Goal: Transaction & Acquisition: Purchase product/service

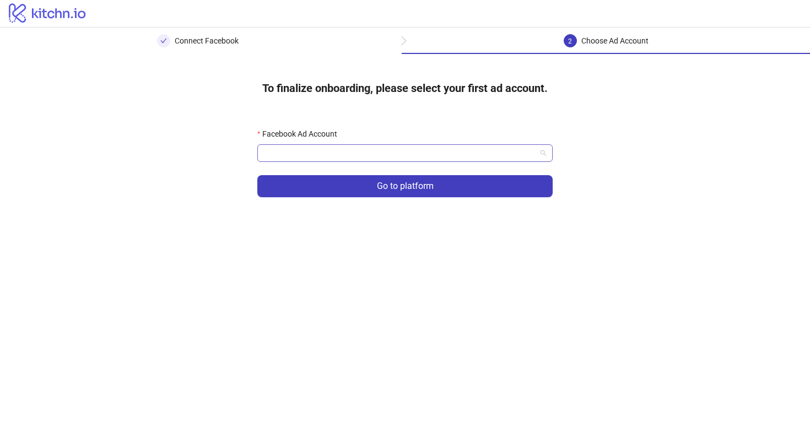
click at [352, 151] on input "Facebook Ad Account" at bounding box center [400, 153] width 272 height 17
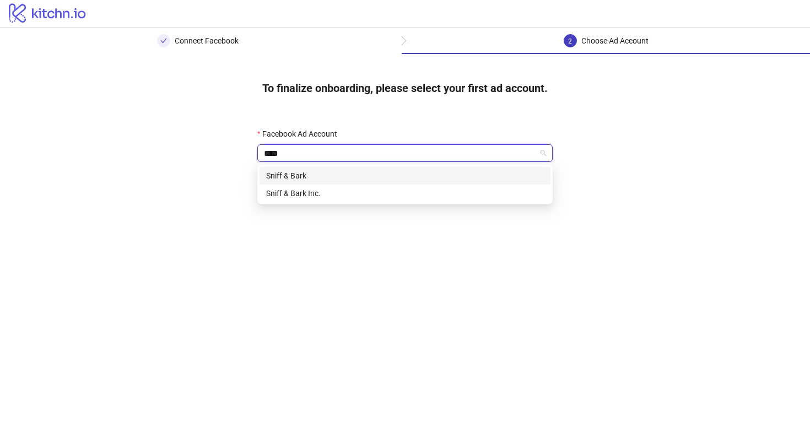
type input "*****"
click at [357, 194] on div "Sniff & Bark Inc." at bounding box center [405, 193] width 278 height 12
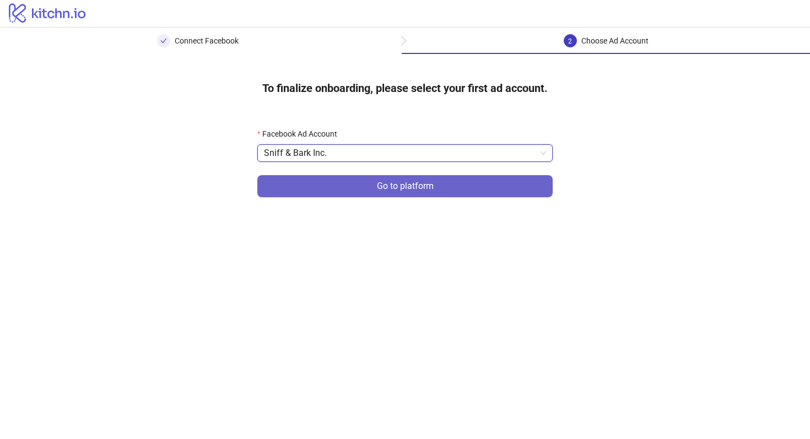
click at [402, 182] on span "Go to platform" at bounding box center [405, 186] width 57 height 10
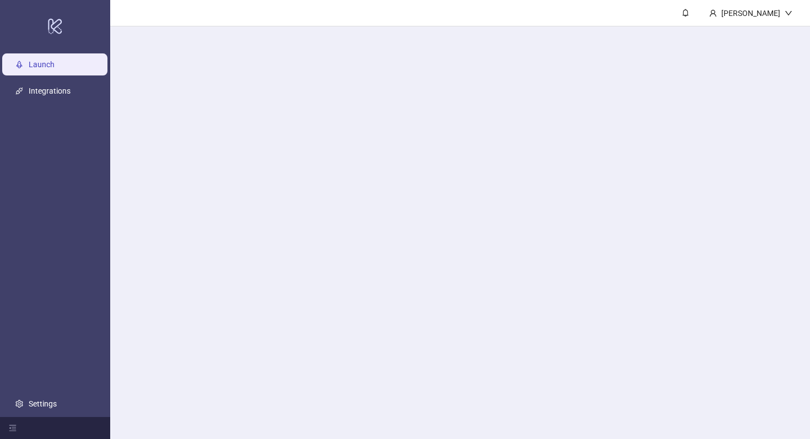
click at [397, 158] on main "[PERSON_NAME]" at bounding box center [459, 219] width 699 height 439
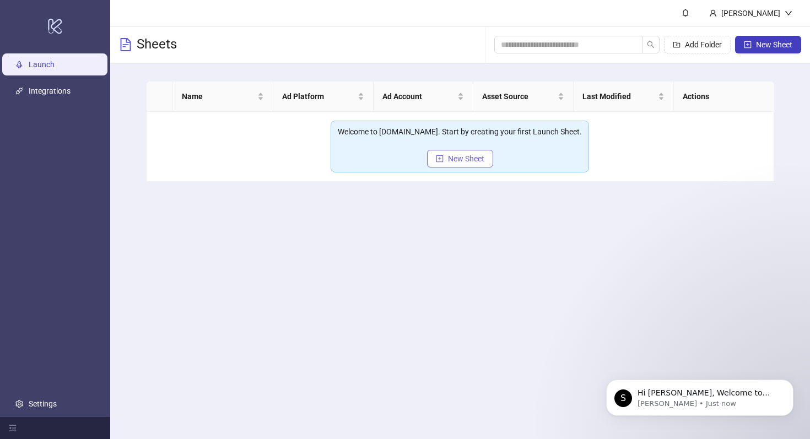
click at [464, 161] on span "New Sheet" at bounding box center [466, 158] width 36 height 9
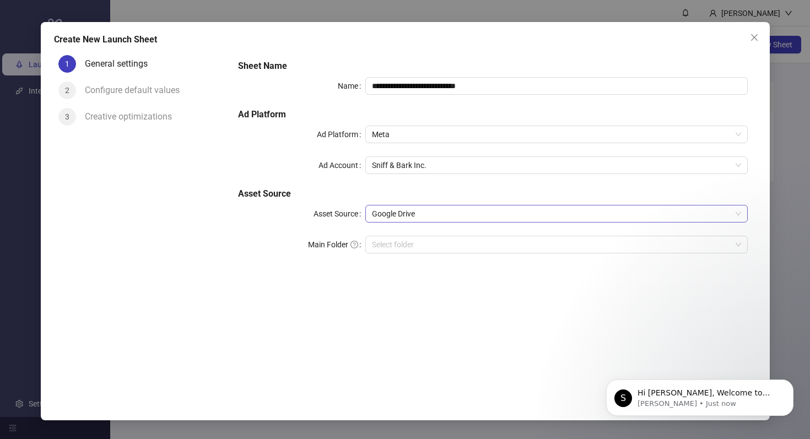
click at [405, 211] on span "Google Drive" at bounding box center [556, 213] width 368 height 17
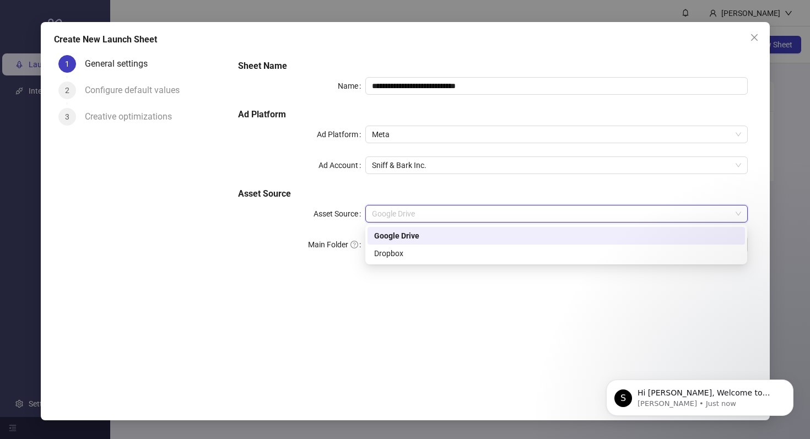
click at [405, 211] on span "Google Drive" at bounding box center [556, 213] width 368 height 17
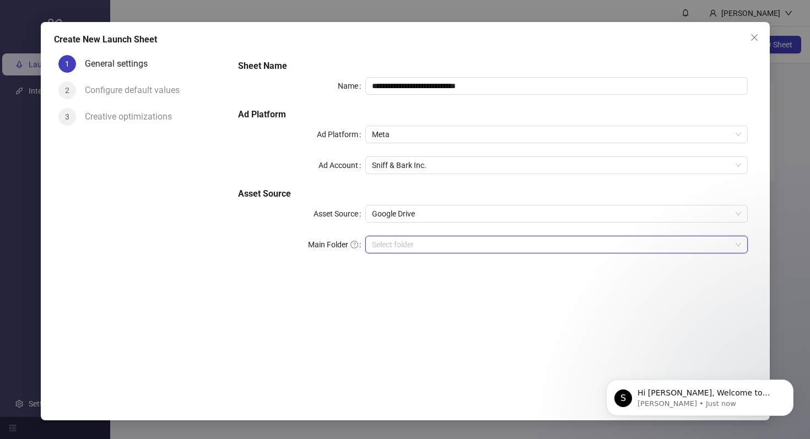
click at [401, 240] on input "Main Folder" at bounding box center [551, 244] width 359 height 17
click at [319, 289] on div "**********" at bounding box center [492, 218] width 526 height 334
click at [434, 246] on input "Main Folder" at bounding box center [551, 244] width 359 height 17
click at [423, 245] on input "Main Folder" at bounding box center [551, 244] width 359 height 17
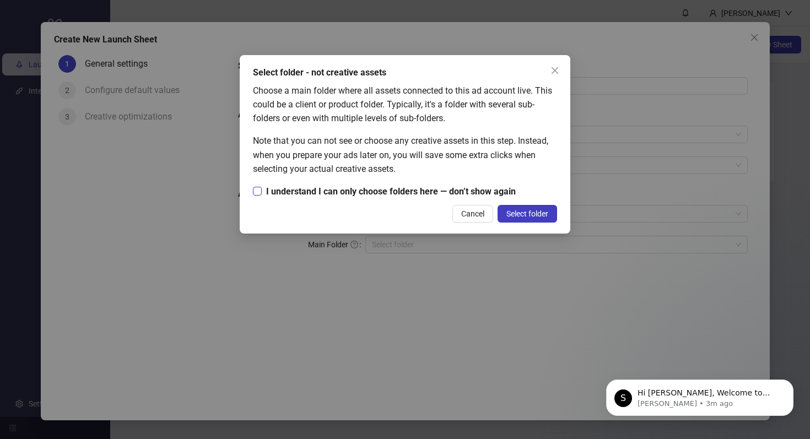
click at [357, 195] on span "I understand I can only choose folders here — don’t show again" at bounding box center [391, 191] width 258 height 14
click at [542, 220] on button "Select folder" at bounding box center [526, 214] width 59 height 18
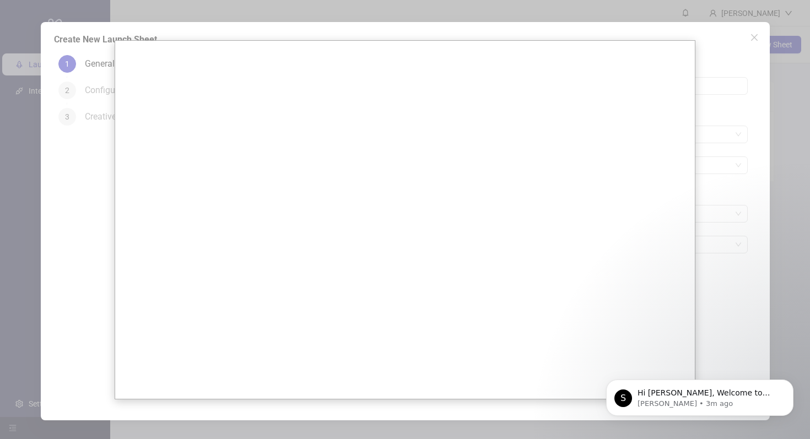
click at [731, 205] on div at bounding box center [405, 219] width 810 height 439
click at [715, 37] on div at bounding box center [405, 219] width 810 height 439
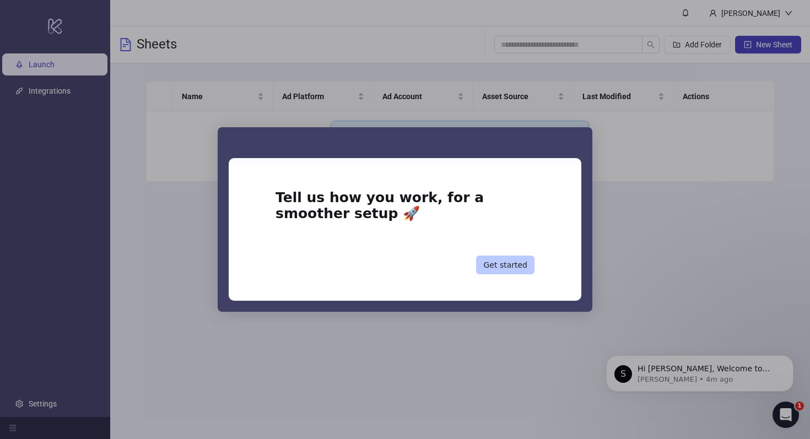
click at [501, 263] on button "Get started" at bounding box center [505, 265] width 58 height 19
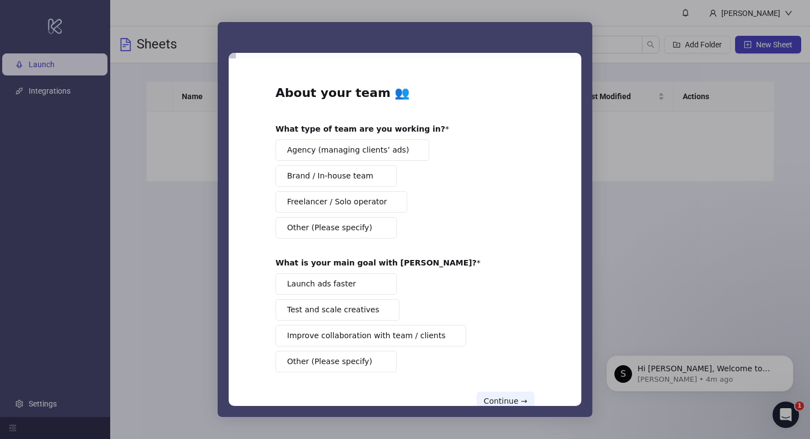
click at [345, 173] on span "Brand / In-house team" at bounding box center [330, 176] width 86 height 12
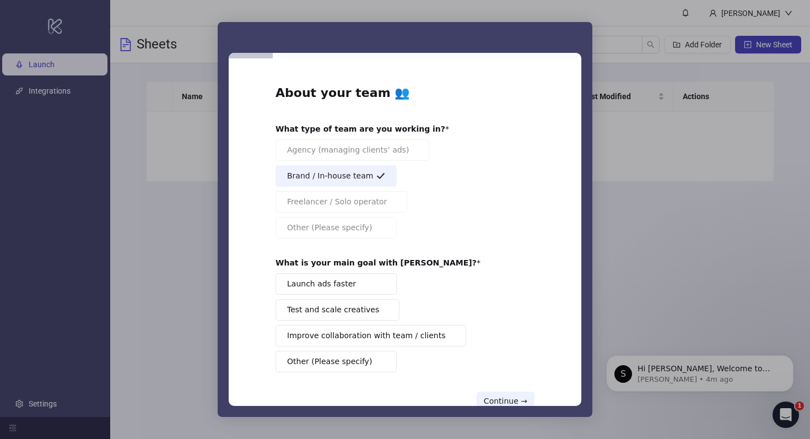
click at [362, 314] on span "Test and scale creatives" at bounding box center [333, 310] width 92 height 12
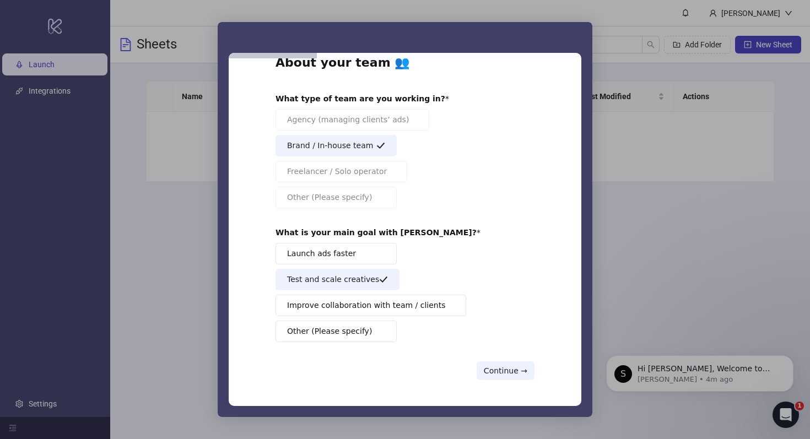
scroll to position [31, 0]
click at [498, 368] on button "Continue →" at bounding box center [505, 370] width 58 height 19
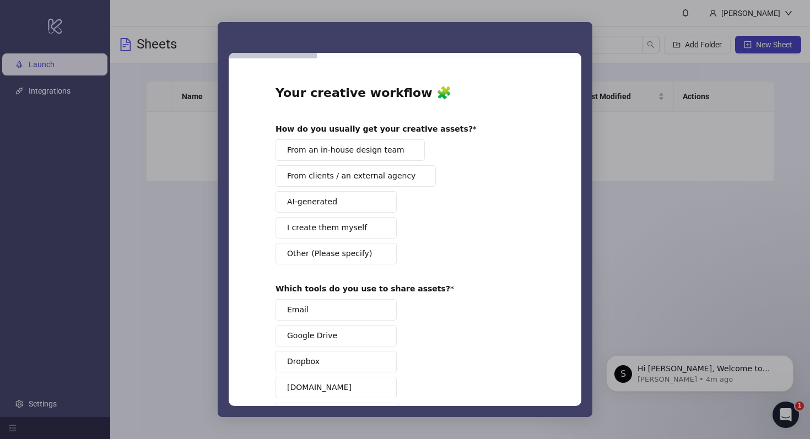
click at [370, 151] on span "From an in-house design team" at bounding box center [345, 150] width 117 height 12
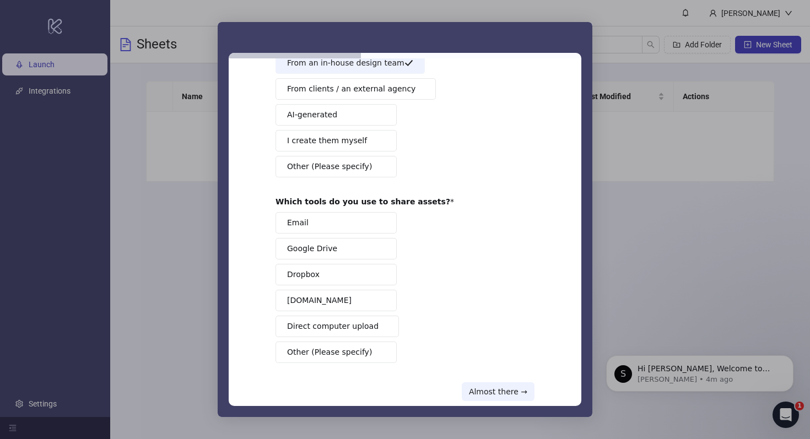
scroll to position [91, 0]
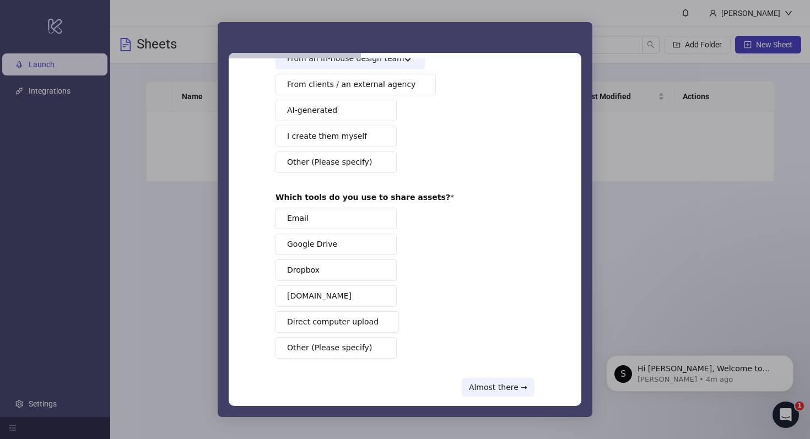
click at [307, 242] on span "Google Drive" at bounding box center [312, 244] width 50 height 12
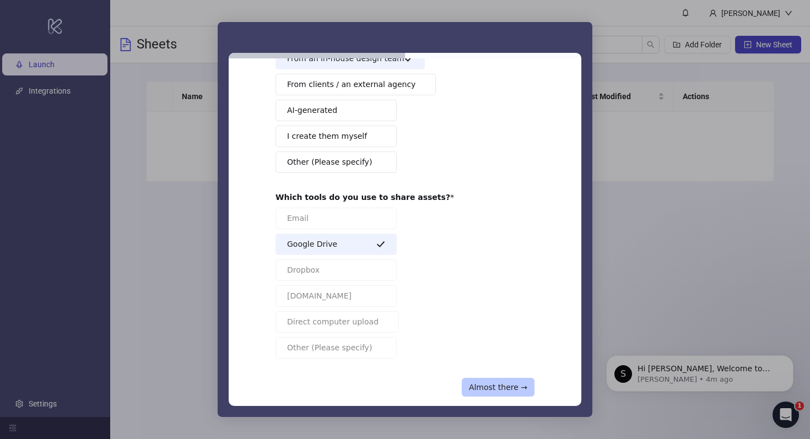
click at [495, 389] on button "Almost there →" at bounding box center [497, 387] width 73 height 19
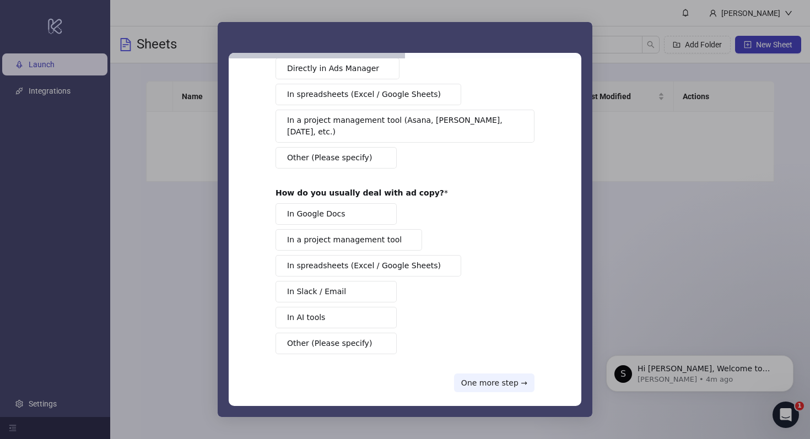
scroll to position [0, 0]
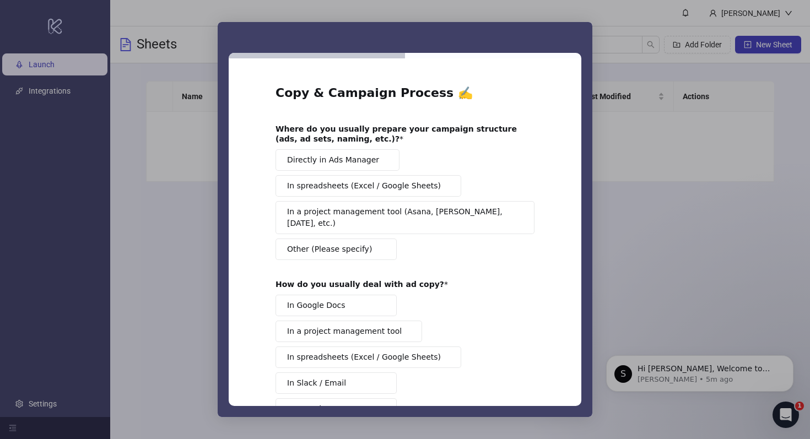
click at [341, 161] on span "Directly in Ads Manager" at bounding box center [333, 160] width 92 height 12
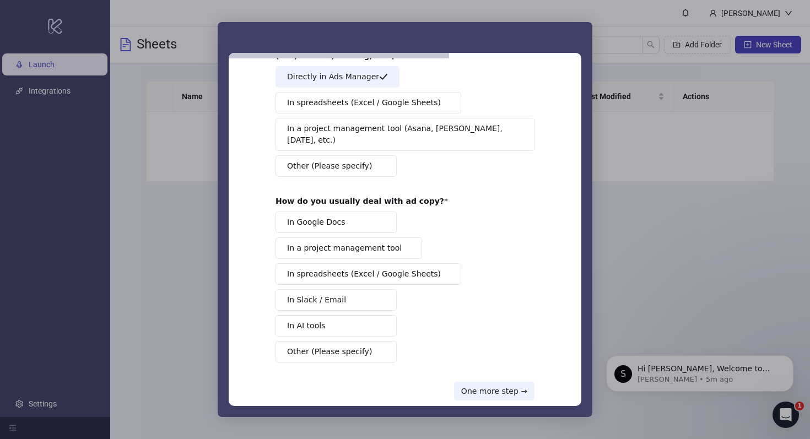
scroll to position [93, 0]
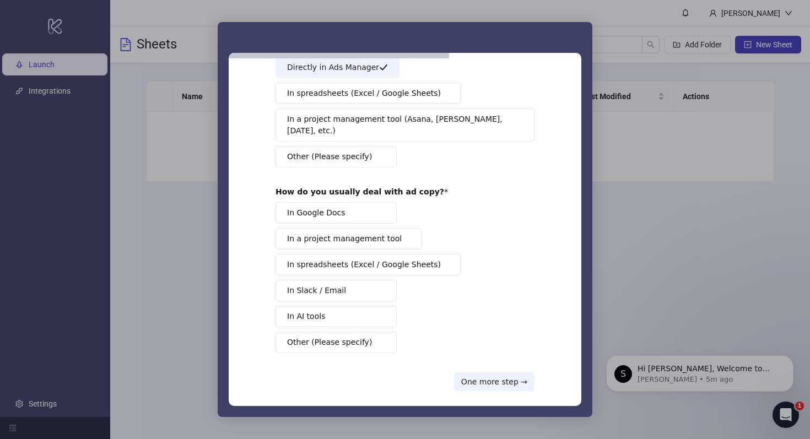
click at [356, 203] on button "In Google Docs" at bounding box center [335, 212] width 121 height 21
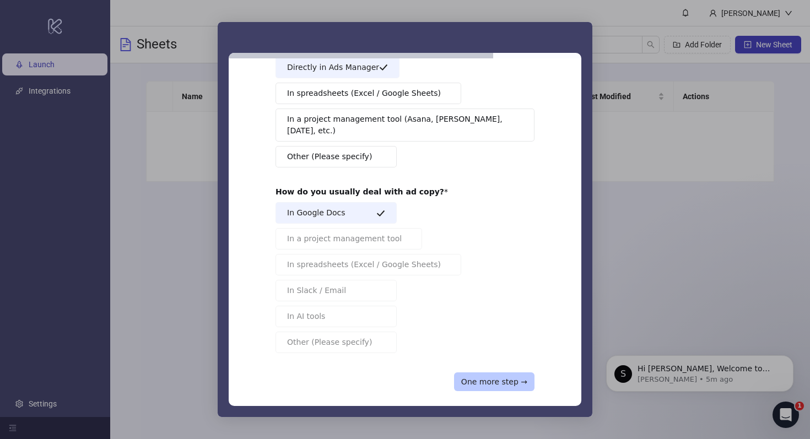
click at [473, 372] on button "One more step →" at bounding box center [494, 381] width 80 height 19
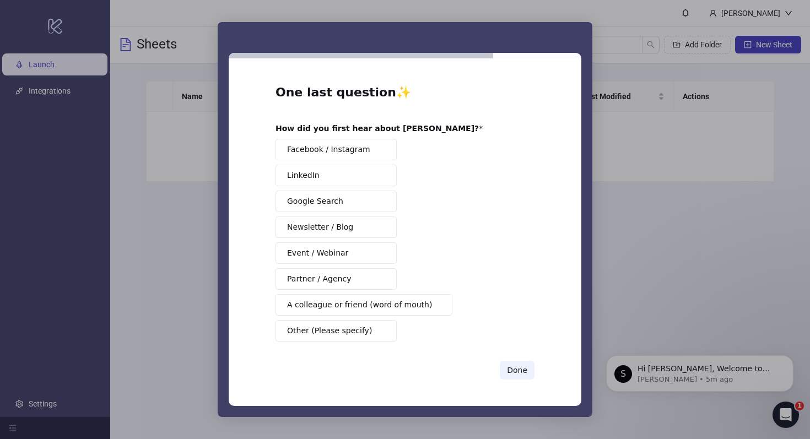
click at [336, 330] on span "Other (Please specify)" at bounding box center [329, 331] width 85 height 12
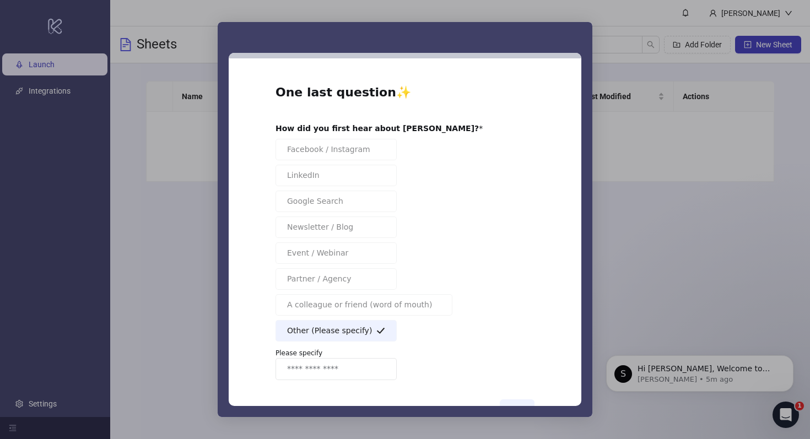
click at [325, 379] on input "Enter response" at bounding box center [335, 369] width 121 height 22
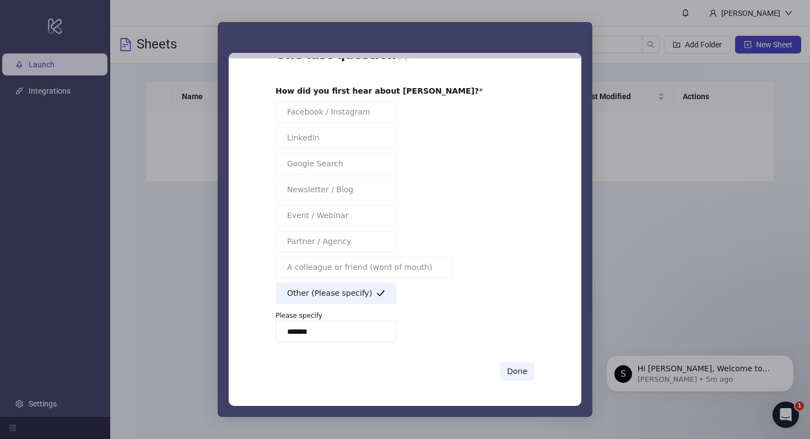
scroll to position [39, 0]
type input "*******"
click at [513, 366] on button "Done" at bounding box center [516, 370] width 35 height 19
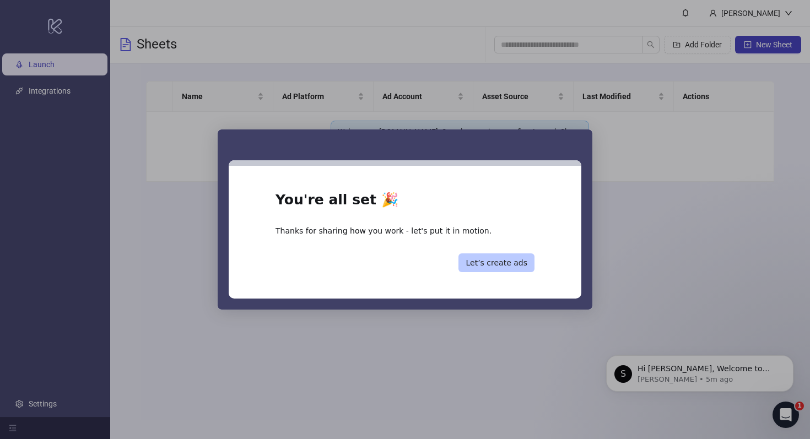
click at [492, 262] on button "Let’s create ads" at bounding box center [496, 262] width 76 height 19
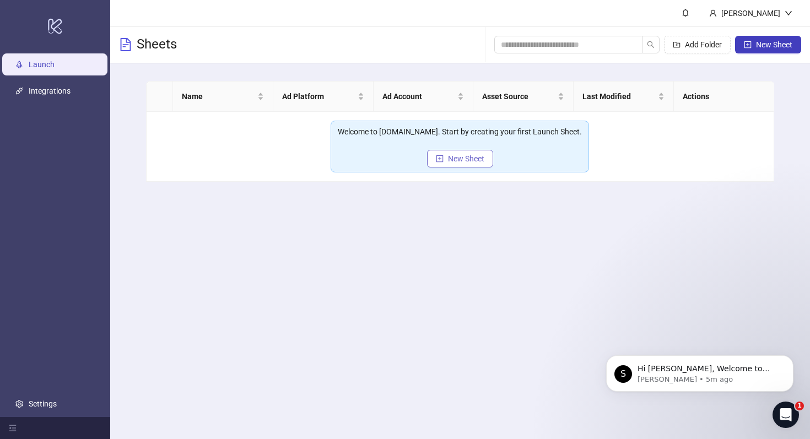
click at [472, 164] on button "New Sheet" at bounding box center [460, 159] width 66 height 18
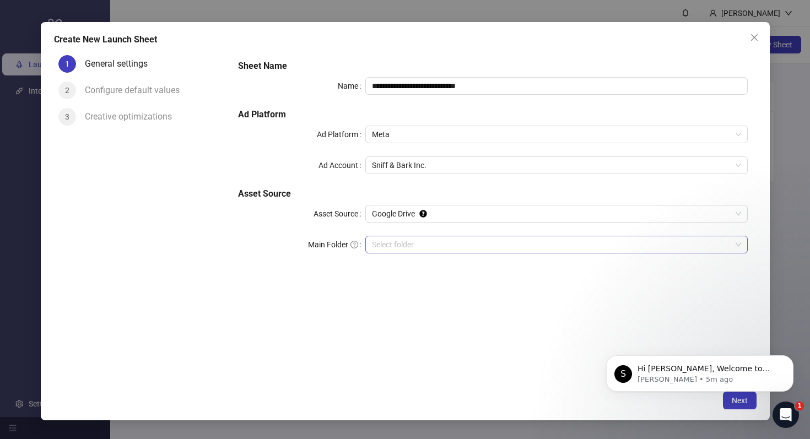
click at [431, 241] on input "Main Folder" at bounding box center [551, 244] width 359 height 17
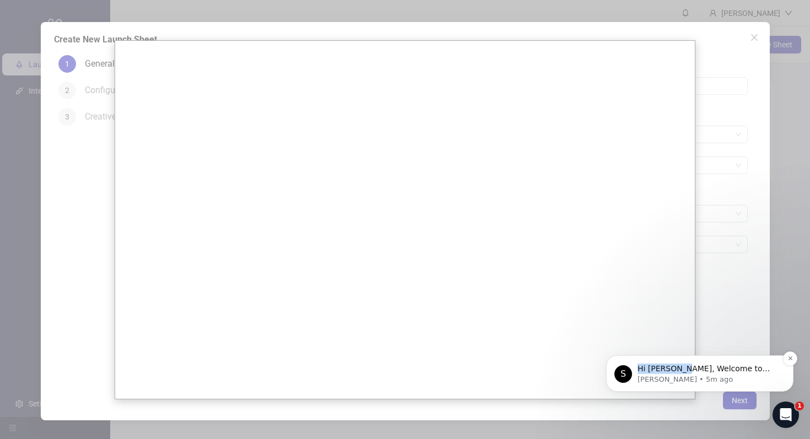
click at [674, 363] on div "S Hi Maya, Welcome to Kitchn.io! 🎉 You’re all set to start launching ads effort…" at bounding box center [699, 373] width 171 height 22
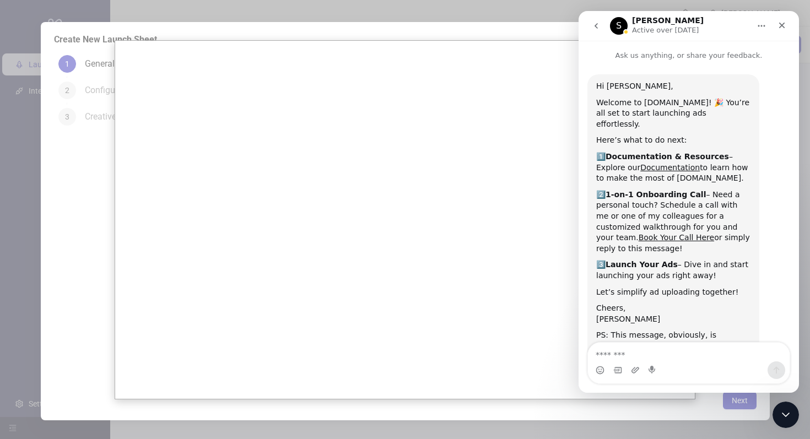
scroll to position [39, 0]
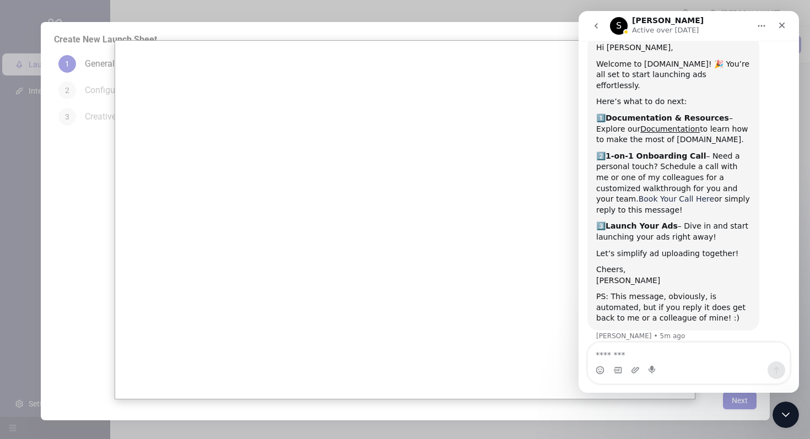
click at [638, 194] on link "Book Your Call Here" at bounding box center [675, 198] width 75 height 9
click at [683, 353] on textarea "Message…" at bounding box center [689, 352] width 202 height 19
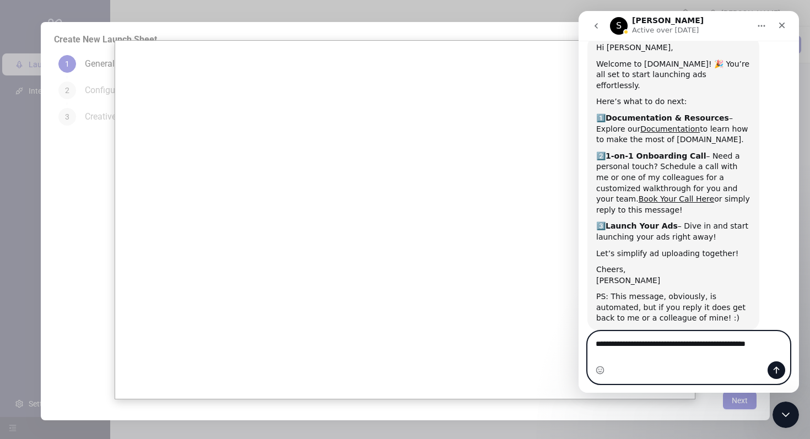
type textarea "**********"
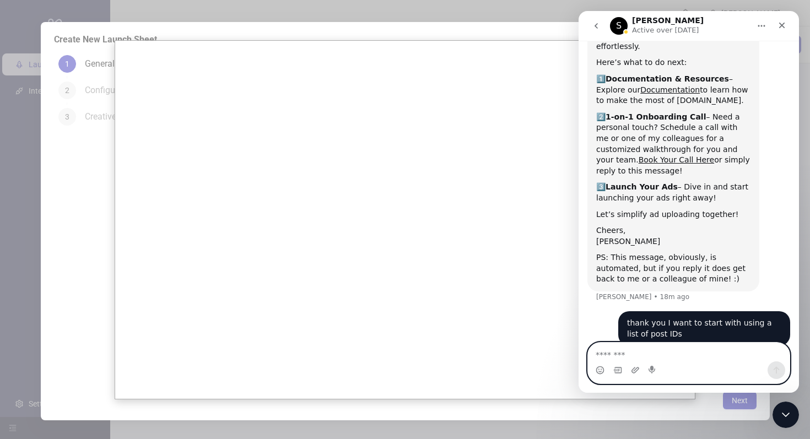
scroll to position [82, 0]
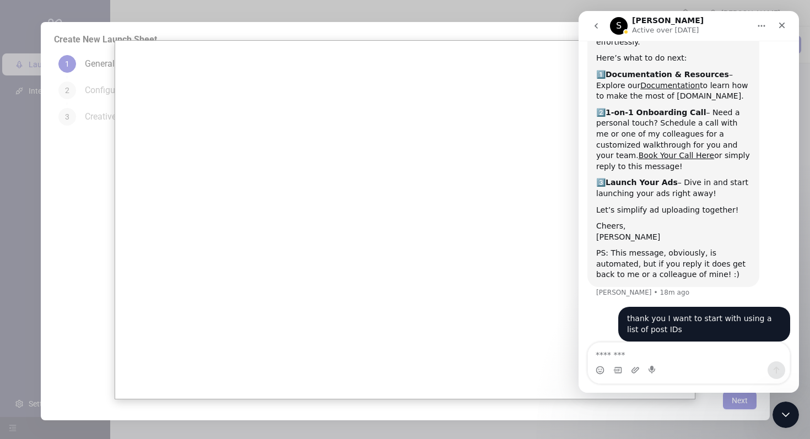
click at [513, 18] on div at bounding box center [405, 219] width 810 height 439
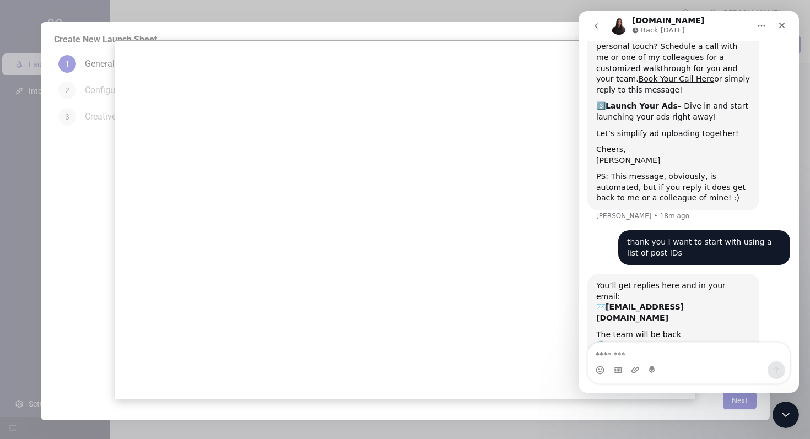
click at [712, 17] on div "Kitchn.io Back tomorrow" at bounding box center [680, 26] width 140 height 19
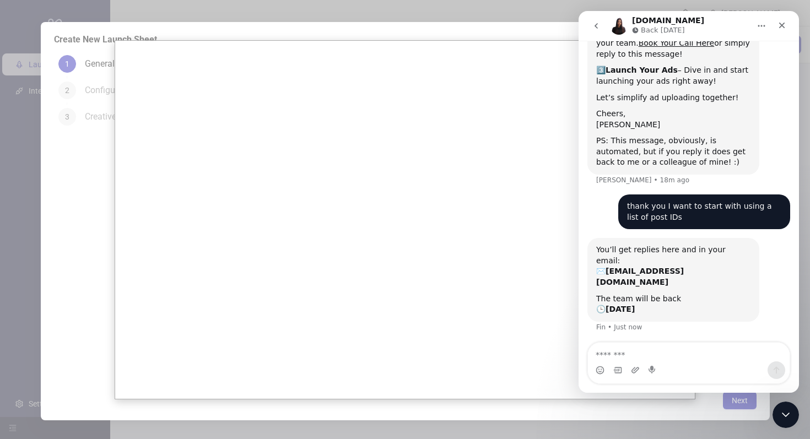
scroll to position [195, 0]
click at [506, 25] on div at bounding box center [405, 219] width 810 height 439
click at [759, 25] on icon "Home" at bounding box center [761, 25] width 9 height 9
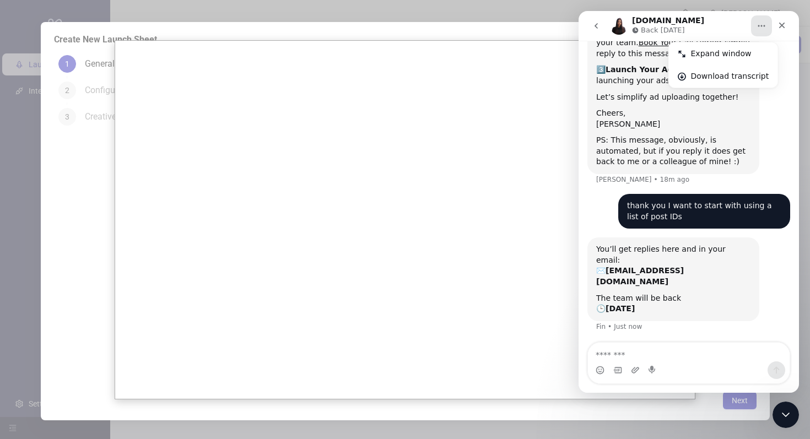
click at [759, 25] on icon "Home" at bounding box center [761, 25] width 9 height 9
click at [597, 26] on icon "go back" at bounding box center [595, 25] width 9 height 9
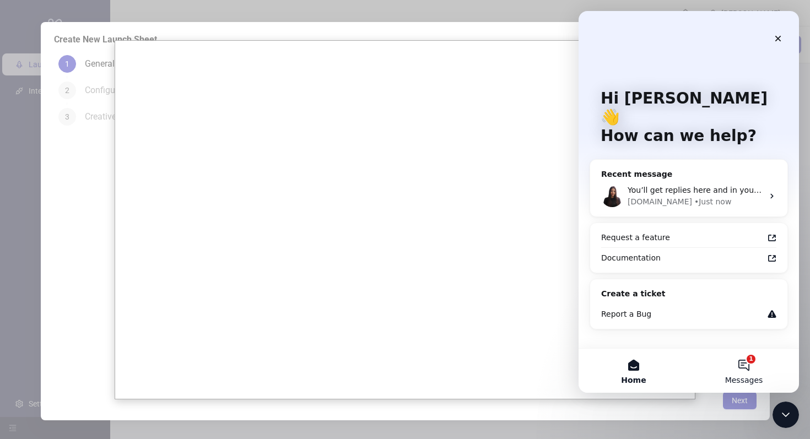
click at [733, 361] on button "1 Messages" at bounding box center [743, 371] width 110 height 44
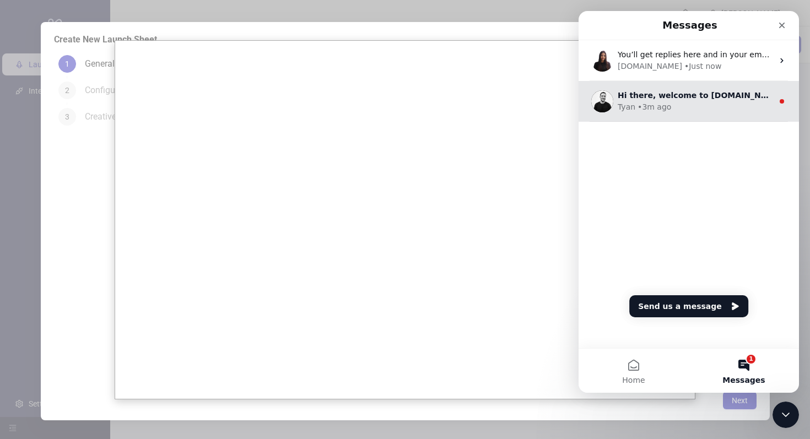
click at [699, 111] on div "Tyan • 3m ago" at bounding box center [694, 107] width 155 height 12
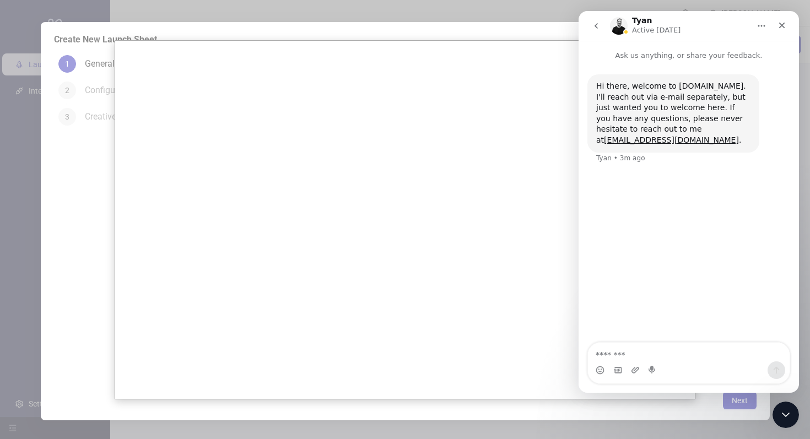
click at [595, 26] on icon "go back" at bounding box center [595, 26] width 3 height 6
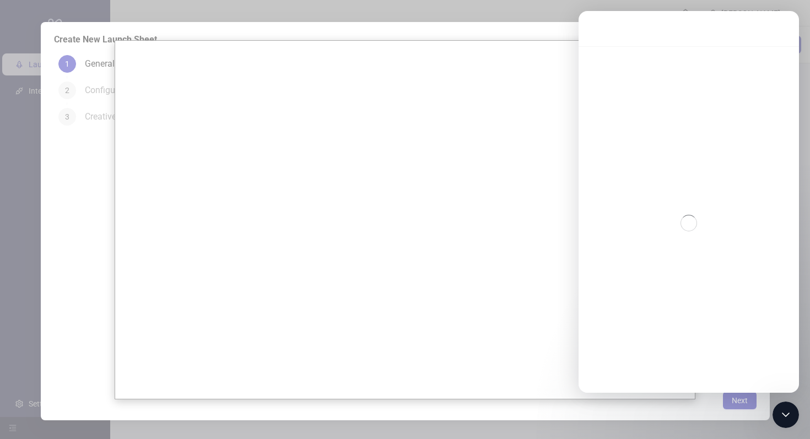
scroll to position [184, 0]
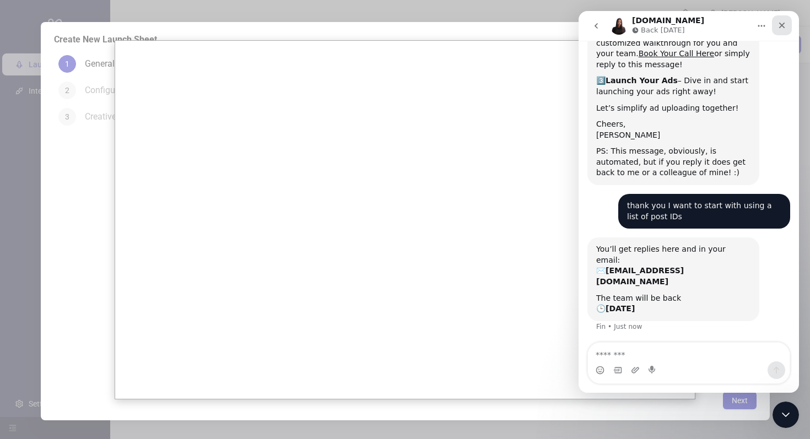
click at [786, 23] on div "Close" at bounding box center [782, 25] width 20 height 20
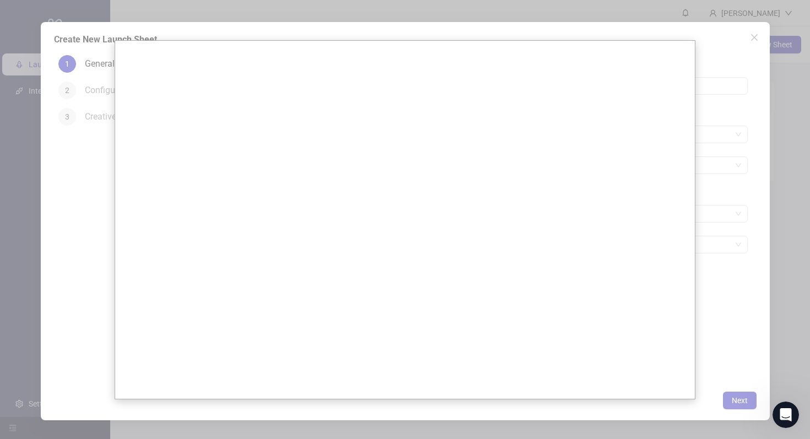
click at [747, 70] on div at bounding box center [405, 219] width 810 height 439
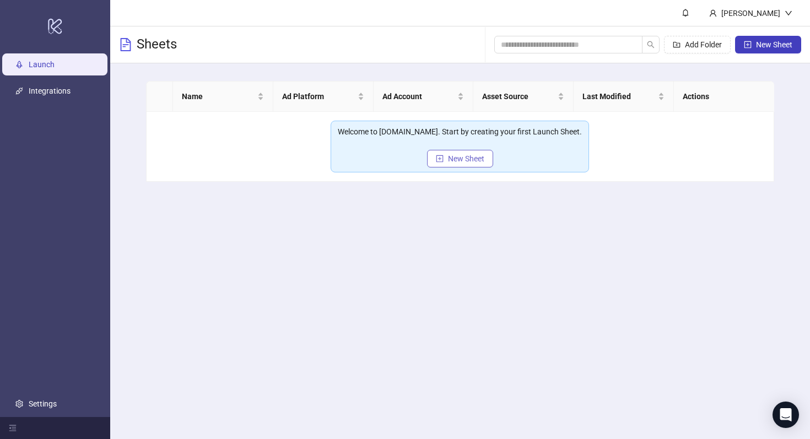
click at [474, 165] on button "New Sheet" at bounding box center [460, 159] width 66 height 18
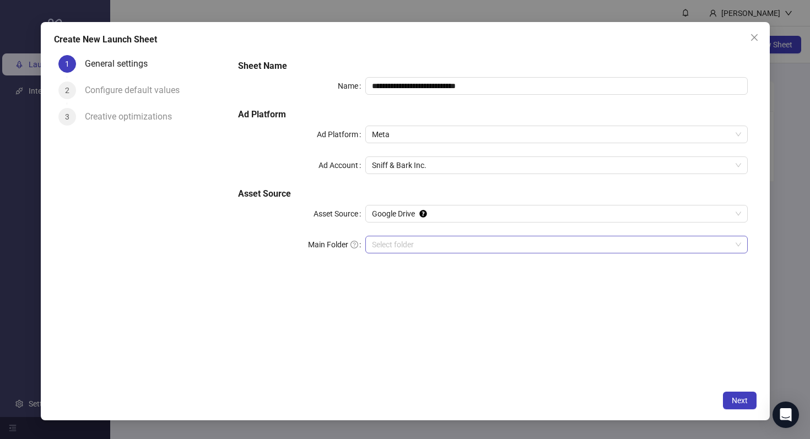
click at [448, 247] on input "Main Folder" at bounding box center [551, 244] width 359 height 17
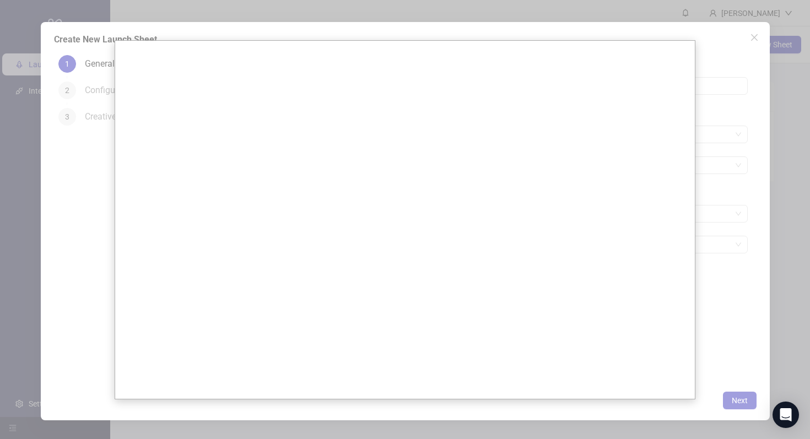
click at [712, 269] on div at bounding box center [405, 219] width 810 height 439
click at [738, 250] on div at bounding box center [405, 219] width 810 height 439
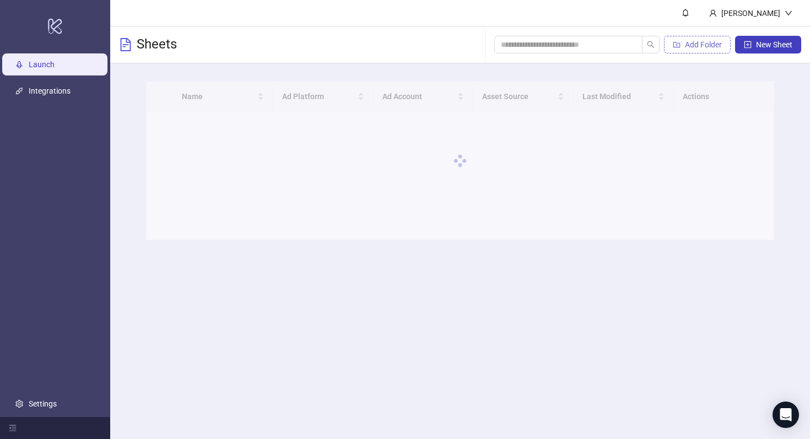
click at [685, 43] on span "Add Folder" at bounding box center [703, 44] width 37 height 9
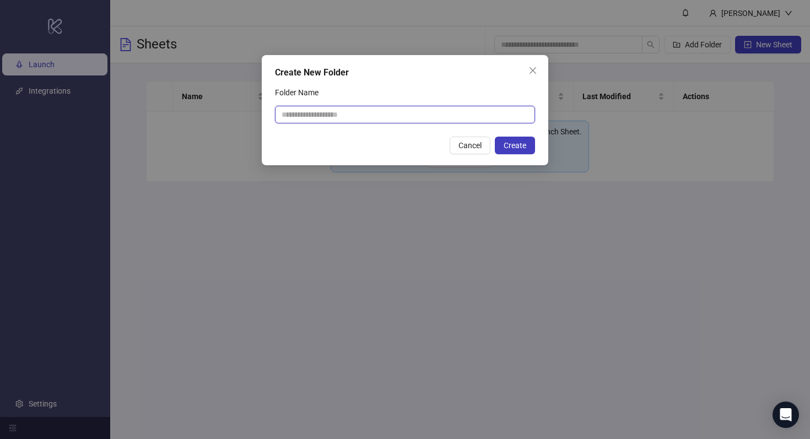
click at [358, 116] on input "Folder Name" at bounding box center [405, 115] width 260 height 18
click at [411, 98] on div "Folder Name" at bounding box center [405, 95] width 260 height 22
click at [404, 112] on input "Folder Name" at bounding box center [405, 115] width 260 height 18
type input "*********"
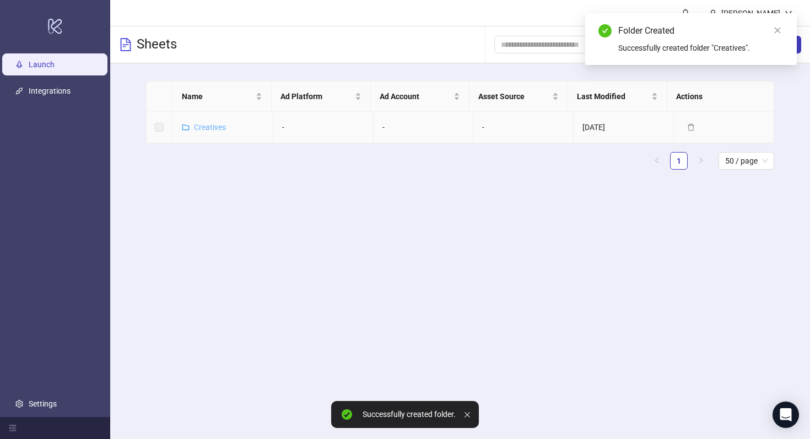
click at [206, 129] on link "Creatives" at bounding box center [210, 127] width 32 height 9
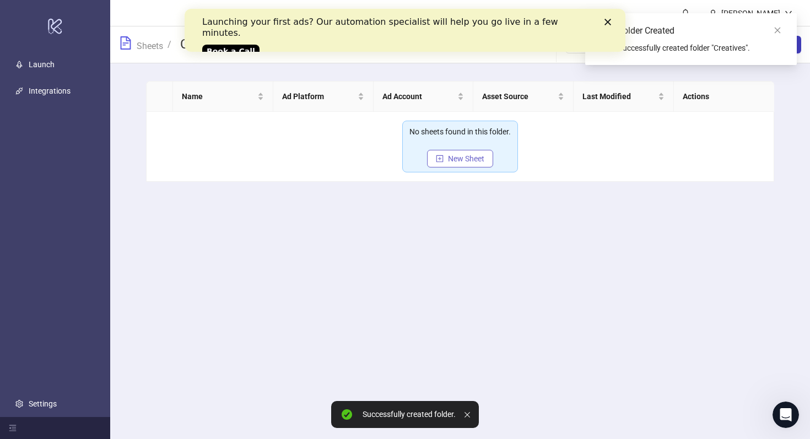
click at [466, 155] on span "New Sheet" at bounding box center [466, 158] width 36 height 9
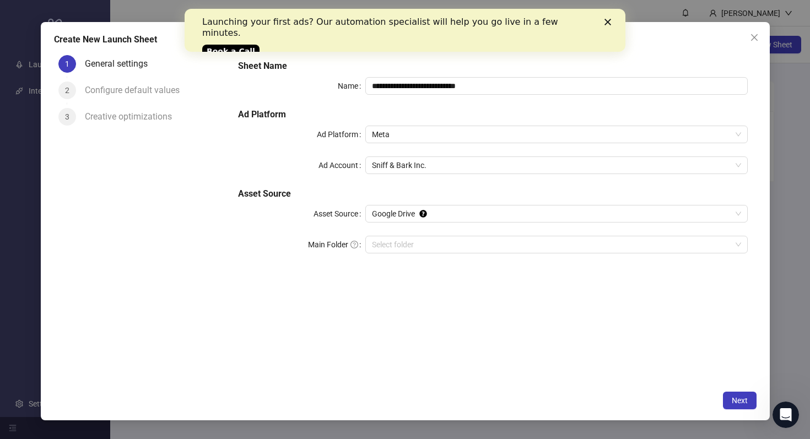
click at [100, 89] on div "Configure default values" at bounding box center [137, 91] width 104 height 18
click at [422, 239] on input "Main Folder" at bounding box center [551, 244] width 359 height 17
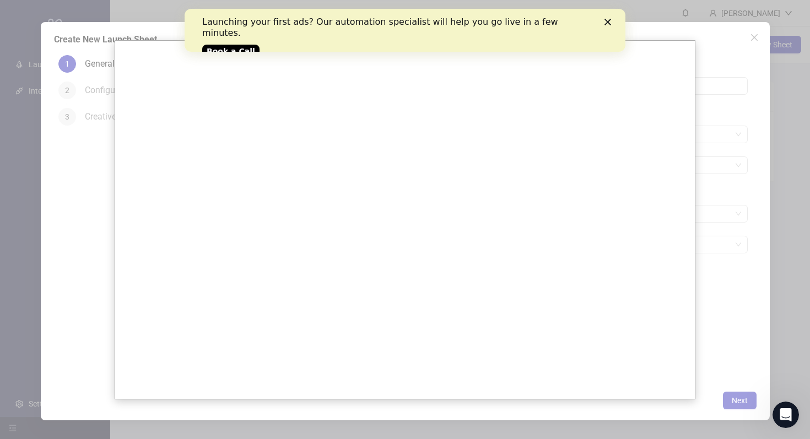
click at [610, 21] on icon "Close" at bounding box center [607, 22] width 7 height 7
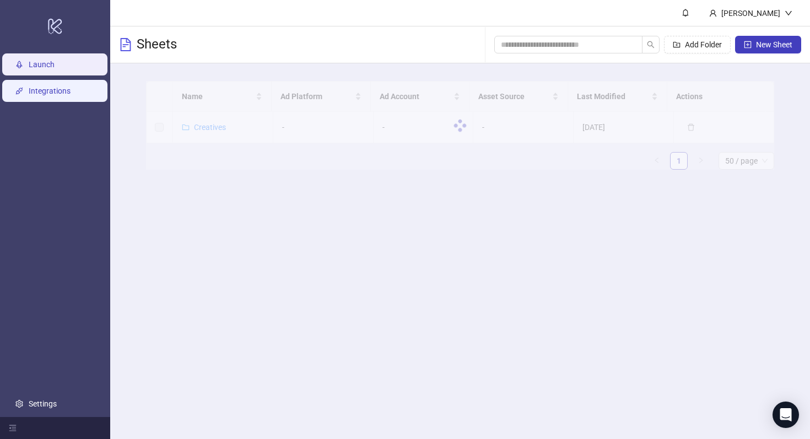
click at [53, 86] on link "Integrations" at bounding box center [50, 90] width 42 height 9
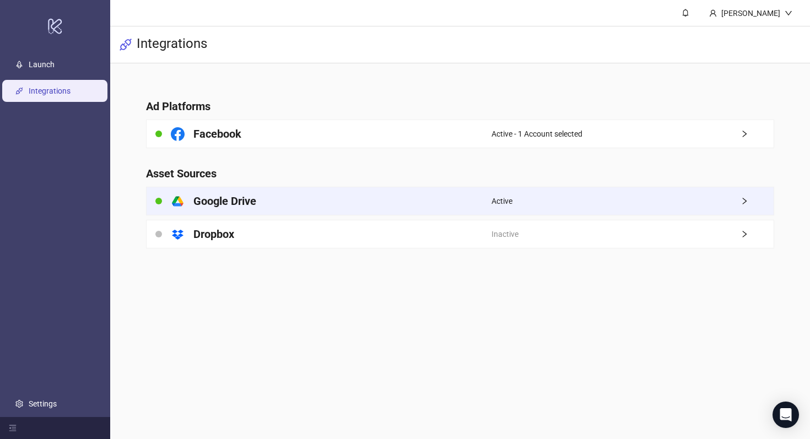
click at [321, 202] on div "platform/google_drive Google Drive" at bounding box center [318, 201] width 345 height 28
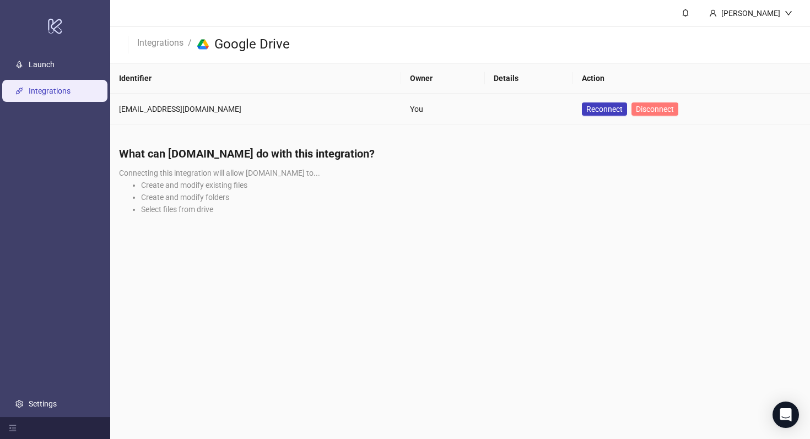
click at [636, 110] on span "Disconnect" at bounding box center [655, 109] width 38 height 9
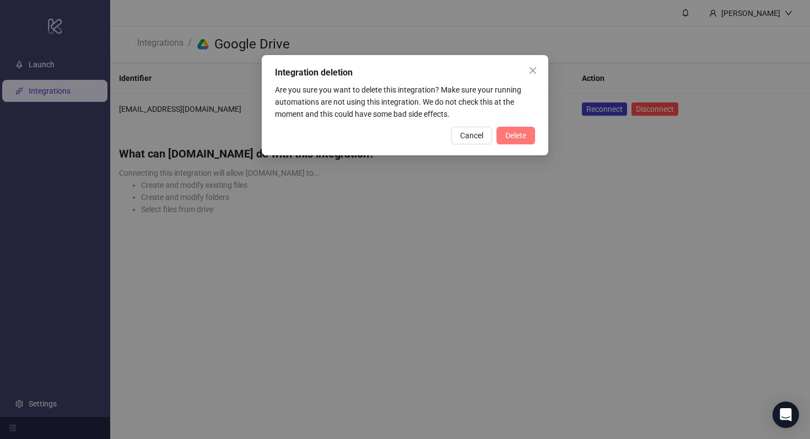
click at [513, 139] on span "Delete" at bounding box center [515, 135] width 21 height 9
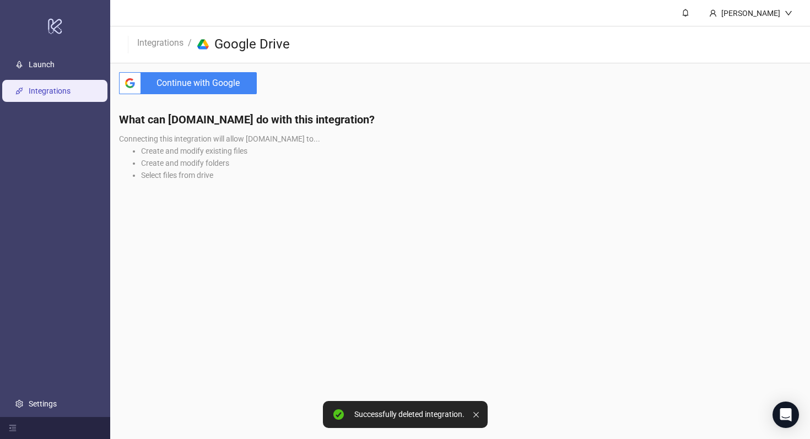
click at [236, 80] on span "Continue with Google" at bounding box center [200, 83] width 111 height 22
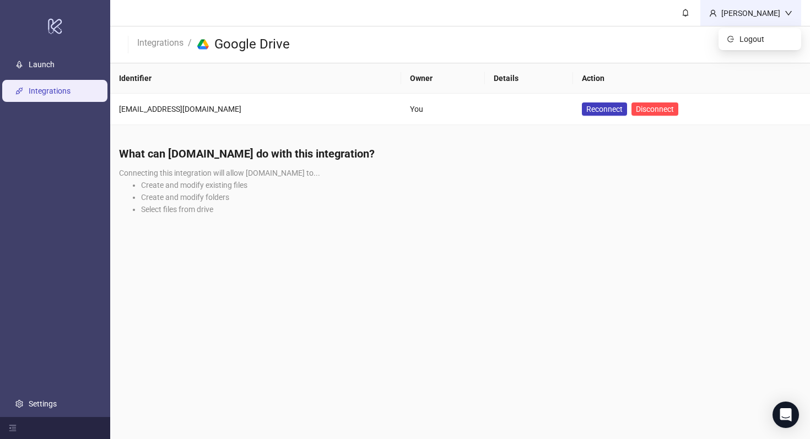
click at [716, 9] on icon "user" at bounding box center [713, 13] width 8 height 8
click at [731, 10] on div "[PERSON_NAME]" at bounding box center [750, 13] width 68 height 12
click at [781, 420] on div "Open Intercom Messenger" at bounding box center [785, 414] width 29 height 29
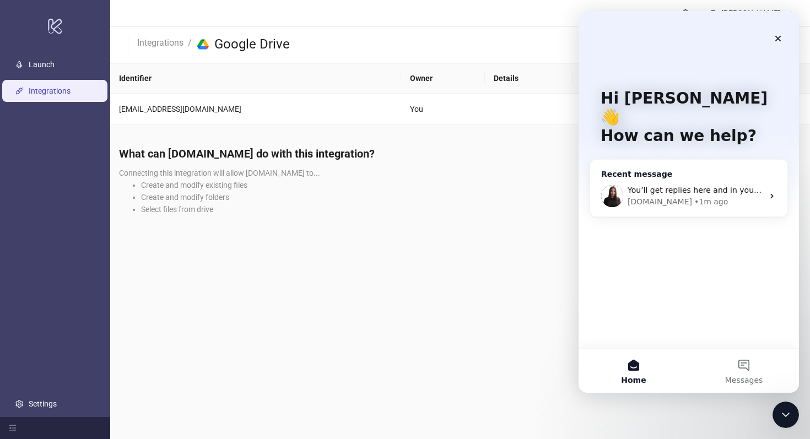
click at [668, 194] on div "You’ll get replies here and in your email: ✉️ malachmaya@gmail.com The team wil…" at bounding box center [688, 196] width 197 height 41
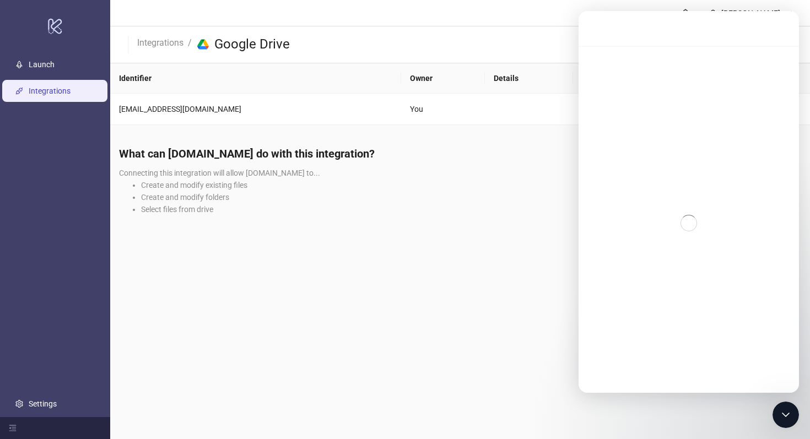
scroll to position [184, 0]
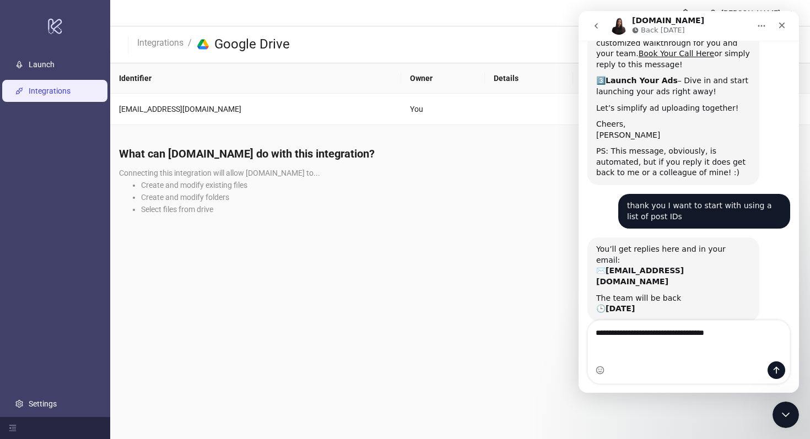
type textarea "**********"
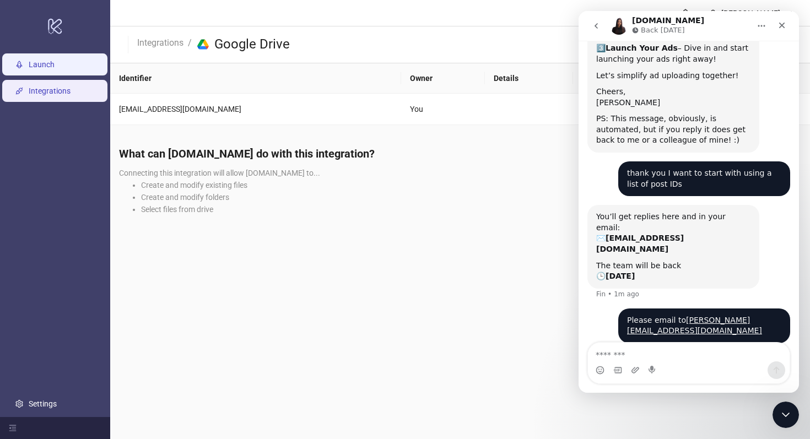
click at [49, 60] on link "Launch" at bounding box center [42, 64] width 26 height 9
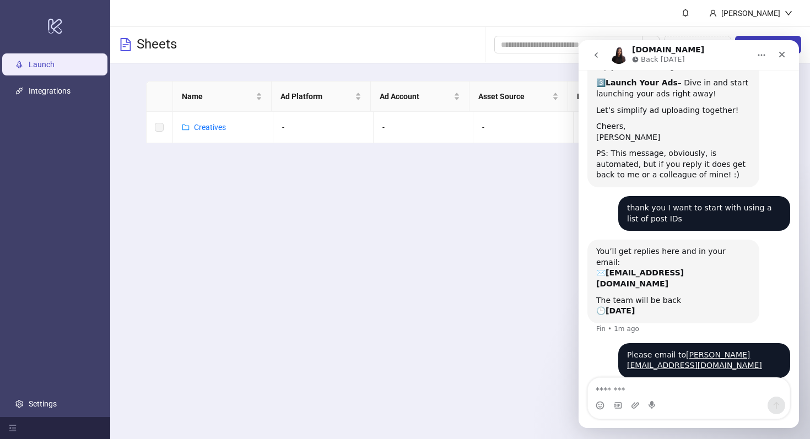
scroll to position [210, 0]
click at [398, 264] on main "Maya Lehman Sheets Add Folder New Sheet Name Ad Platform Ad Account Asset Sourc…" at bounding box center [459, 219] width 699 height 439
click at [779, 53] on icon "Close" at bounding box center [781, 54] width 9 height 9
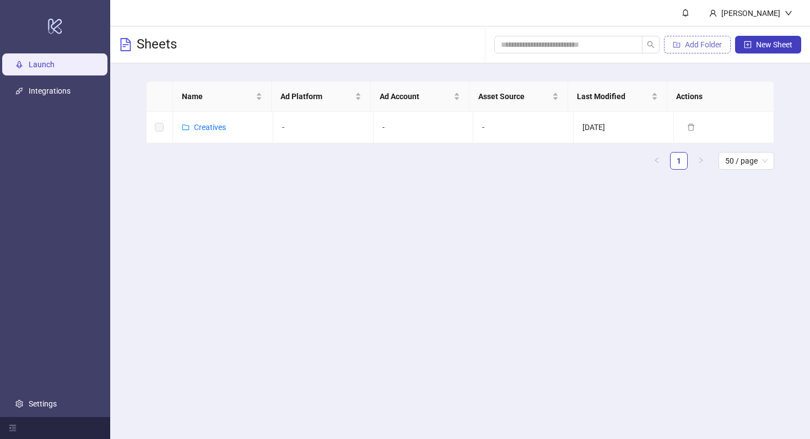
click at [678, 44] on icon "folder-add" at bounding box center [676, 45] width 7 height 6
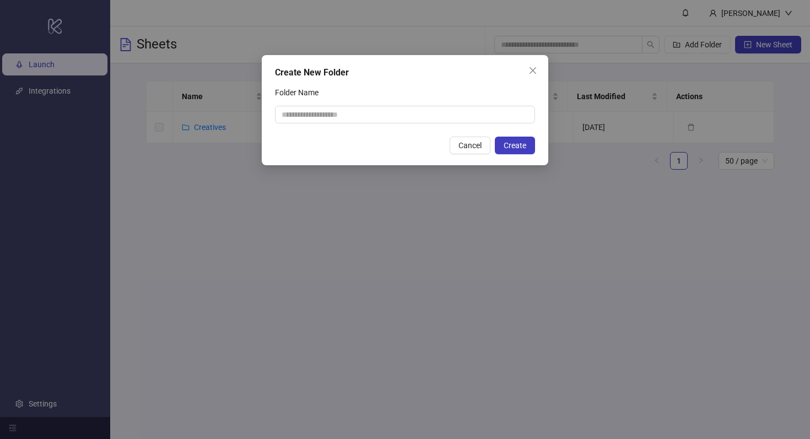
click at [533, 74] on icon "close" at bounding box center [532, 70] width 9 height 9
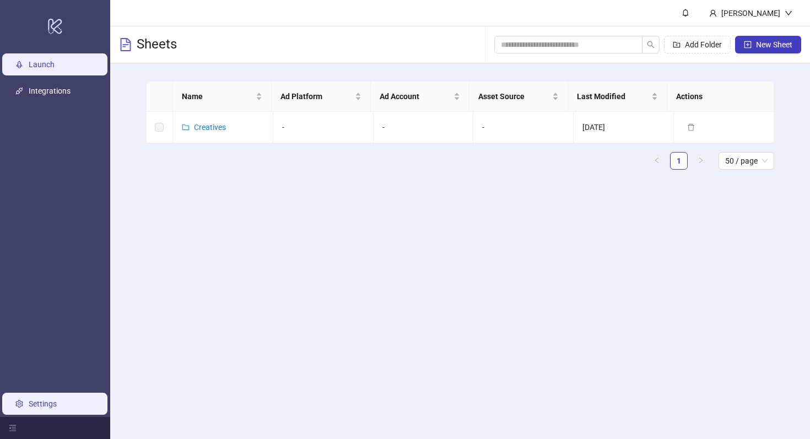
click at [48, 399] on link "Settings" at bounding box center [43, 403] width 28 height 9
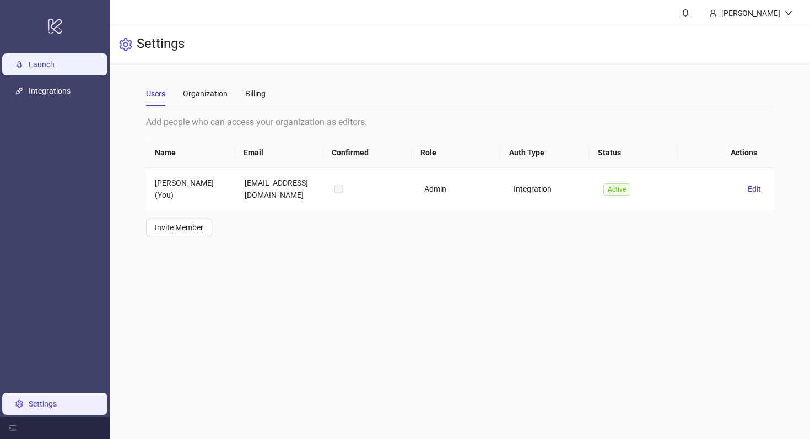
click at [45, 63] on link "Launch" at bounding box center [42, 64] width 26 height 9
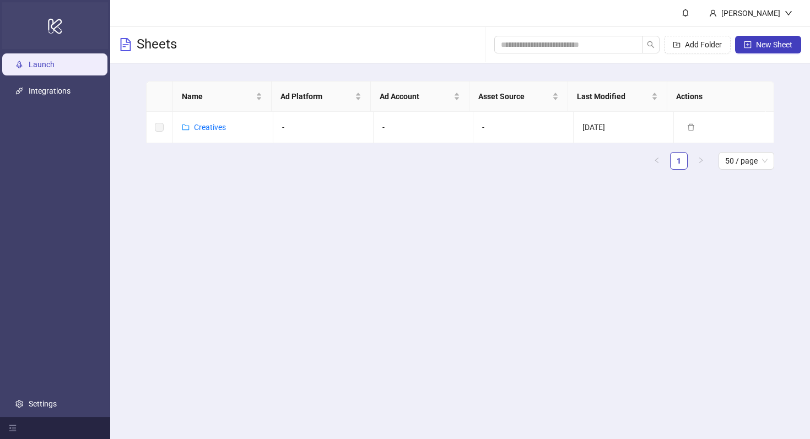
click at [57, 29] on icon "logo/logo-mobile" at bounding box center [54, 26] width 15 height 26
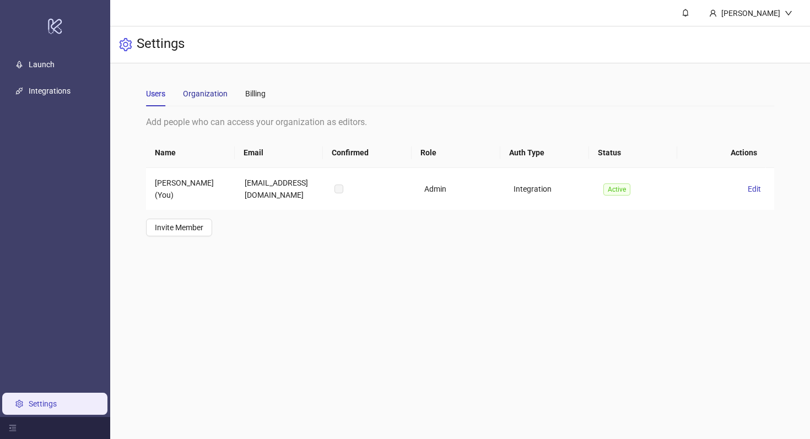
click at [210, 99] on div "Organization" at bounding box center [205, 94] width 45 height 12
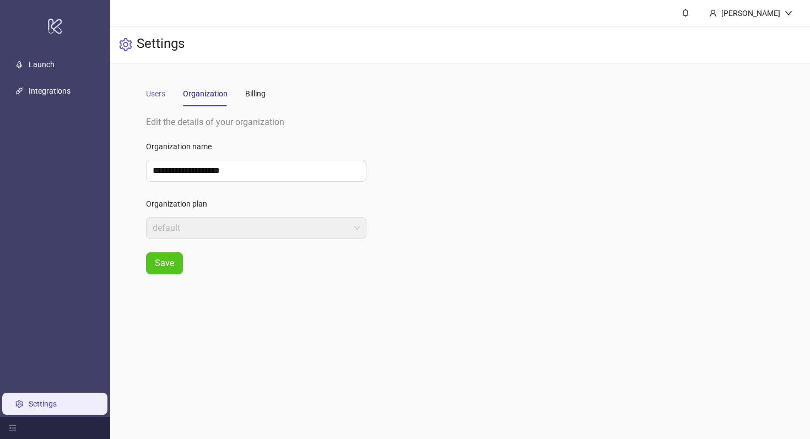
click at [151, 82] on div "Users" at bounding box center [155, 93] width 19 height 25
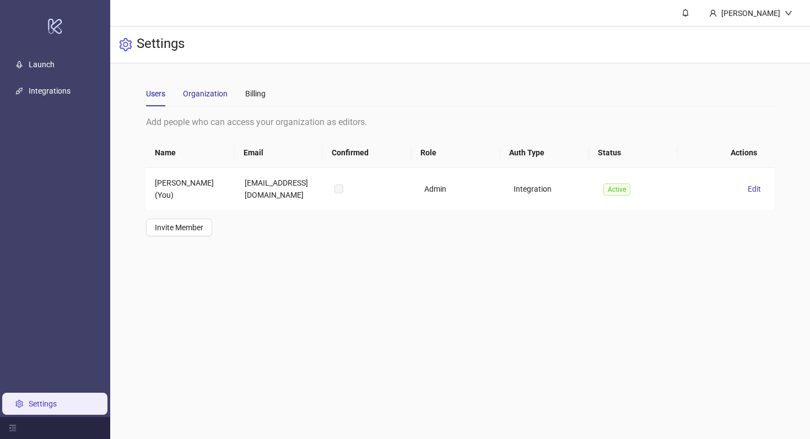
click at [202, 94] on div "Organization" at bounding box center [205, 94] width 45 height 12
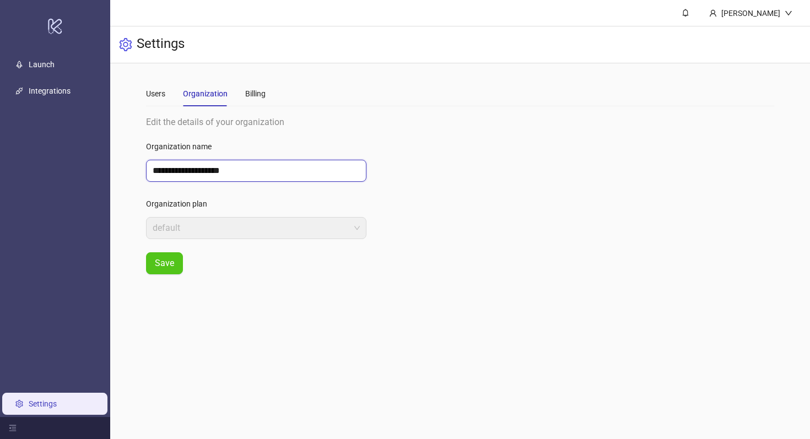
click at [228, 177] on input "**********" at bounding box center [256, 171] width 220 height 22
type input "**********"
click at [165, 268] on span "Save" at bounding box center [164, 263] width 19 height 10
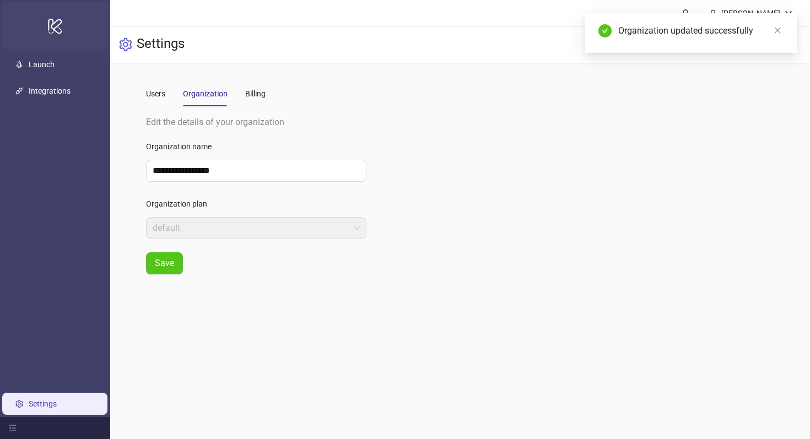
click at [53, 33] on icon "logo/logo-mobile" at bounding box center [54, 26] width 15 height 26
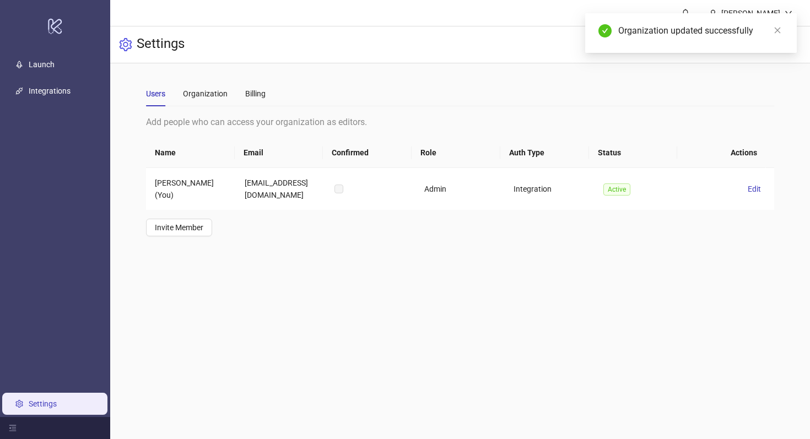
click at [777, 42] on div "Organization updated successfully" at bounding box center [690, 33] width 211 height 40
click at [781, 32] on link "Close" at bounding box center [777, 30] width 12 height 12
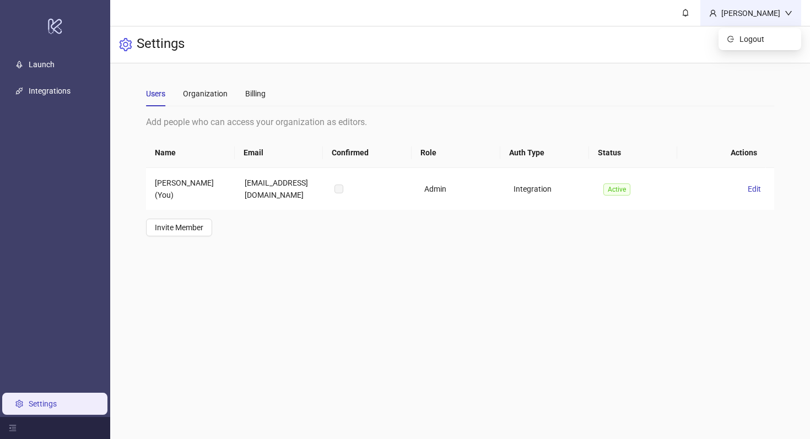
click at [786, 14] on icon "down" at bounding box center [788, 13] width 8 height 8
click at [576, 62] on div "Settings" at bounding box center [459, 44] width 699 height 37
click at [747, 188] on span "Edit" at bounding box center [753, 188] width 13 height 9
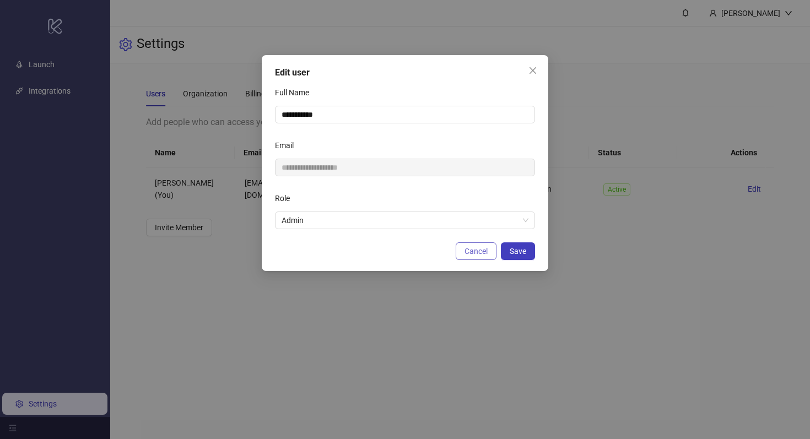
click at [464, 248] on span "Cancel" at bounding box center [475, 251] width 23 height 9
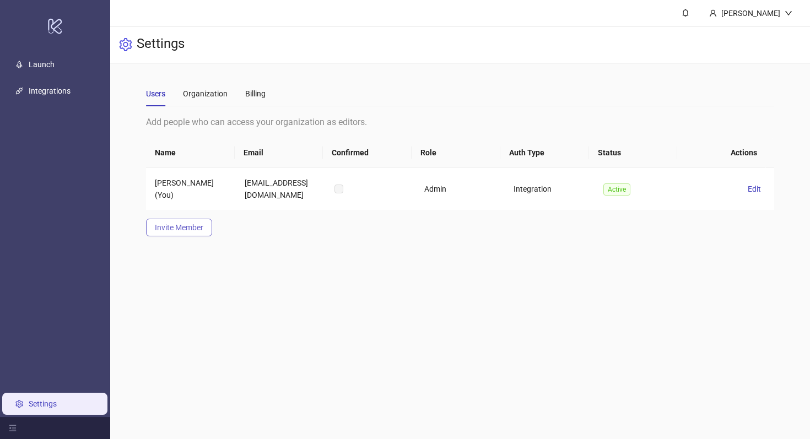
click at [165, 231] on span "Invite Member" at bounding box center [179, 227] width 48 height 9
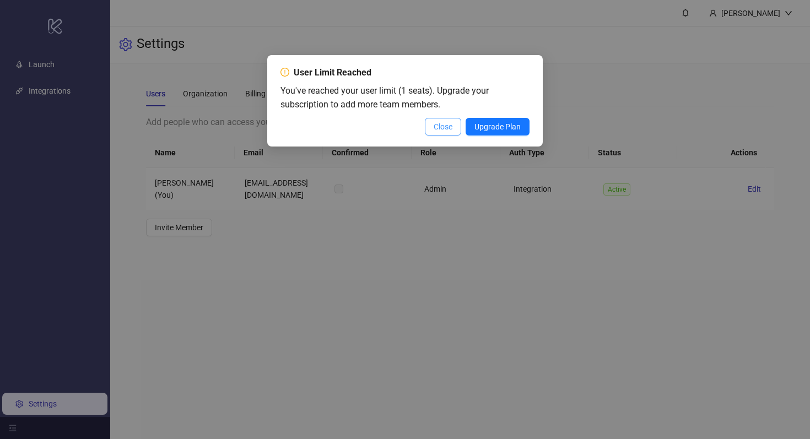
click at [425, 124] on button "Close" at bounding box center [443, 127] width 36 height 18
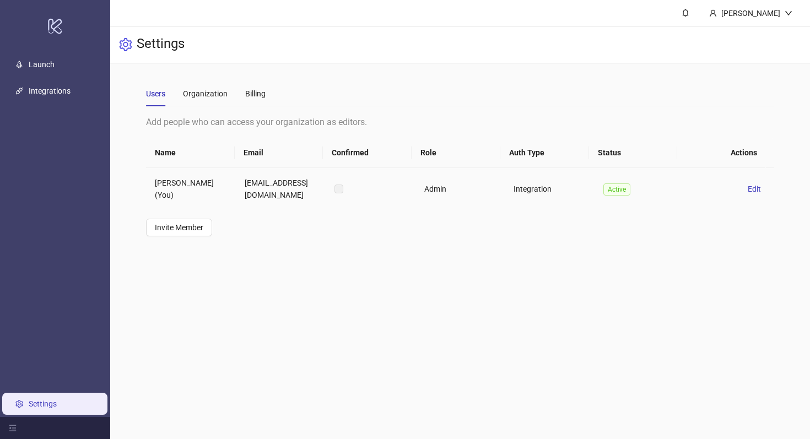
click at [334, 189] on label at bounding box center [338, 189] width 9 height 12
click at [452, 187] on td "Admin" at bounding box center [460, 189] width 90 height 42
click at [747, 184] on span "Edit" at bounding box center [753, 188] width 13 height 9
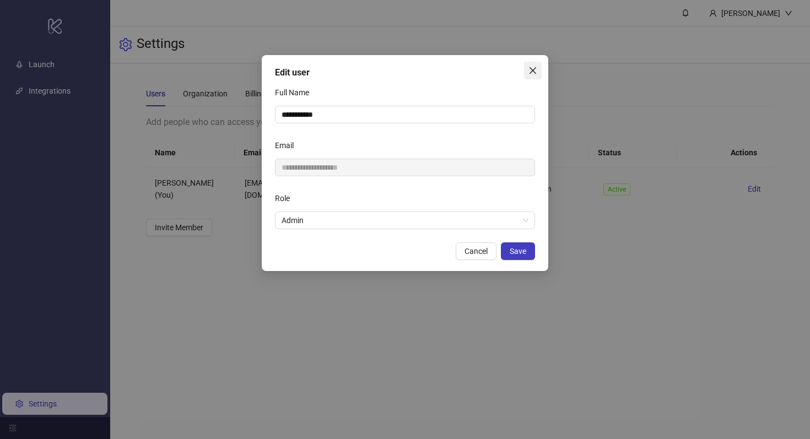
click at [534, 69] on icon "close" at bounding box center [532, 70] width 9 height 9
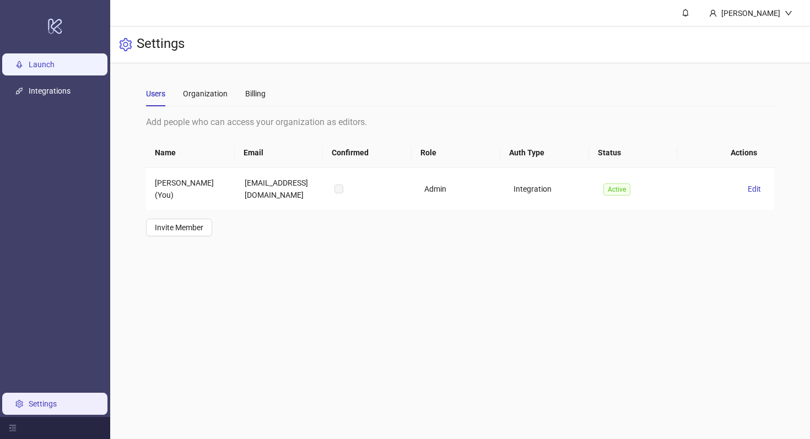
click at [48, 61] on link "Launch" at bounding box center [42, 64] width 26 height 9
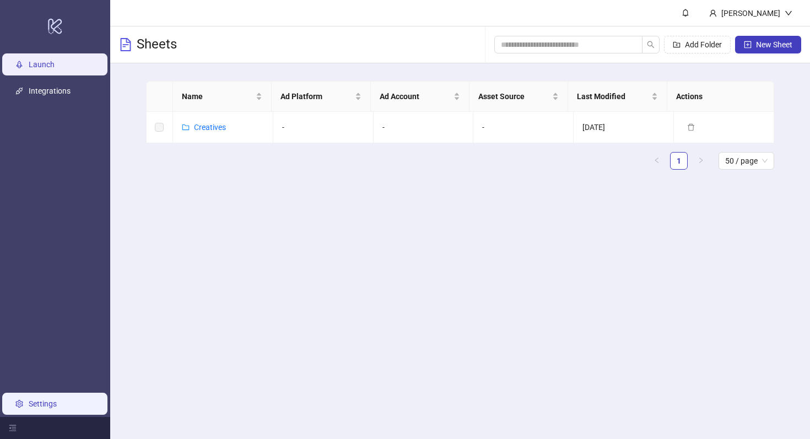
click at [37, 401] on link "Settings" at bounding box center [43, 403] width 28 height 9
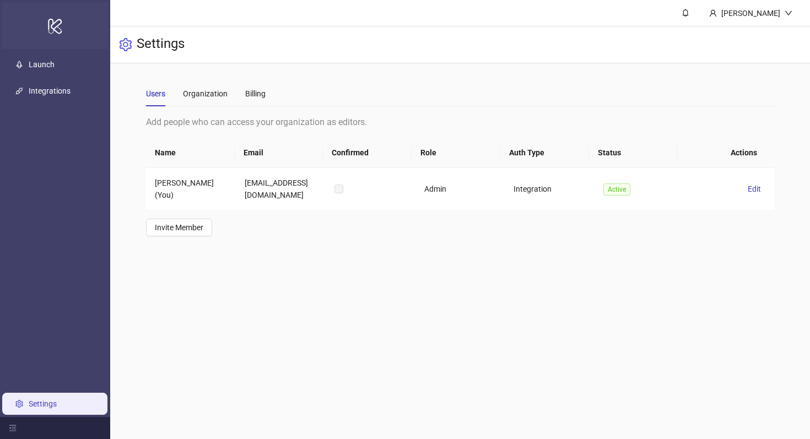
click at [65, 31] on div "logo/logo-mobile" at bounding box center [55, 25] width 106 height 47
click at [170, 32] on div "Settings" at bounding box center [459, 44] width 699 height 37
click at [203, 97] on div "Organization" at bounding box center [205, 94] width 45 height 12
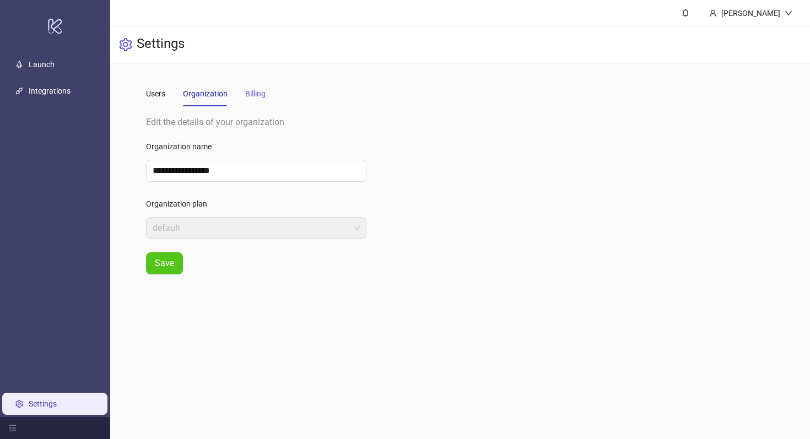
click at [262, 86] on div "Billing" at bounding box center [255, 93] width 20 height 25
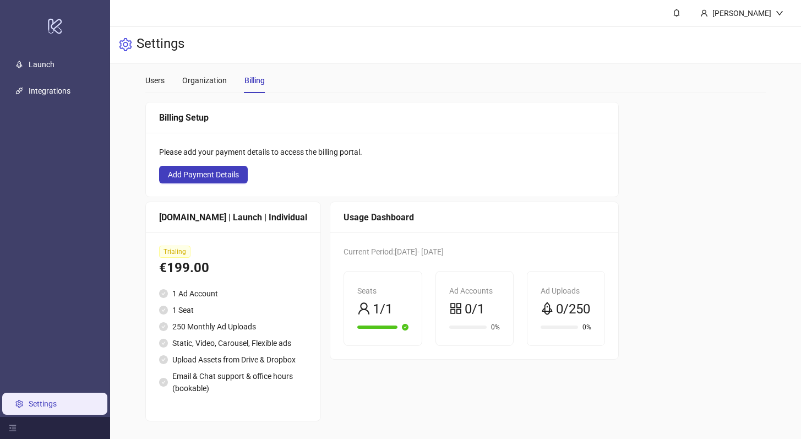
scroll to position [37, 0]
click at [465, 299] on span "0/1" at bounding box center [475, 309] width 20 height 21
click at [48, 68] on link "Launch" at bounding box center [42, 64] width 26 height 9
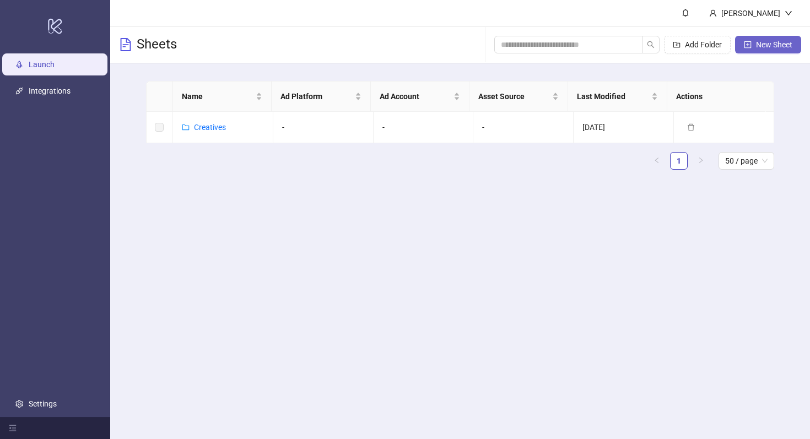
click at [757, 42] on span "New Sheet" at bounding box center [774, 44] width 36 height 9
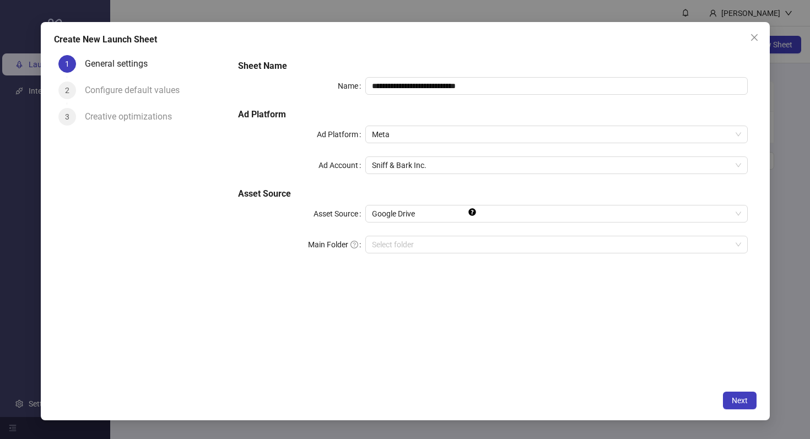
click at [146, 74] on div "General settings" at bounding box center [155, 68] width 140 height 26
drag, startPoint x: 140, startPoint y: 93, endPoint x: 211, endPoint y: 89, distance: 71.1
click at [140, 93] on div "Configure default values" at bounding box center [137, 91] width 104 height 18
click at [727, 400] on button "Next" at bounding box center [740, 401] width 34 height 18
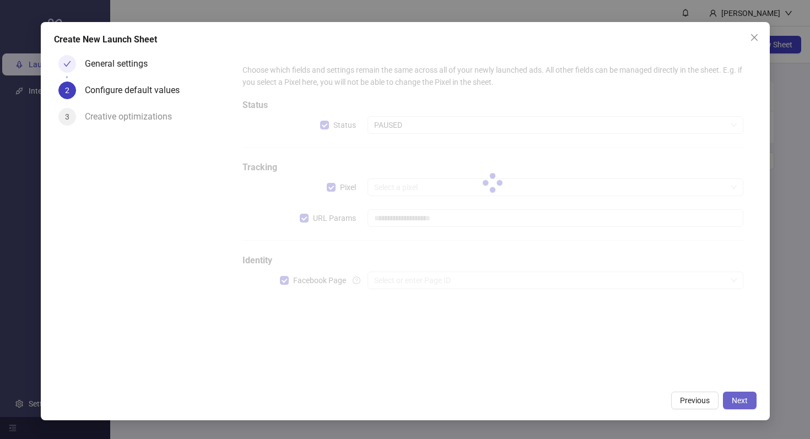
type input "**********"
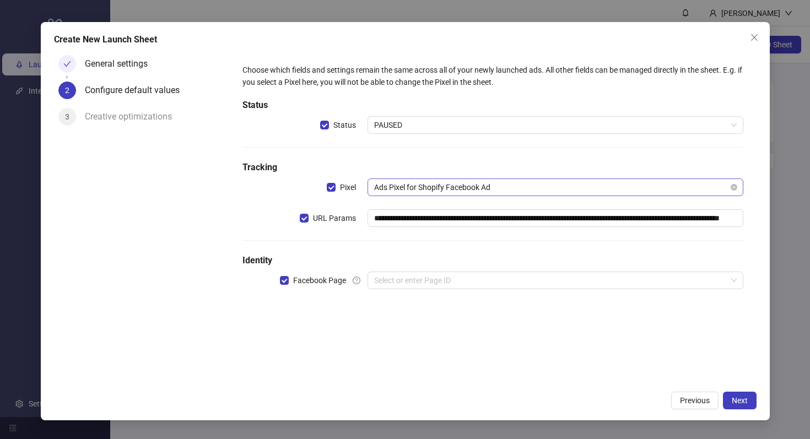
click at [509, 194] on span "Ads Pixel for Shopify Facebook Ad" at bounding box center [555, 187] width 362 height 17
click at [521, 170] on h5 "Tracking" at bounding box center [492, 167] width 500 height 13
click at [499, 285] on input "search" at bounding box center [550, 280] width 352 height 17
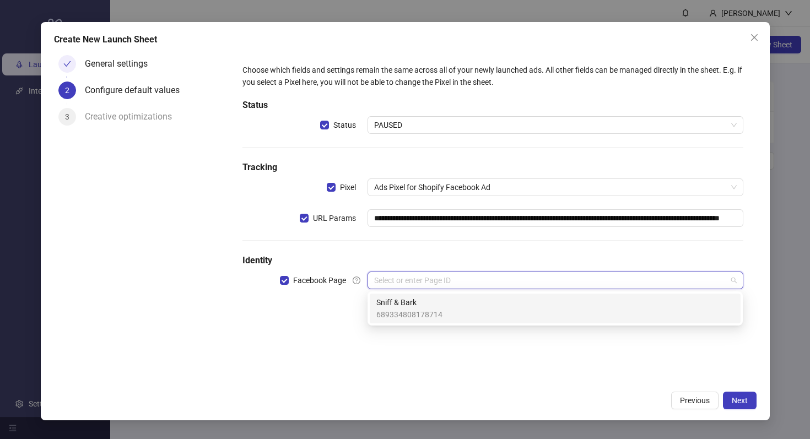
click at [477, 302] on div "Sniff & Bark 689334808178714" at bounding box center [554, 308] width 357 height 24
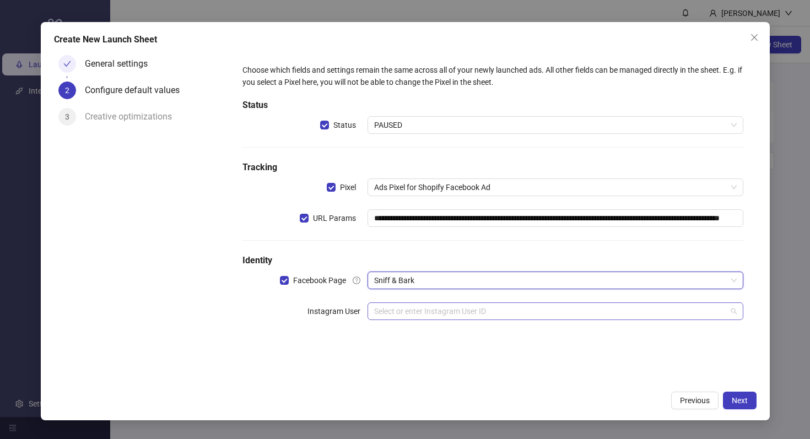
click at [477, 307] on input "search" at bounding box center [550, 311] width 352 height 17
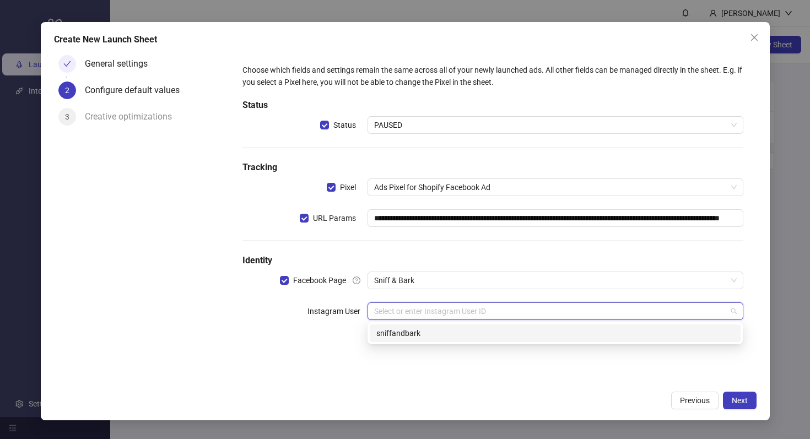
click at [475, 330] on div "sniffandbark" at bounding box center [554, 333] width 357 height 12
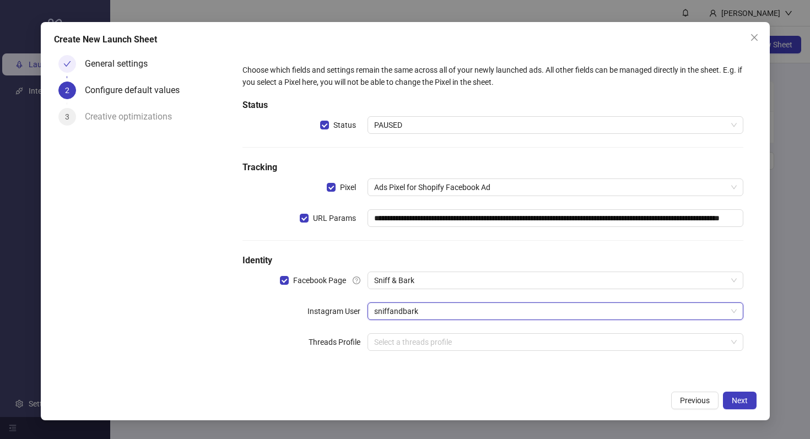
click at [460, 331] on div "**********" at bounding box center [492, 213] width 509 height 309
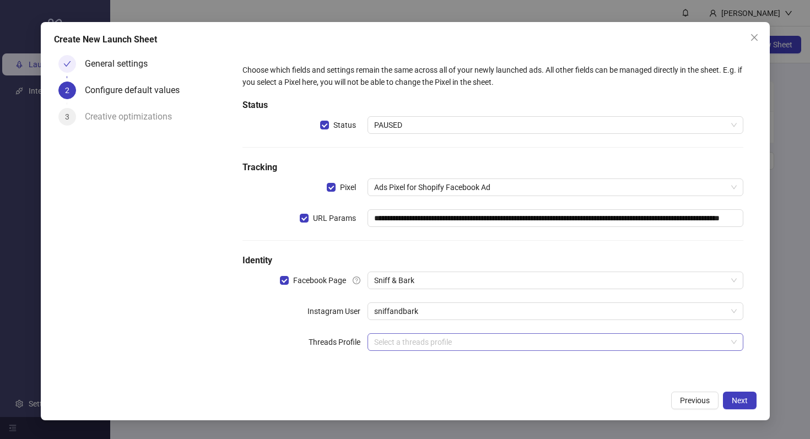
click at [464, 337] on input "search" at bounding box center [550, 342] width 352 height 17
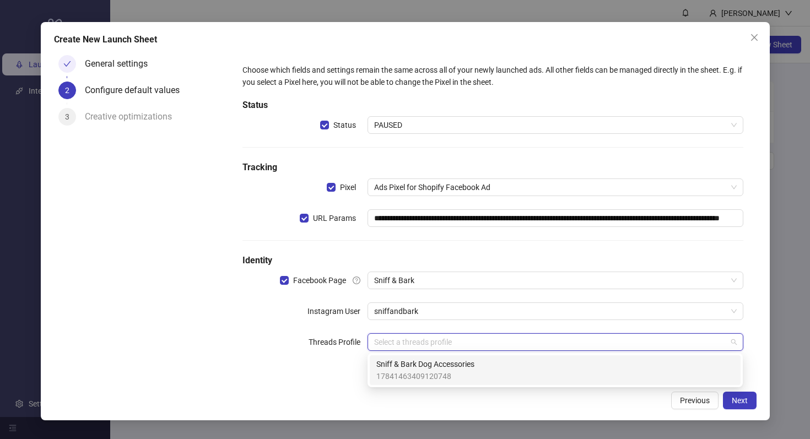
click at [471, 365] on span "Sniff & Bark Dog Accessories" at bounding box center [425, 364] width 98 height 12
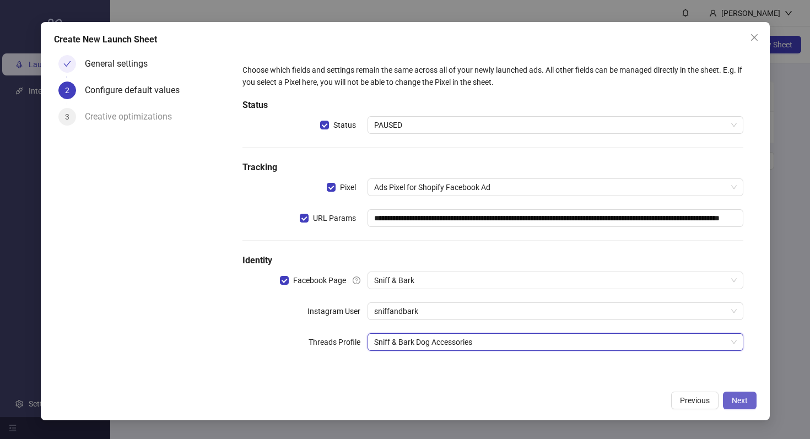
click at [735, 394] on button "Next" at bounding box center [740, 401] width 34 height 18
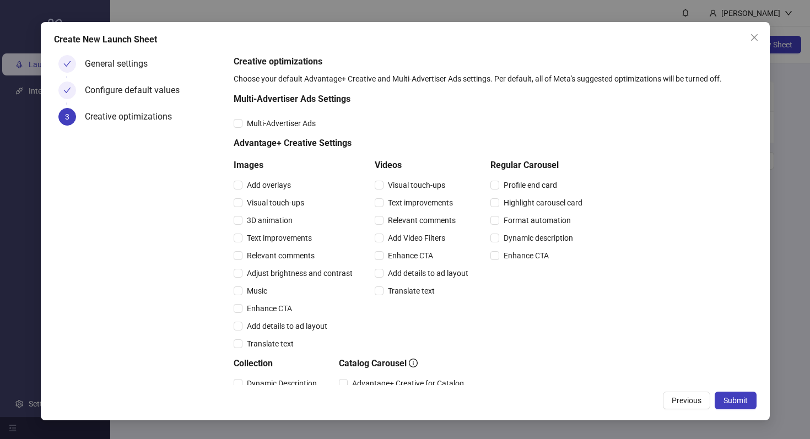
click at [285, 117] on div "Multi-Advertiser Ads" at bounding box center [409, 124] width 353 height 18
click at [534, 257] on span "Enhance CTA" at bounding box center [526, 255] width 54 height 12
click at [528, 237] on span "Dynamic description" at bounding box center [538, 238] width 78 height 12
click at [530, 219] on span "Format automation" at bounding box center [537, 220] width 76 height 12
click at [534, 203] on span "Highlight carousel card" at bounding box center [543, 203] width 88 height 12
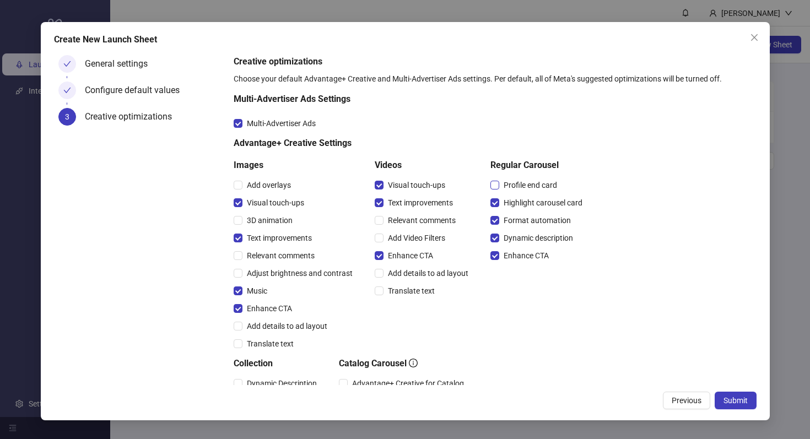
click at [534, 186] on span "Profile end card" at bounding box center [530, 185] width 62 height 12
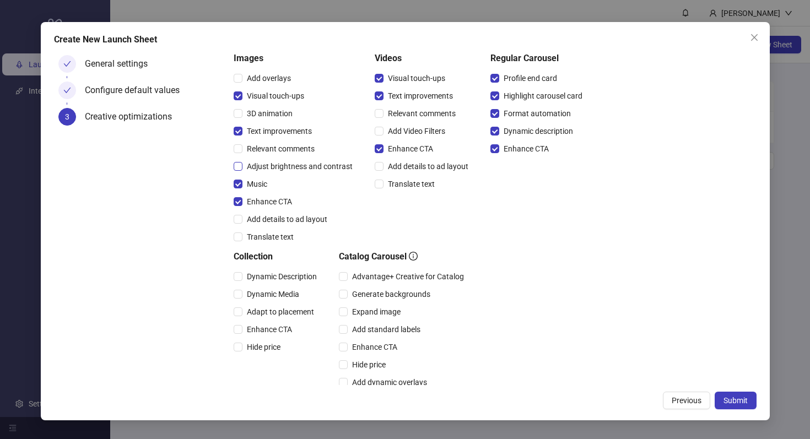
scroll to position [94, 0]
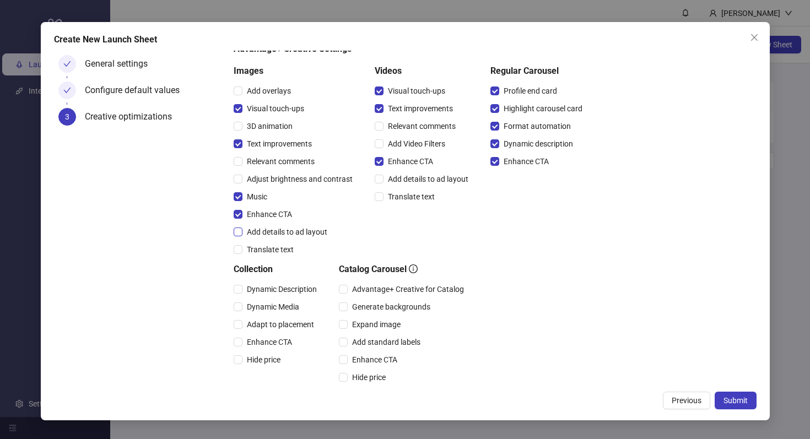
click at [319, 233] on span "Add details to ad layout" at bounding box center [286, 232] width 89 height 12
click at [283, 230] on span "Add details to ad layout" at bounding box center [286, 232] width 89 height 12
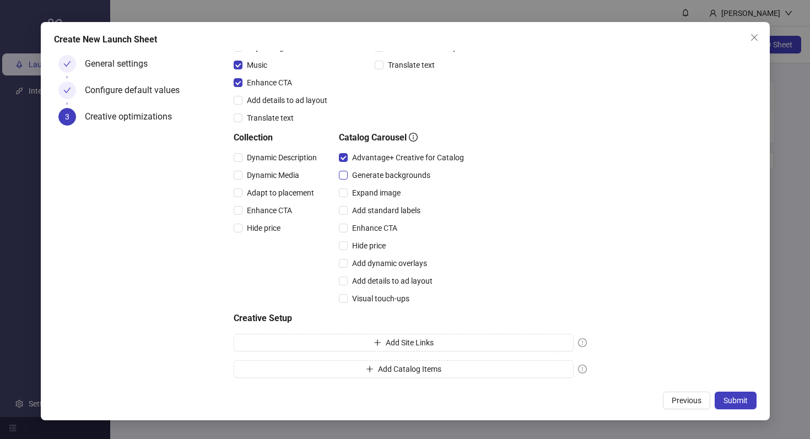
scroll to position [227, 0]
click at [266, 156] on span "Dynamic Description" at bounding box center [281, 156] width 79 height 12
click at [260, 173] on span "Dynamic Media" at bounding box center [272, 174] width 61 height 12
click at [267, 188] on span "Adapt to placement" at bounding box center [280, 192] width 76 height 12
click at [267, 207] on span "Enhance CTA" at bounding box center [269, 209] width 54 height 12
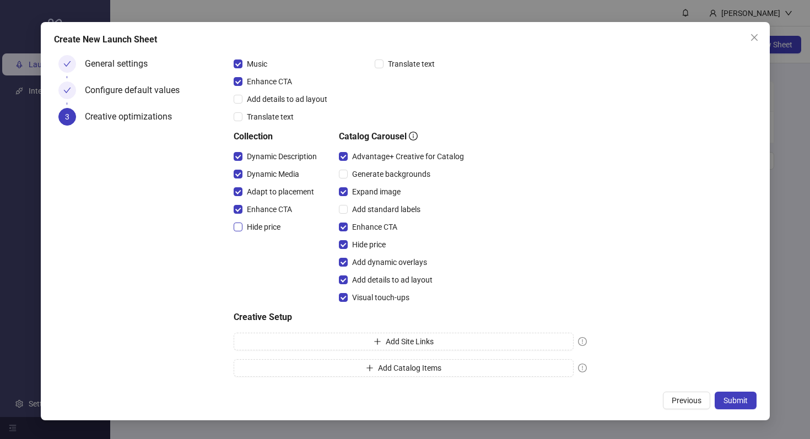
click at [264, 224] on span "Hide price" at bounding box center [263, 227] width 42 height 12
click at [582, 339] on icon "exclamation-circle" at bounding box center [582, 341] width 9 height 9
click at [530, 334] on button "Add Site Links" at bounding box center [403, 342] width 340 height 18
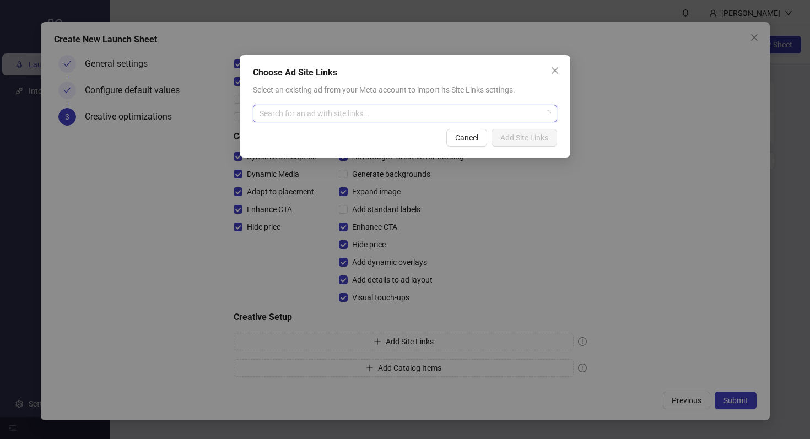
click at [414, 116] on input "search" at bounding box center [399, 113] width 281 height 17
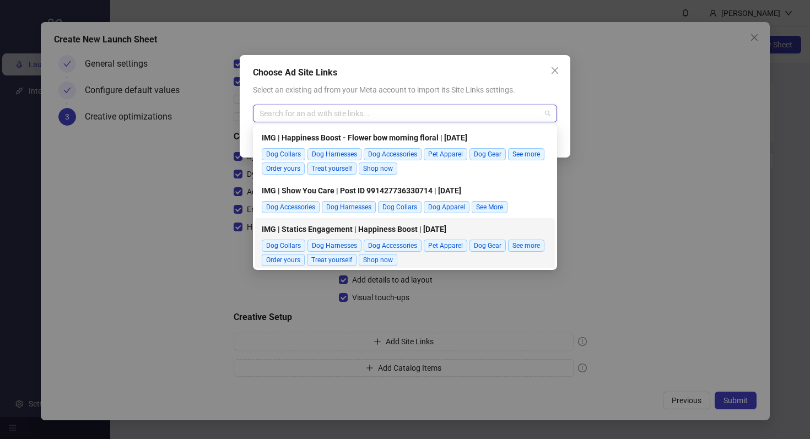
click at [390, 233] on span "IMG | Statics Engagement | Happiness Boost | [DATE]" at bounding box center [405, 229] width 286 height 12
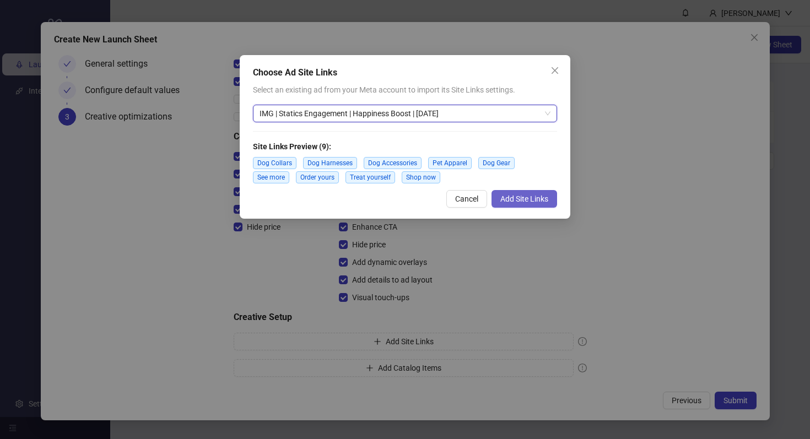
click at [523, 202] on span "Add Site Links" at bounding box center [524, 198] width 48 height 9
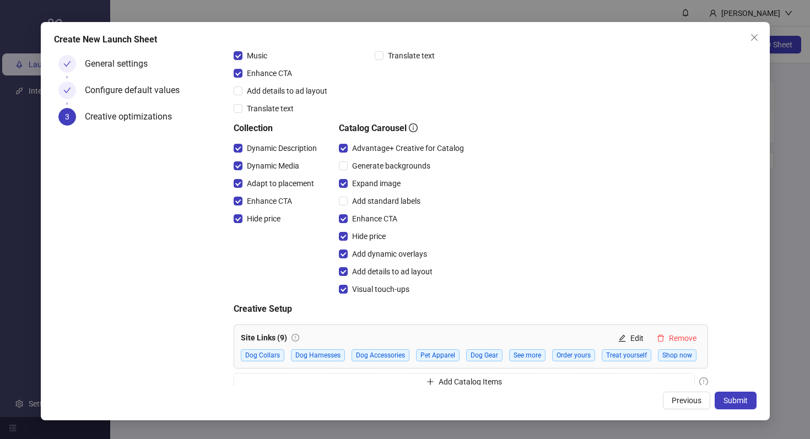
scroll to position [249, 0]
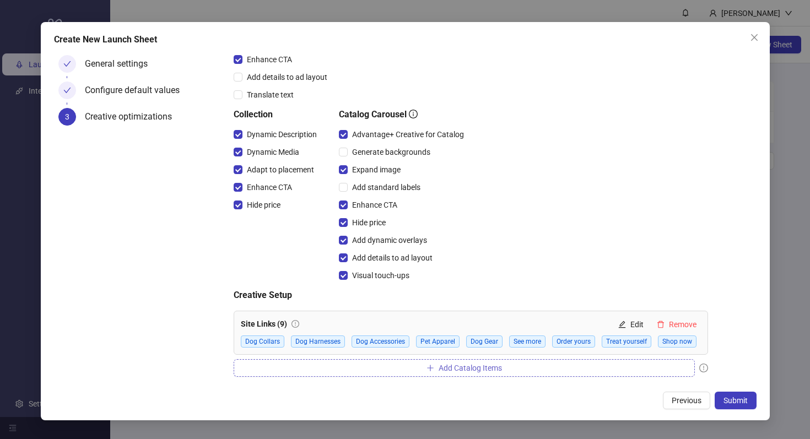
click at [441, 368] on span "Add Catalog Items" at bounding box center [469, 367] width 63 height 9
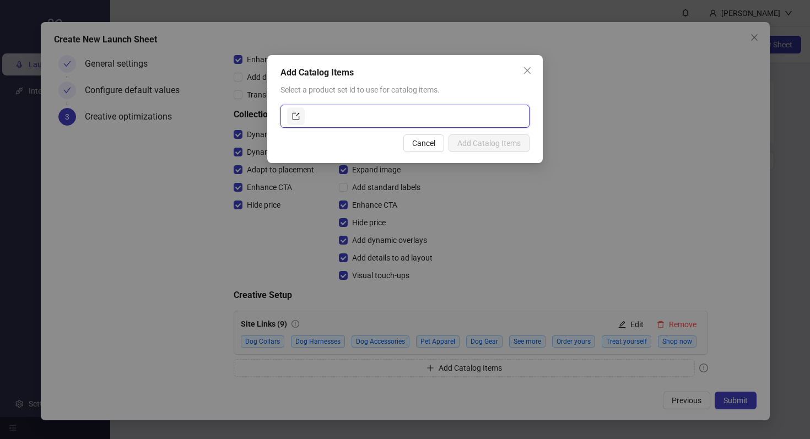
click at [353, 111] on input "text" at bounding box center [415, 116] width 216 height 18
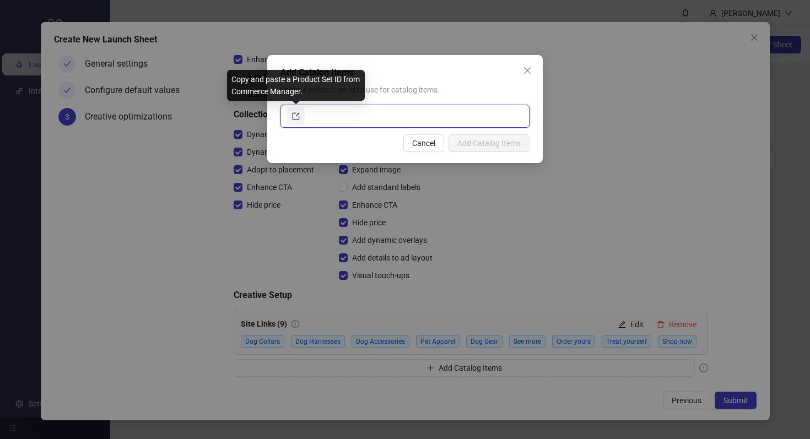
click at [300, 116] on link at bounding box center [296, 116] width 18 height 18
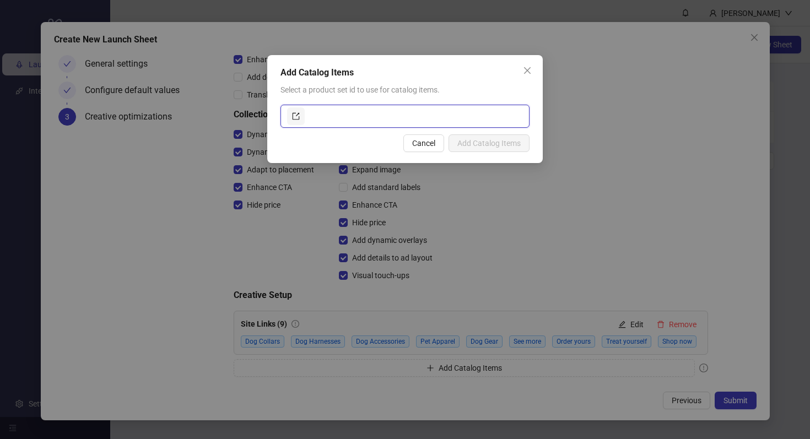
click at [436, 111] on input "text" at bounding box center [415, 116] width 216 height 18
click at [293, 115] on icon "export" at bounding box center [296, 116] width 8 height 8
paste input "**********"
type input "**********"
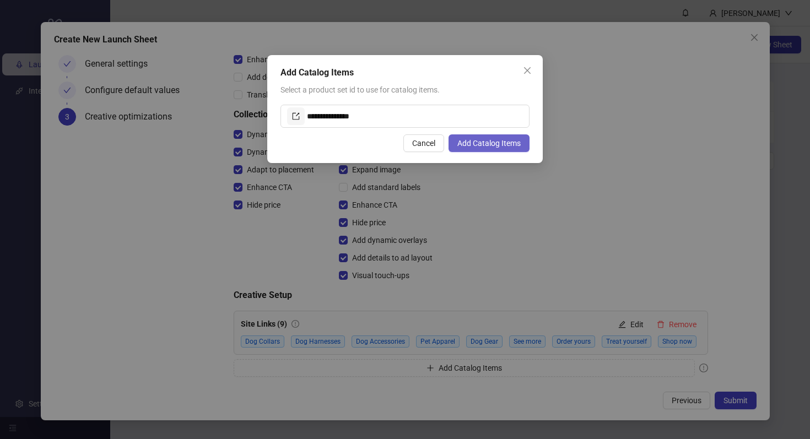
click at [497, 141] on span "Add Catalog Items" at bounding box center [488, 143] width 63 height 9
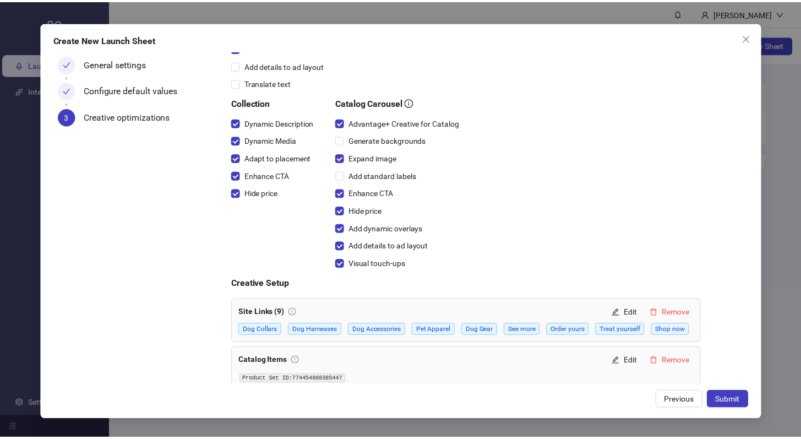
scroll to position [271, 0]
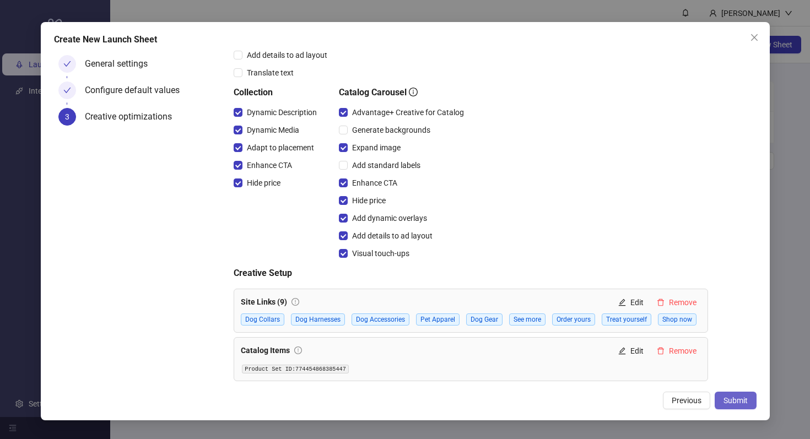
click at [729, 400] on span "Submit" at bounding box center [735, 400] width 24 height 9
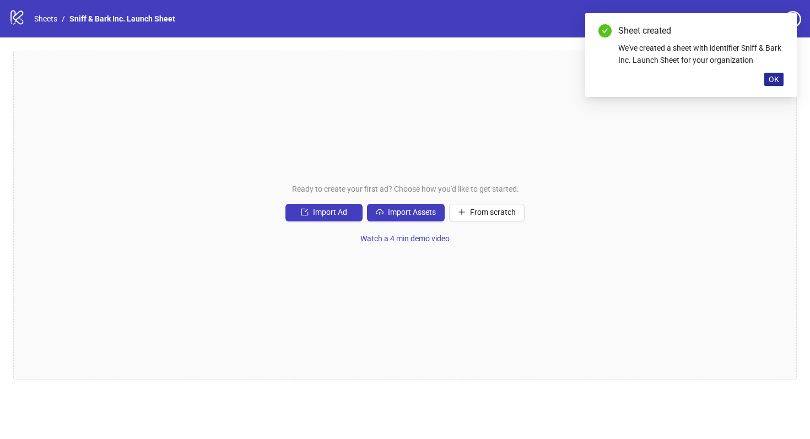
click at [772, 73] on button "OK" at bounding box center [773, 79] width 19 height 13
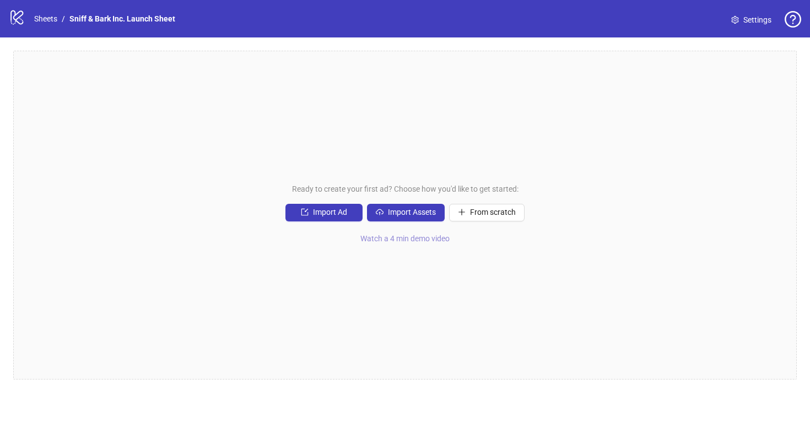
click at [405, 239] on span "Watch a 4 min demo video" at bounding box center [404, 238] width 89 height 9
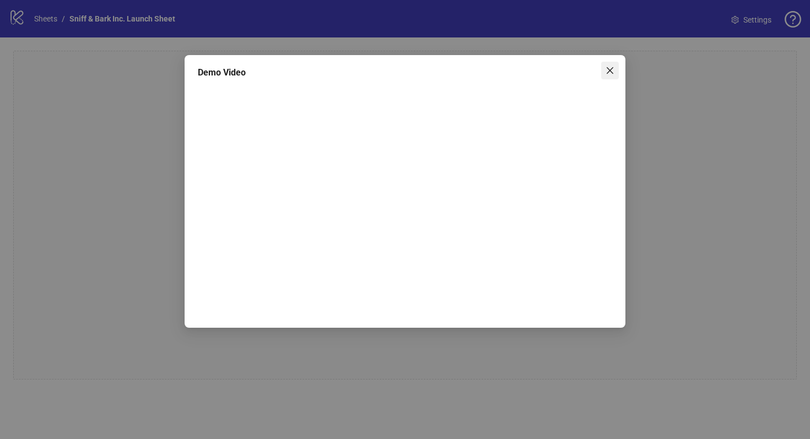
click at [609, 64] on button "Close" at bounding box center [610, 71] width 18 height 18
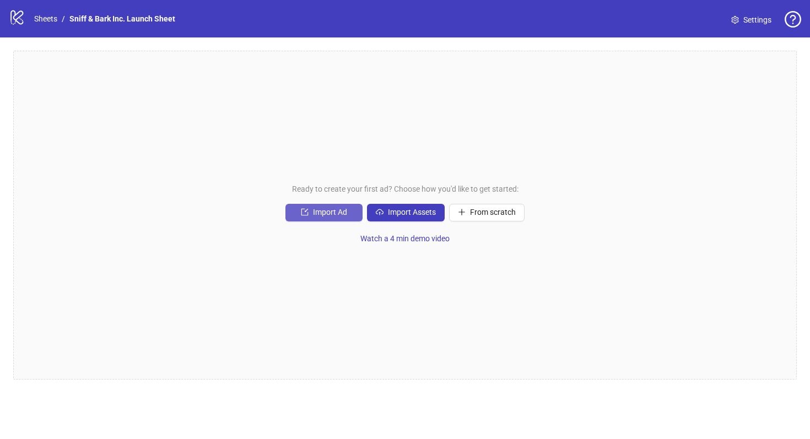
click at [323, 213] on span "Import Ad" at bounding box center [330, 212] width 34 height 9
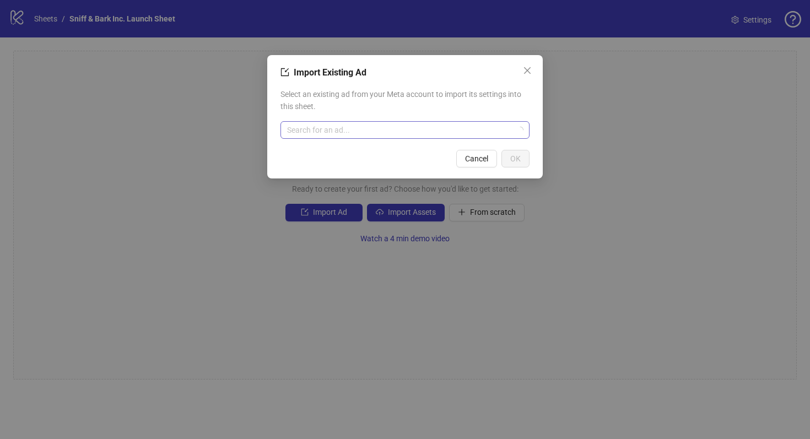
click at [340, 137] on input "search" at bounding box center [400, 130] width 226 height 17
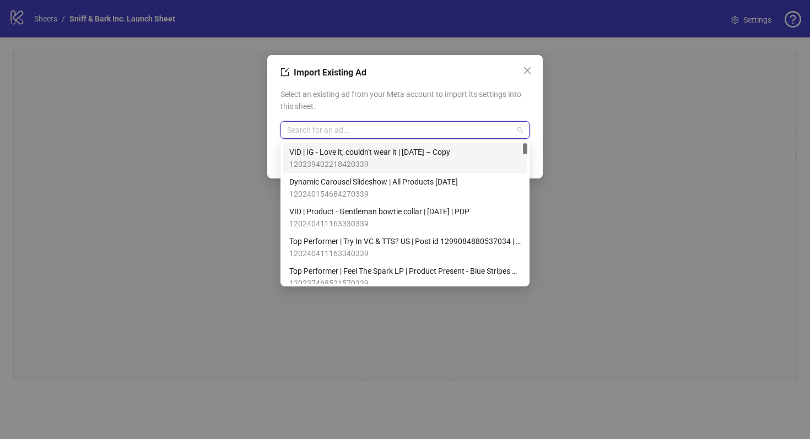
click at [202, 97] on div "Import Existing Ad Select an existing ad from your Meta account to import its s…" at bounding box center [405, 219] width 810 height 439
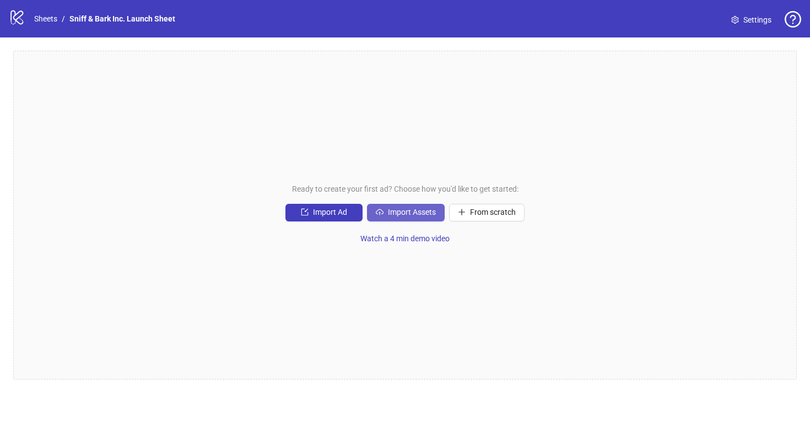
click at [410, 213] on span "Import Assets" at bounding box center [412, 212] width 48 height 9
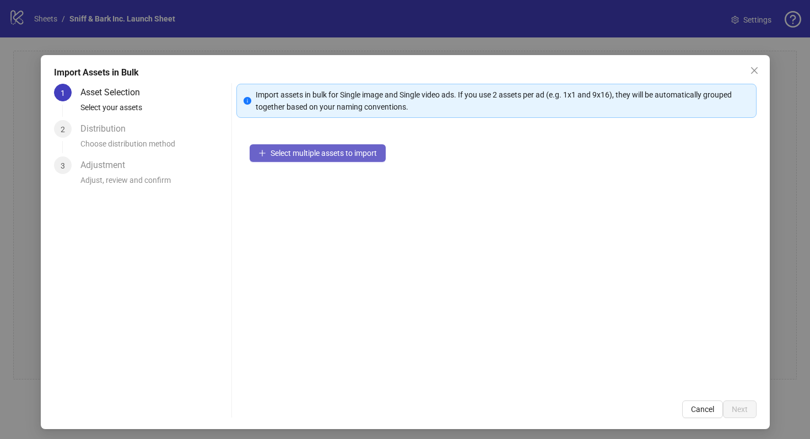
click at [364, 156] on span "Select multiple assets to import" at bounding box center [323, 153] width 106 height 9
click at [682, 404] on button "Cancel" at bounding box center [702, 409] width 41 height 18
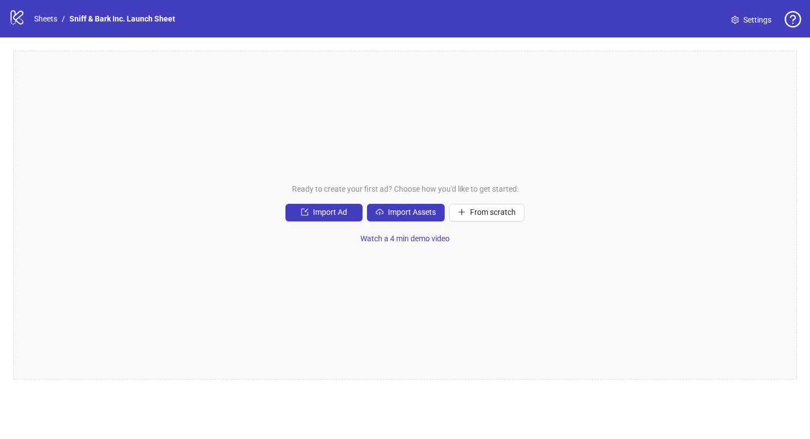
click at [793, 18] on icon "question-circle" at bounding box center [792, 19] width 17 height 17
click at [622, 84] on div "Ready to create your first ad? Choose how you'd like to get started: Import Ad …" at bounding box center [404, 215] width 783 height 329
click at [25, 22] on div "logo/logo-mobile Sheets / Sniff & Bark Inc. Launch Sheet" at bounding box center [94, 19] width 171 height 20
click at [19, 18] on icon "logo/logo-mobile" at bounding box center [17, 17] width 17 height 17
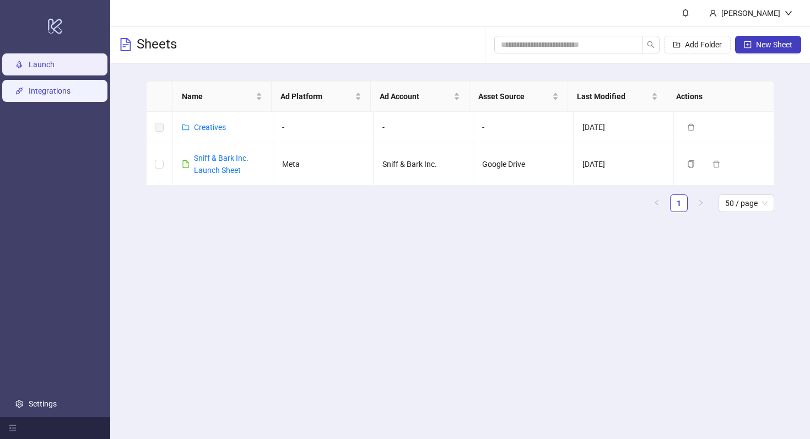
click at [46, 95] on link "Integrations" at bounding box center [50, 90] width 42 height 9
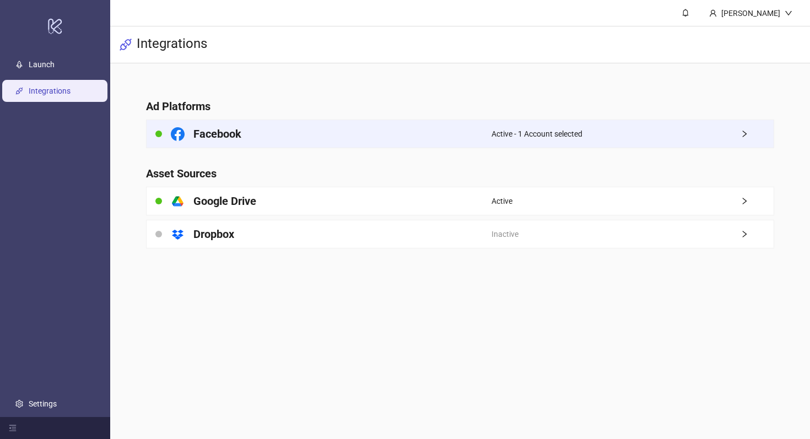
click at [279, 143] on div "Facebook" at bounding box center [318, 134] width 345 height 28
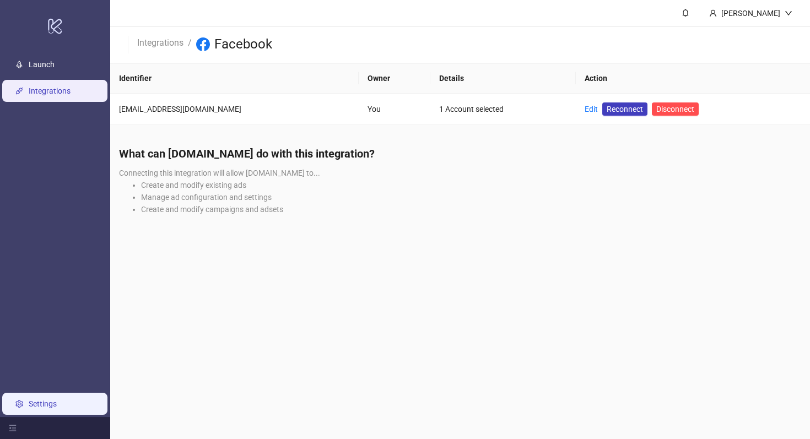
click at [48, 405] on link "Settings" at bounding box center [43, 403] width 28 height 9
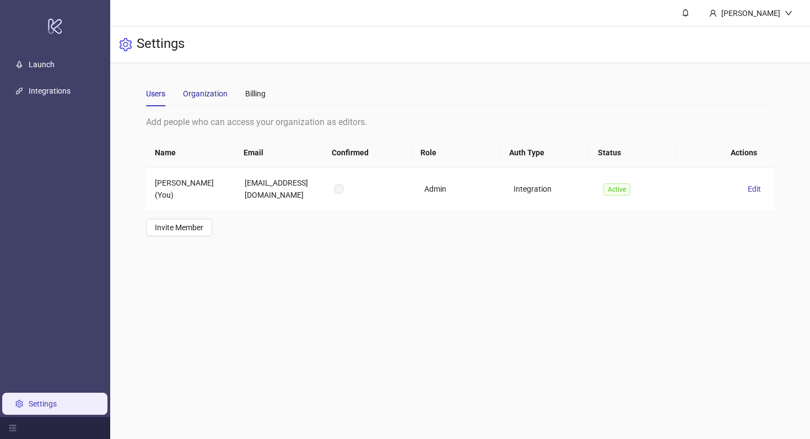
click at [188, 94] on div "Organization" at bounding box center [205, 94] width 45 height 12
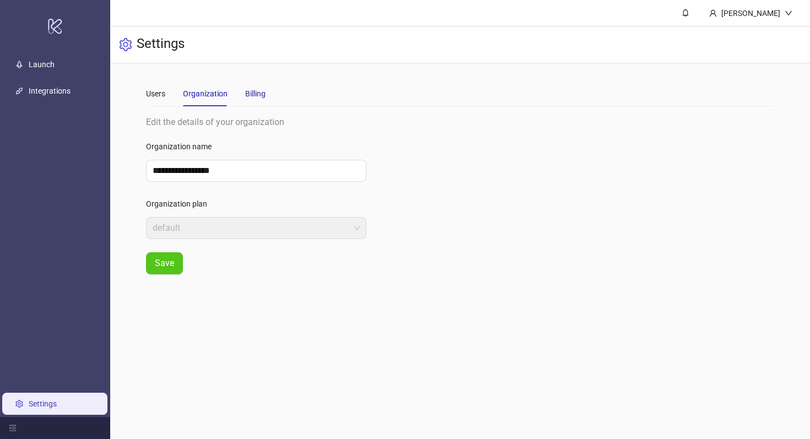
click at [245, 88] on div "Billing" at bounding box center [255, 94] width 20 height 12
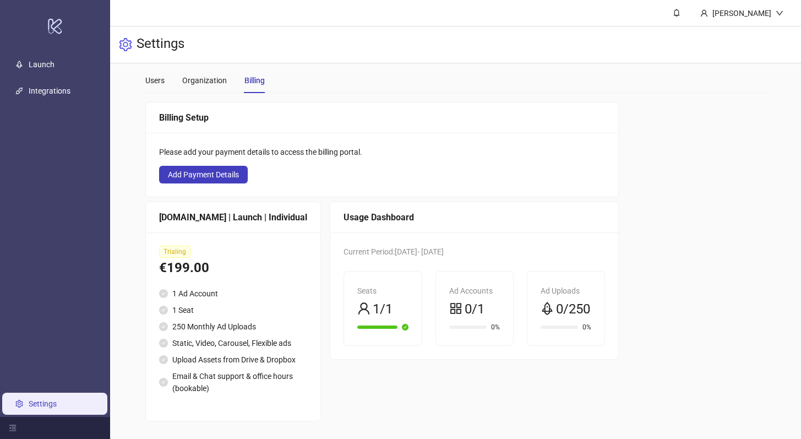
scroll to position [37, 0]
click at [34, 60] on link "Launch" at bounding box center [42, 64] width 26 height 9
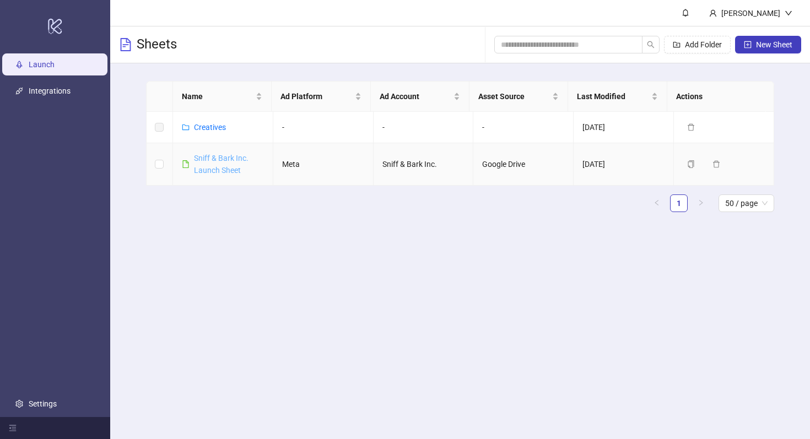
click at [215, 171] on link "Sniff & Bark Inc. Launch Sheet" at bounding box center [221, 164] width 55 height 21
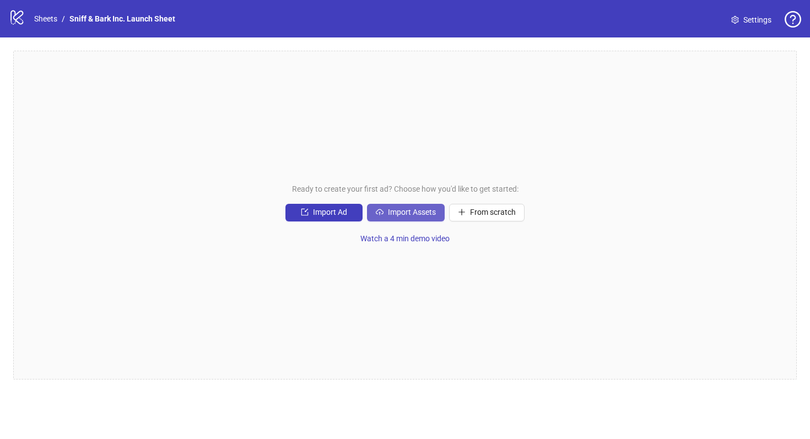
click at [404, 210] on span "Import Assets" at bounding box center [412, 212] width 48 height 9
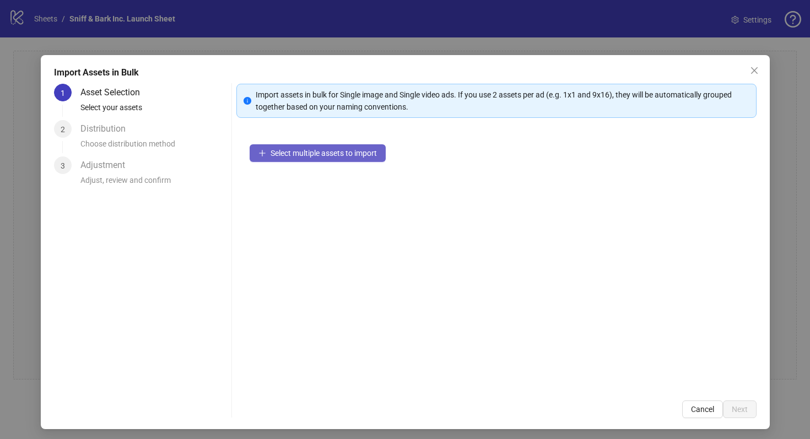
click at [365, 156] on span "Select multiple assets to import" at bounding box center [323, 153] width 106 height 9
click at [144, 134] on div "Distribution Choose distribution method" at bounding box center [153, 138] width 147 height 36
click at [691, 406] on span "Cancel" at bounding box center [702, 409] width 23 height 9
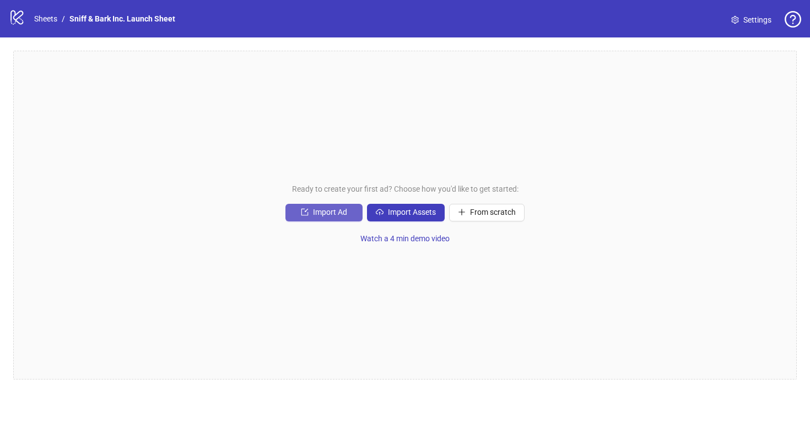
click at [333, 214] on span "Import Ad" at bounding box center [330, 212] width 34 height 9
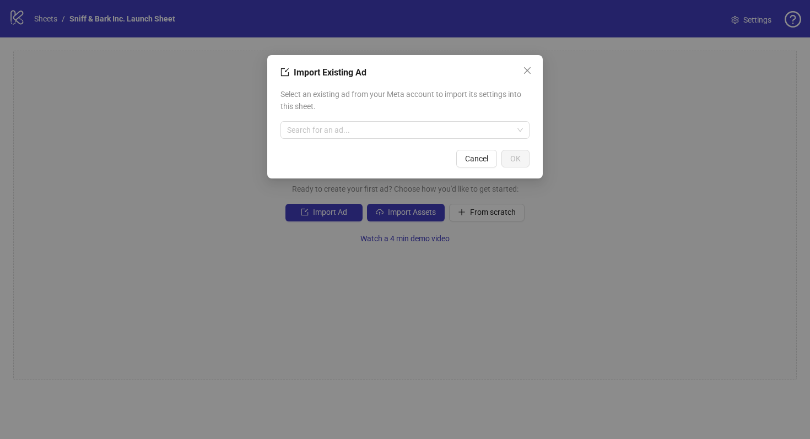
click at [362, 120] on div "Select an existing ad from your Meta account to import its settings into this s…" at bounding box center [404, 113] width 249 height 59
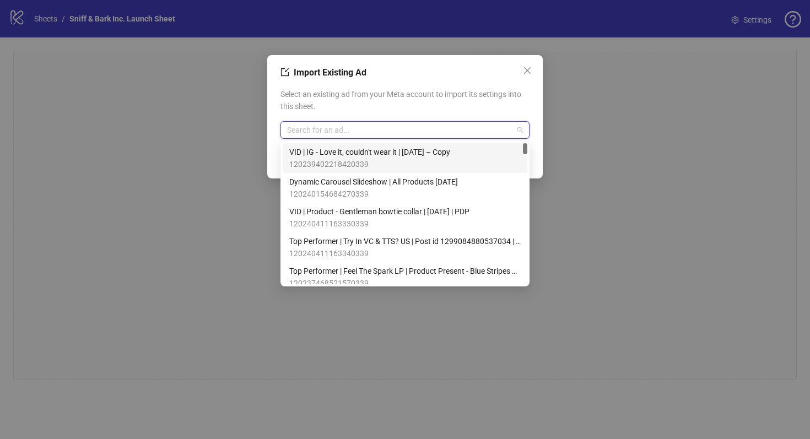
click at [360, 132] on input "search" at bounding box center [400, 130] width 226 height 17
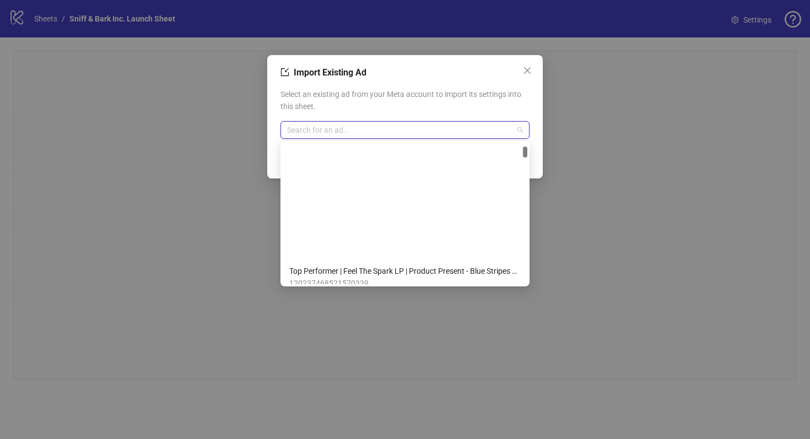
scroll to position [282, 0]
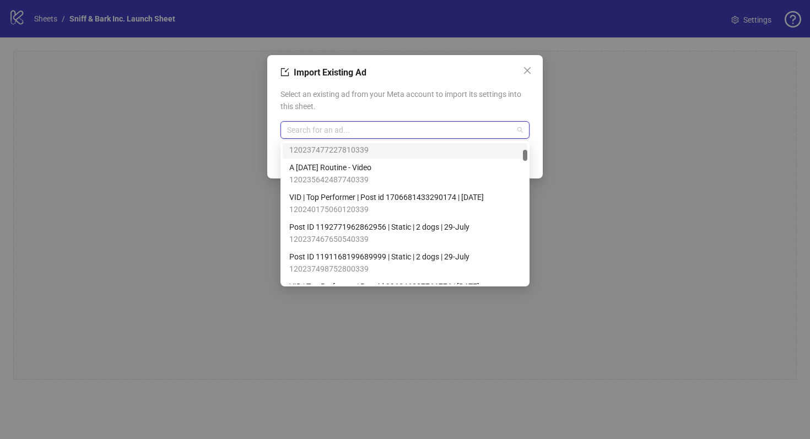
click at [664, 80] on div "Import Existing Ad Select an existing ad from your Meta account to import its s…" at bounding box center [405, 219] width 810 height 439
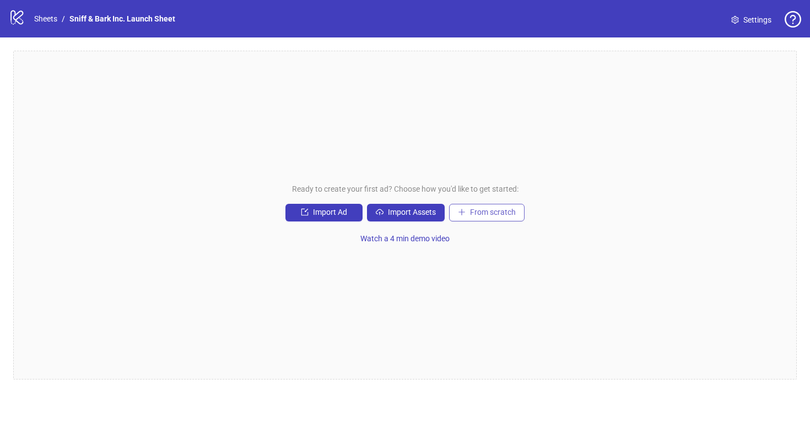
click at [496, 214] on span "From scratch" at bounding box center [493, 212] width 46 height 9
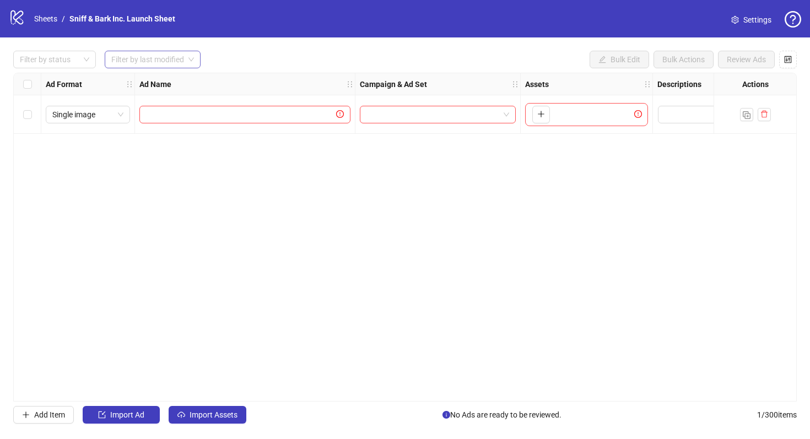
click at [186, 63] on span at bounding box center [152, 59] width 83 height 17
click at [180, 63] on input "search" at bounding box center [147, 59] width 73 height 17
click at [58, 64] on div at bounding box center [48, 59] width 67 height 15
click at [169, 58] on input "search" at bounding box center [147, 59] width 73 height 17
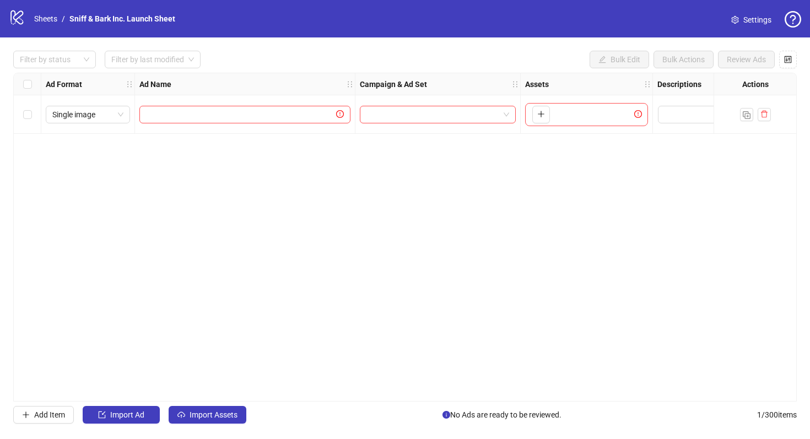
drag, startPoint x: 322, startPoint y: 395, endPoint x: 461, endPoint y: 396, distance: 139.3
click at [490, 408] on div "Filter by status Filter by last modified Bulk Edit Bulk Actions Review Ads Ad F…" at bounding box center [405, 236] width 810 height 399
click at [425, 355] on div "Ad Format Ad Name Campaign & Ad Set Assets Descriptions Headlines Primary Texts…" at bounding box center [404, 237] width 783 height 329
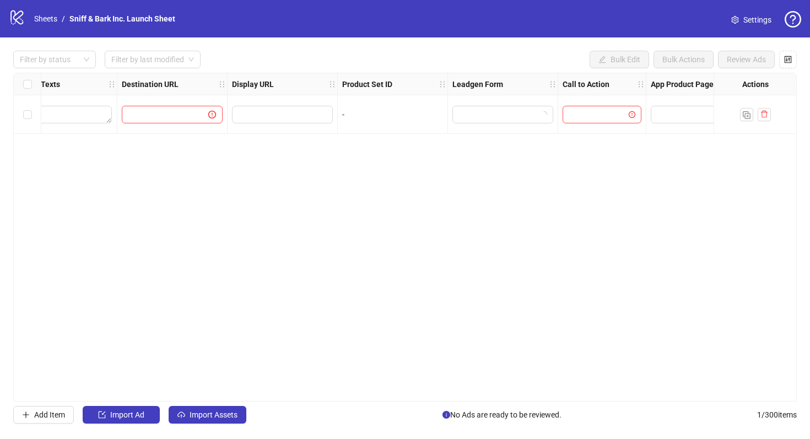
scroll to position [0, 990]
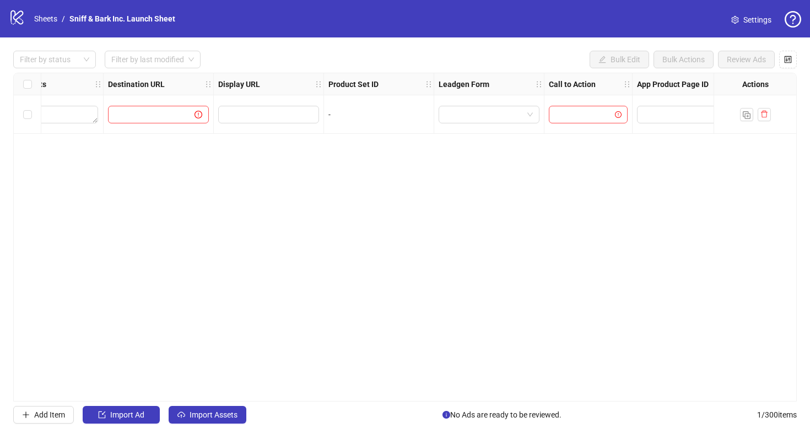
click at [795, 68] on div "Filter by status Filter by last modified Bulk Edit Bulk Actions Review Ads Ad F…" at bounding box center [405, 236] width 810 height 399
click at [788, 61] on icon "control" at bounding box center [788, 60] width 8 height 8
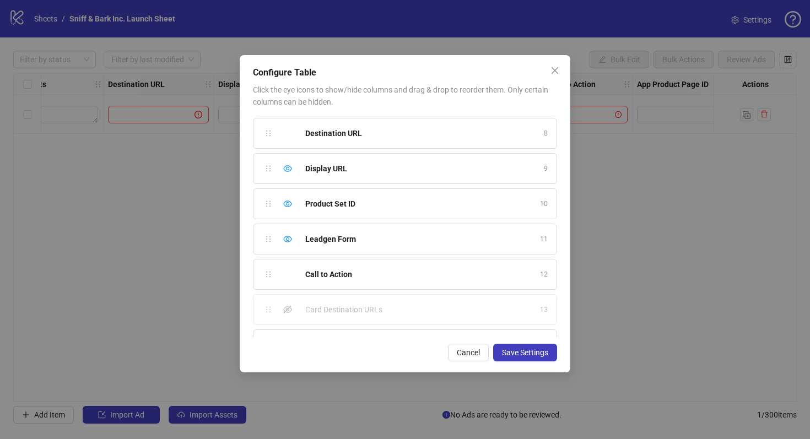
scroll to position [299, 0]
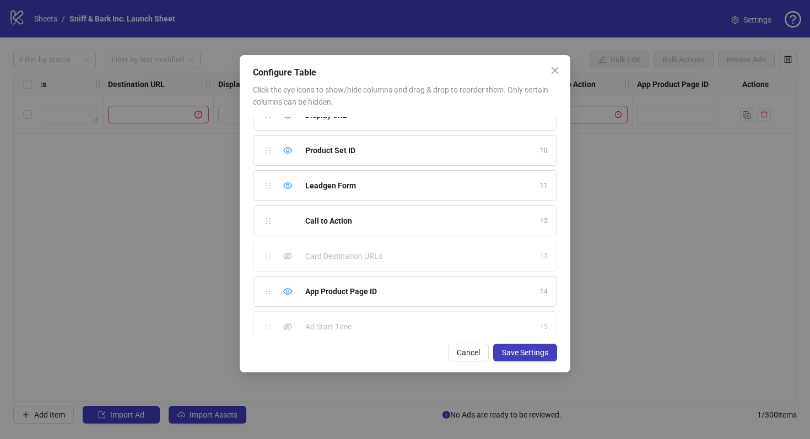
click at [355, 283] on div "App Product Page ID 14" at bounding box center [405, 291] width 304 height 31
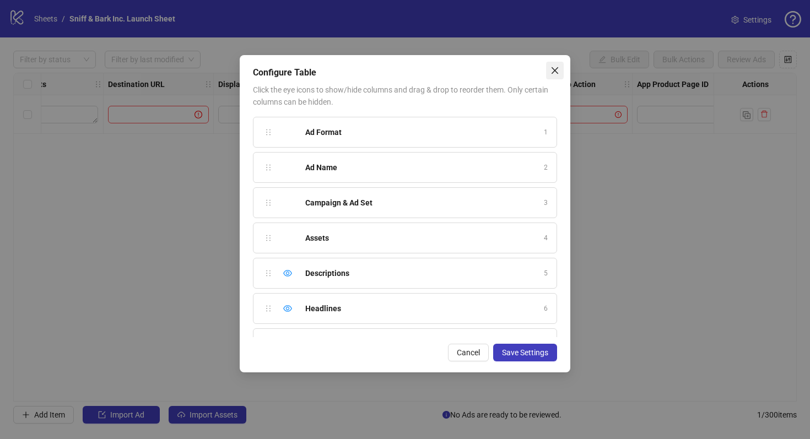
click at [556, 73] on icon "close" at bounding box center [554, 70] width 7 height 7
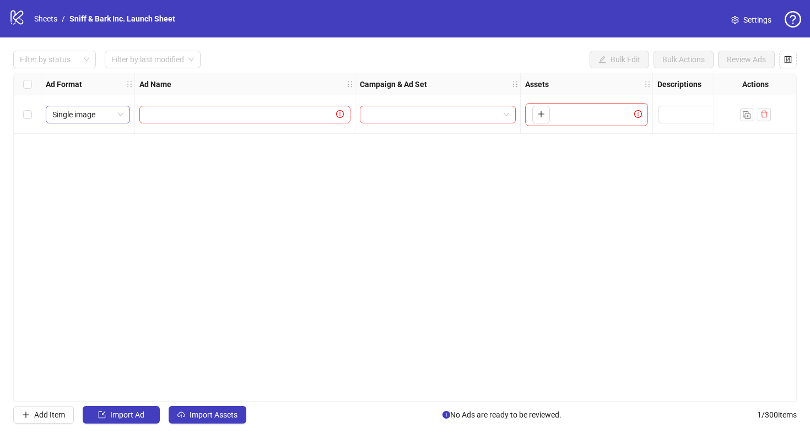
click at [104, 121] on span "Single image" at bounding box center [87, 114] width 71 height 17
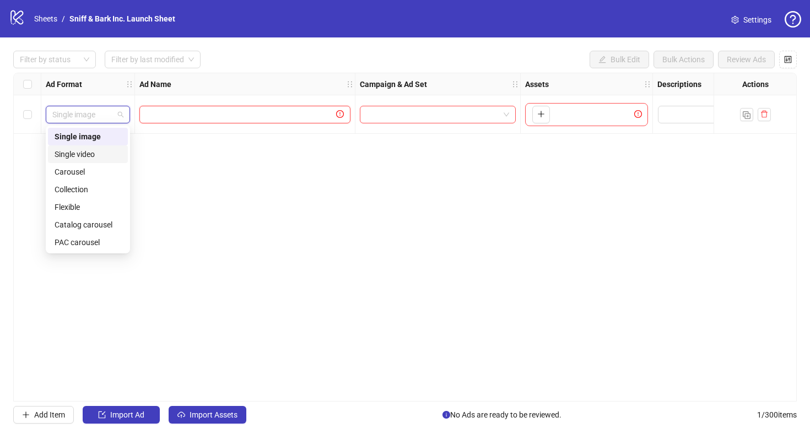
click at [164, 117] on input "text" at bounding box center [240, 114] width 188 height 12
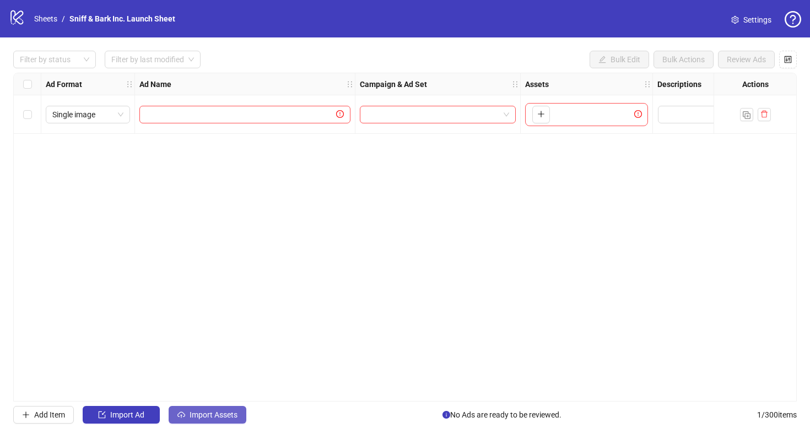
click at [192, 410] on span "Import Assets" at bounding box center [213, 414] width 48 height 9
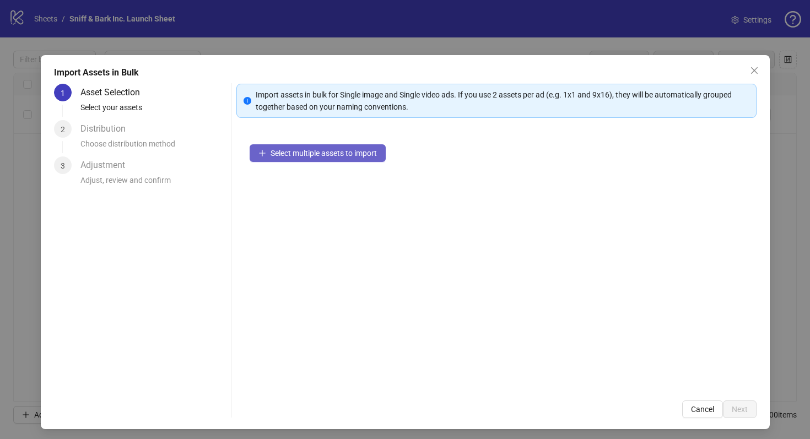
click at [338, 152] on span "Select multiple assets to import" at bounding box center [323, 153] width 106 height 9
click at [108, 136] on div "Distribution" at bounding box center [107, 129] width 54 height 18
click at [684, 414] on button "Cancel" at bounding box center [702, 409] width 41 height 18
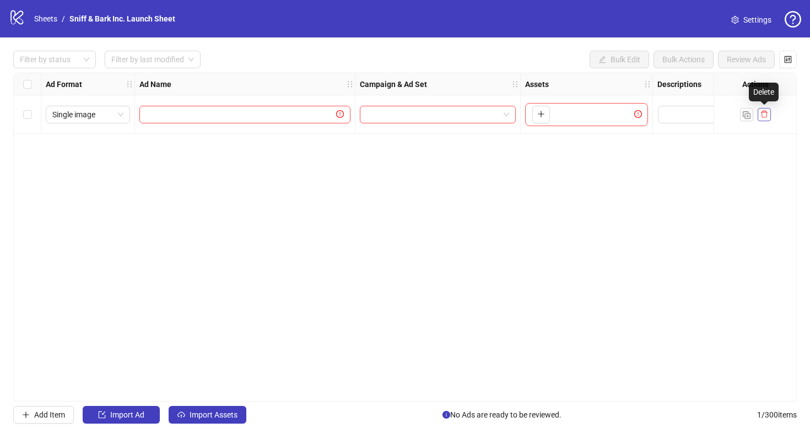
click at [763, 114] on icon "delete" at bounding box center [764, 114] width 8 height 8
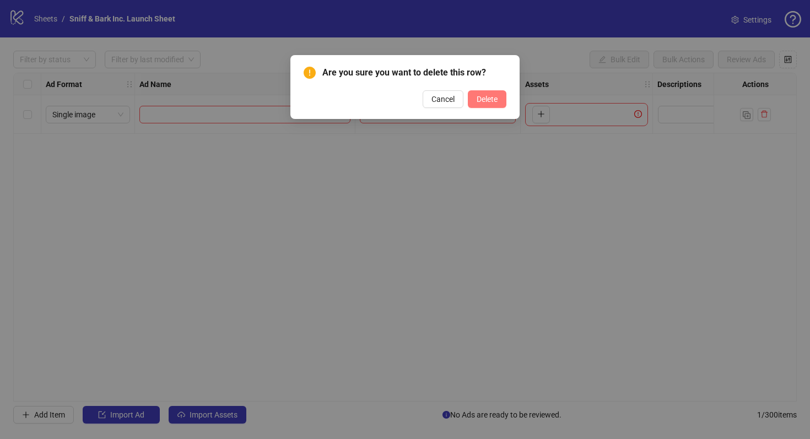
click at [501, 97] on button "Delete" at bounding box center [487, 99] width 39 height 18
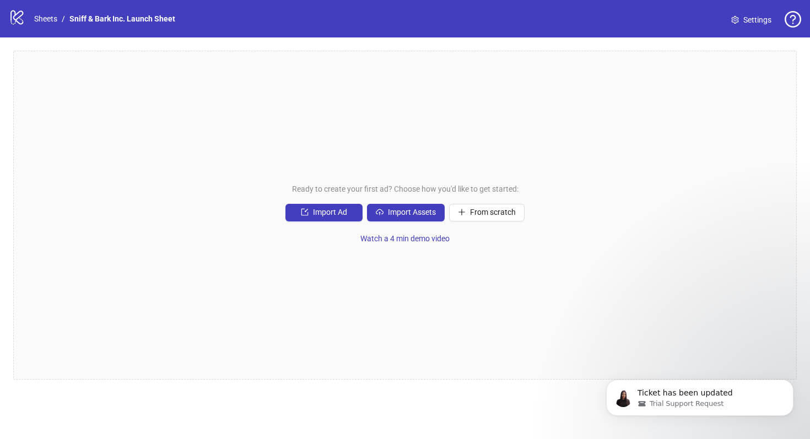
click at [331, 221] on div "Ready to create your first ad? Choose how you'd like to get started: Import Ad …" at bounding box center [404, 215] width 783 height 329
click at [332, 215] on span "Import Ad" at bounding box center [330, 212] width 34 height 9
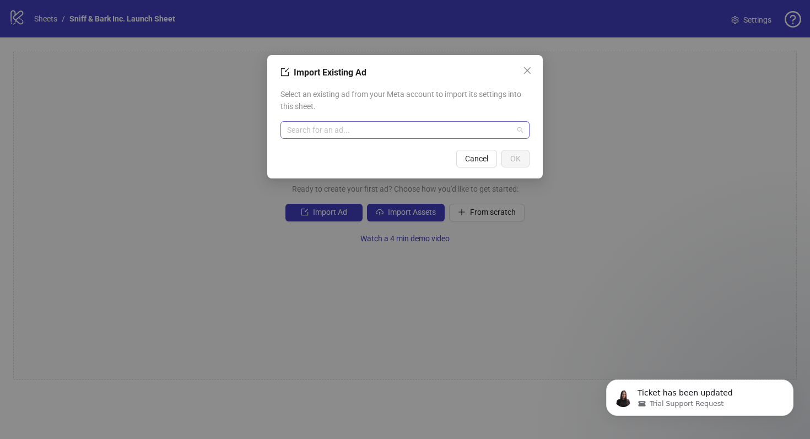
click at [346, 132] on input "search" at bounding box center [400, 130] width 226 height 17
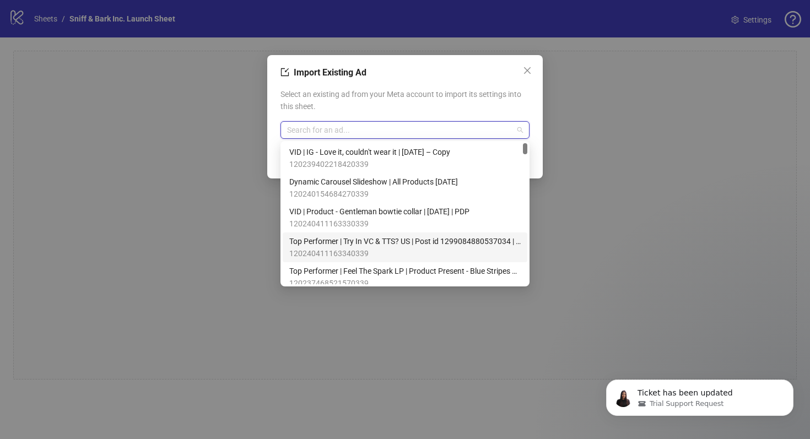
click at [483, 240] on span "Top Performer | Try In VC & TTS? US | Post id 1299084880537034 | Sep 16 | WS" at bounding box center [404, 241] width 231 height 12
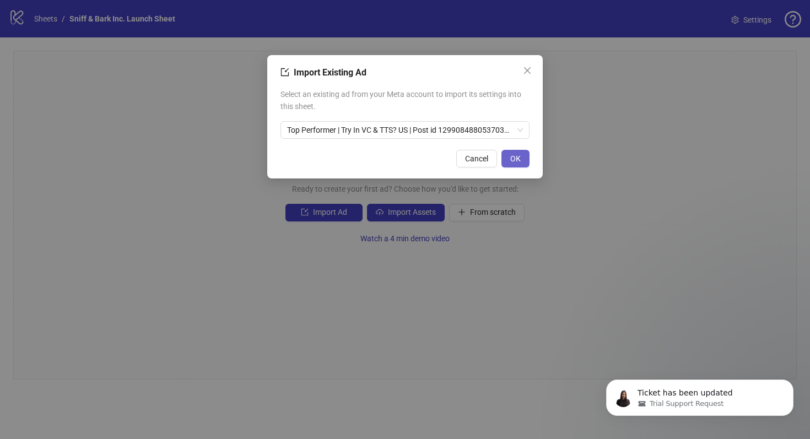
click at [523, 157] on button "OK" at bounding box center [515, 159] width 28 height 18
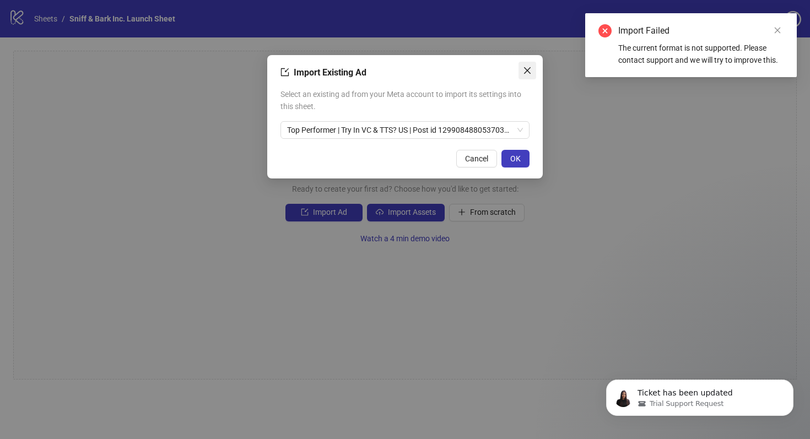
click at [524, 70] on icon "close" at bounding box center [527, 70] width 9 height 9
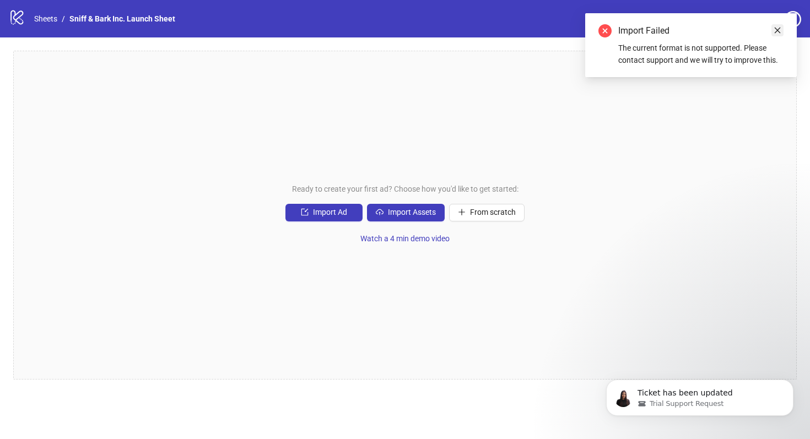
click at [776, 32] on icon "close" at bounding box center [777, 30] width 8 height 8
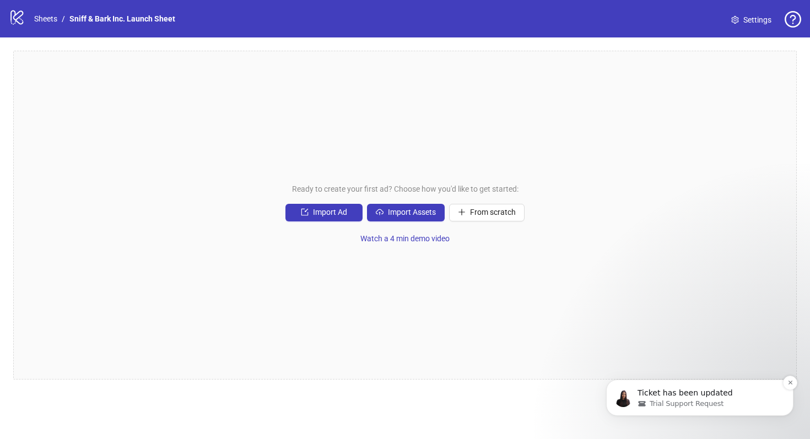
click at [690, 400] on span "Trial Support Request" at bounding box center [686, 404] width 74 height 10
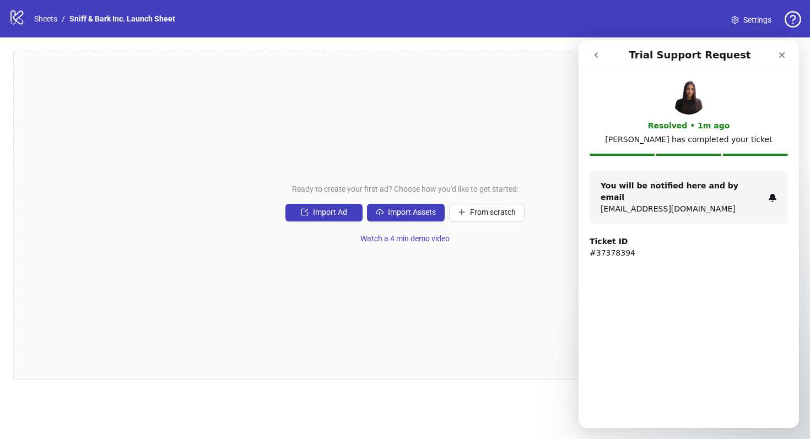
click at [745, 206] on div "You will be notified here and by email malachmaya@gmail.com" at bounding box center [688, 197] width 198 height 52
click at [676, 203] on p "[EMAIL_ADDRESS][DOMAIN_NAME]" at bounding box center [681, 209] width 163 height 12
click at [626, 236] on div "Ticket ID #37378394" at bounding box center [688, 247] width 198 height 23
click at [609, 247] on p "#37378394" at bounding box center [688, 253] width 198 height 12
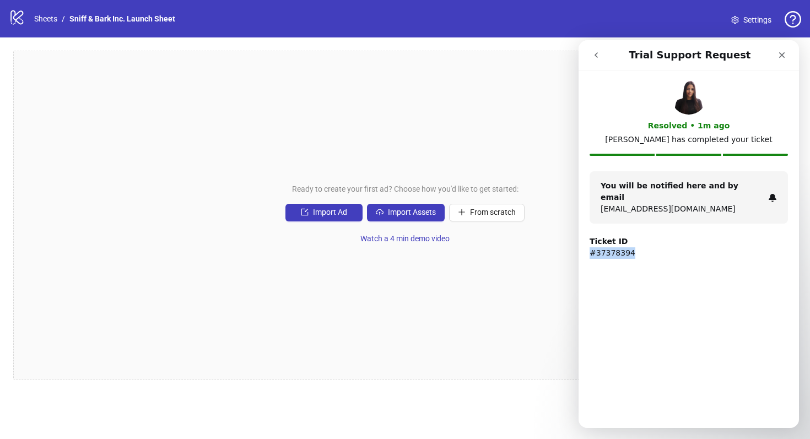
click at [609, 247] on p "#37378394" at bounding box center [688, 253] width 198 height 12
click at [593, 53] on icon "go back" at bounding box center [595, 55] width 9 height 9
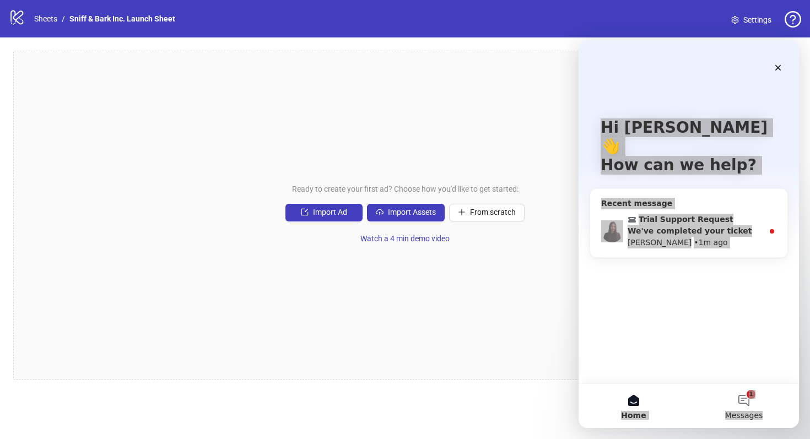
click at [751, 20] on span "Settings" at bounding box center [757, 20] width 28 height 12
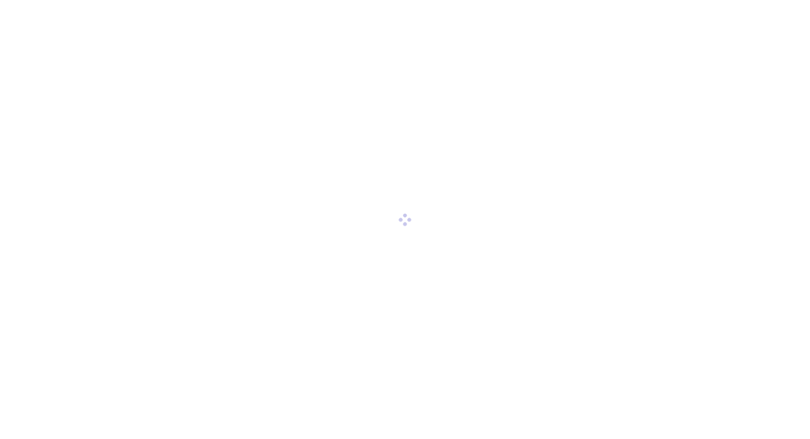
click at [748, 401] on div at bounding box center [405, 219] width 810 height 439
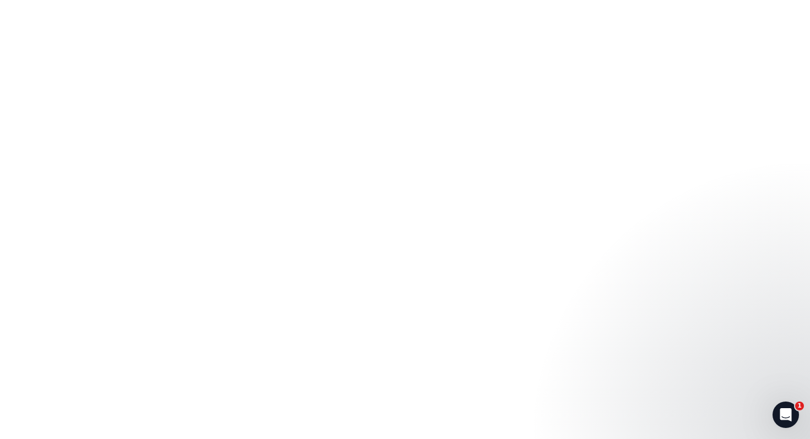
click at [774, 407] on div "Open Intercom Messenger" at bounding box center [785, 415] width 36 height 36
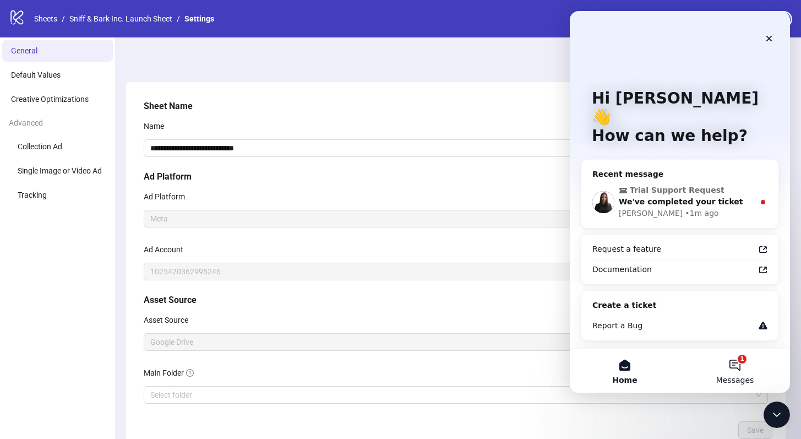
click at [739, 366] on button "1 Messages" at bounding box center [735, 371] width 110 height 44
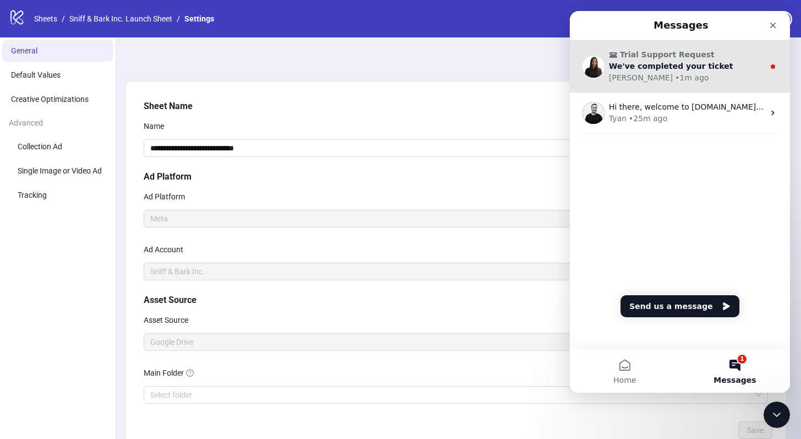
click at [685, 61] on div "We've completed your ticket" at bounding box center [686, 67] width 155 height 12
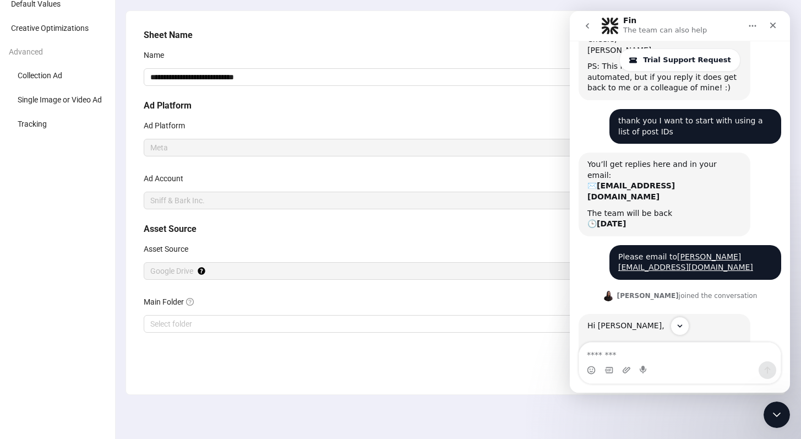
scroll to position [502, 0]
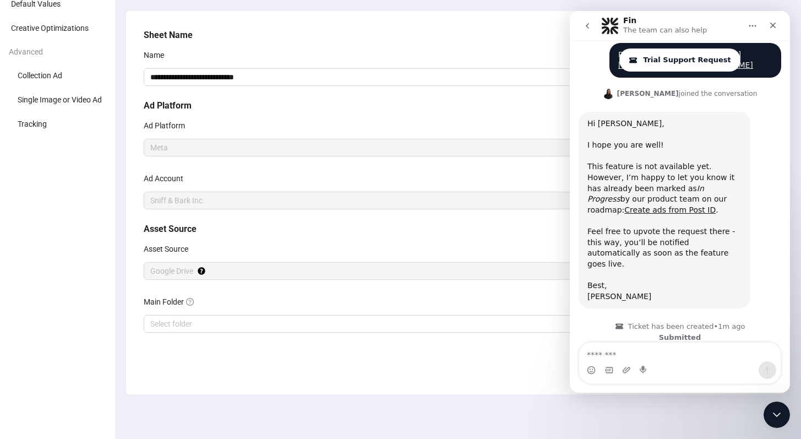
click at [694, 354] on textarea "Message…" at bounding box center [680, 352] width 202 height 19
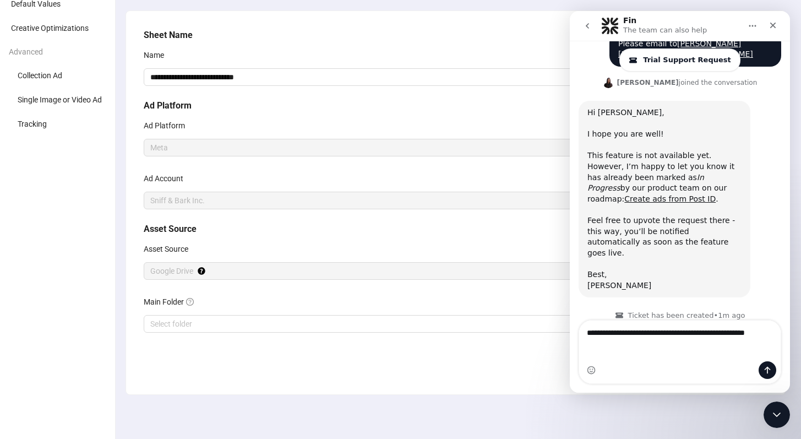
type textarea "**********"
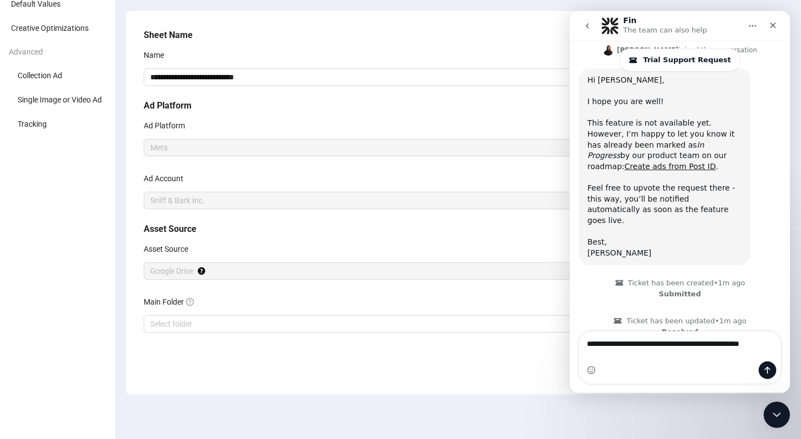
scroll to position [556, 0]
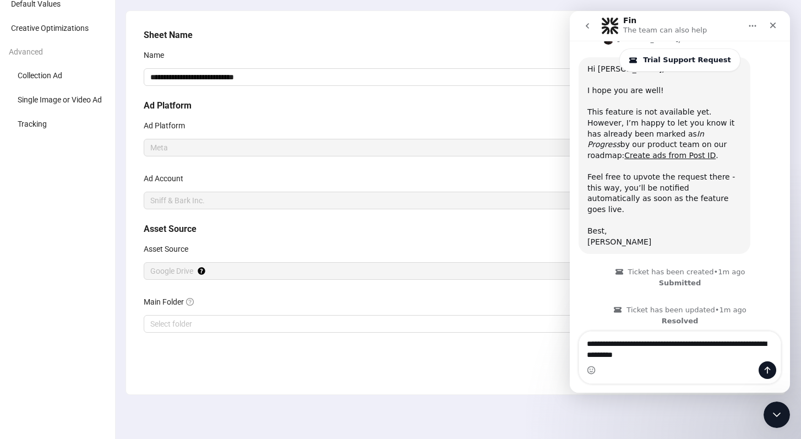
type textarea "**********"
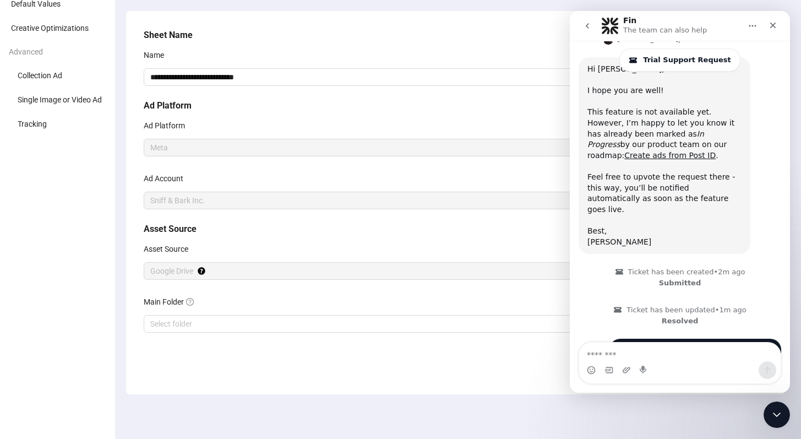
scroll to position [581, 0]
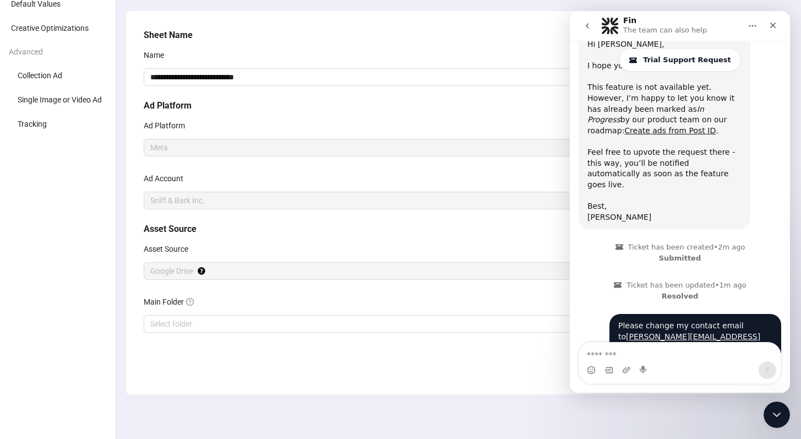
click at [58, 258] on ul "General Default Values Creative Optimizations Advanced Collection Ad Single Ima…" at bounding box center [58, 202] width 116 height 473
click at [53, 93] on li "Single Image or Video Ad" at bounding box center [57, 100] width 111 height 22
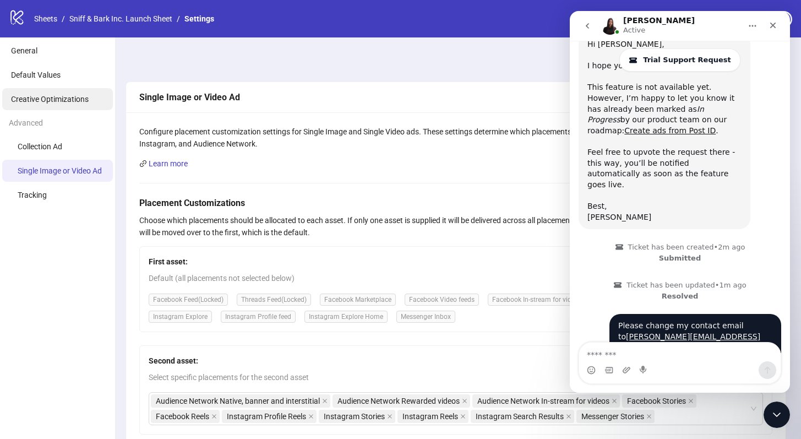
click at [50, 90] on li "Creative Optimizations" at bounding box center [57, 99] width 111 height 22
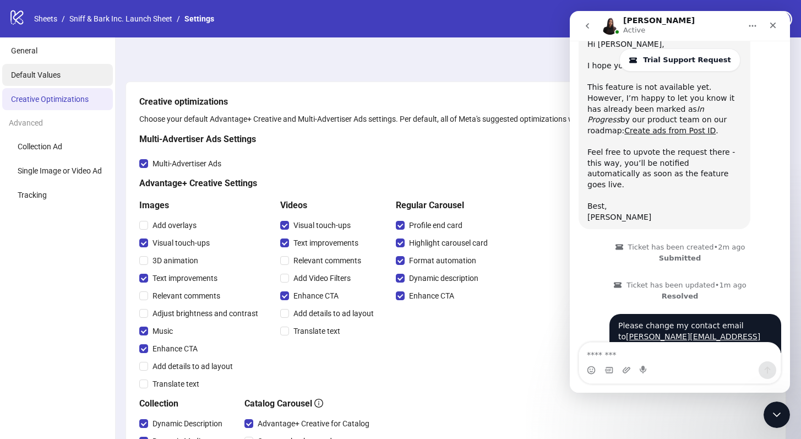
click at [55, 72] on span "Default Values" at bounding box center [36, 74] width 50 height 9
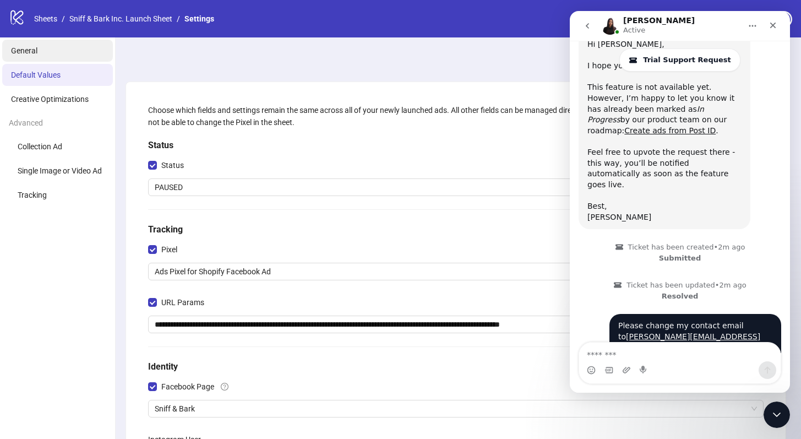
click at [25, 55] on li "General" at bounding box center [57, 51] width 111 height 22
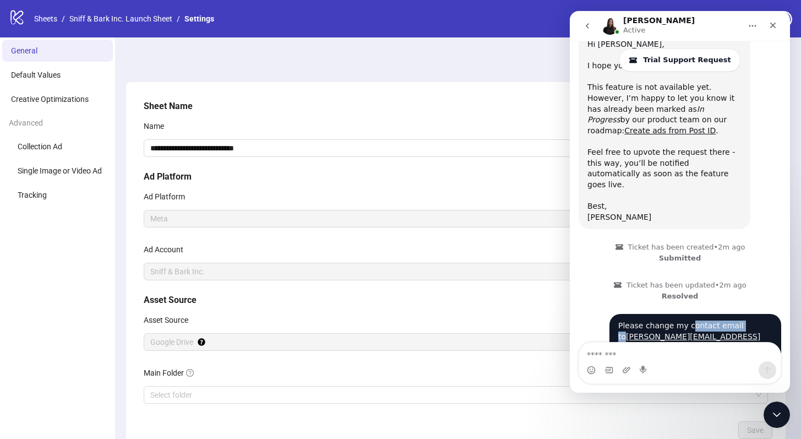
drag, startPoint x: 682, startPoint y: 269, endPoint x: 748, endPoint y: 270, distance: 66.1
click at [748, 321] on div "Please change my contact email to [PERSON_NAME][EMAIL_ADDRESS][DOMAIN_NAME]" at bounding box center [695, 337] width 154 height 32
click at [738, 321] on div "Please change my contact email to [PERSON_NAME][EMAIL_ADDRESS][DOMAIN_NAME]" at bounding box center [695, 337] width 154 height 32
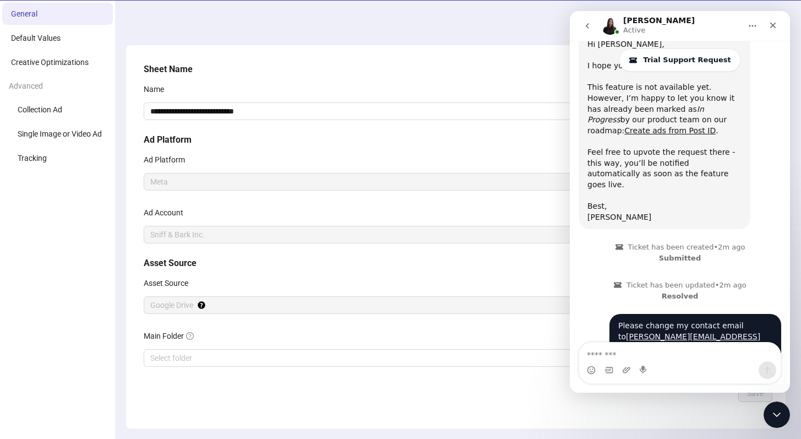
scroll to position [71, 0]
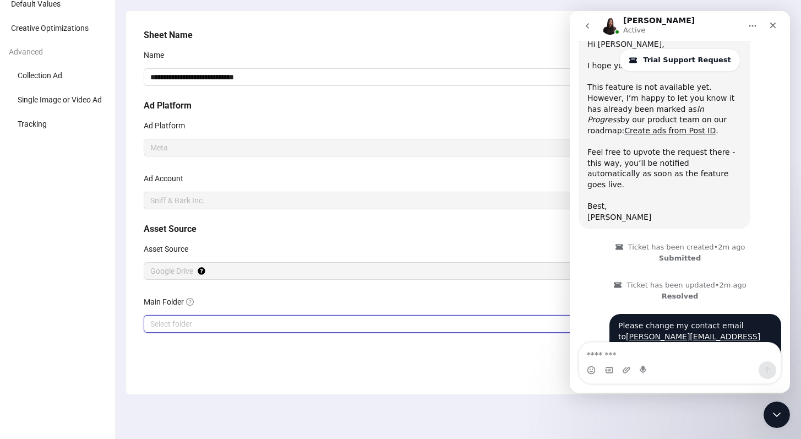
click at [175, 316] on input "Main Folder" at bounding box center [450, 324] width 601 height 17
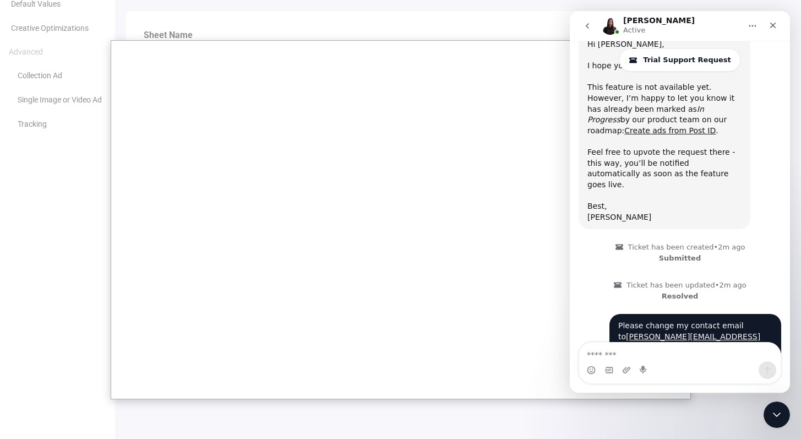
click at [72, 216] on div at bounding box center [400, 184] width 801 height 511
click at [168, 15] on div at bounding box center [400, 184] width 801 height 511
click at [777, 28] on icon "Close" at bounding box center [773, 25] width 9 height 9
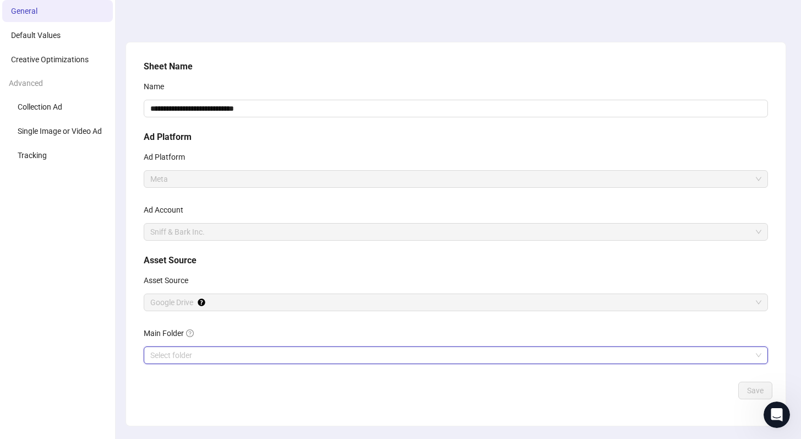
scroll to position [0, 0]
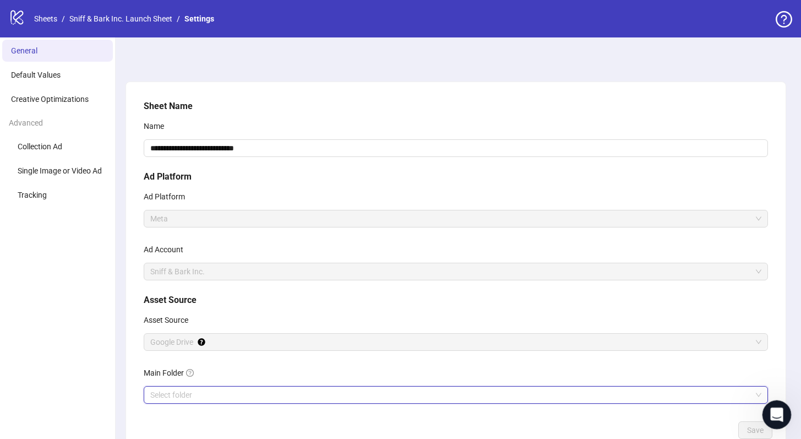
click at [764, 414] on div "Open Intercom Messenger" at bounding box center [775, 413] width 36 height 36
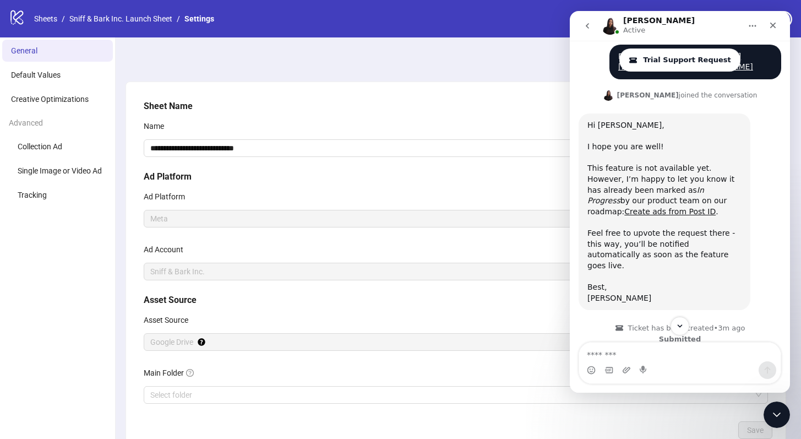
scroll to position [465, 0]
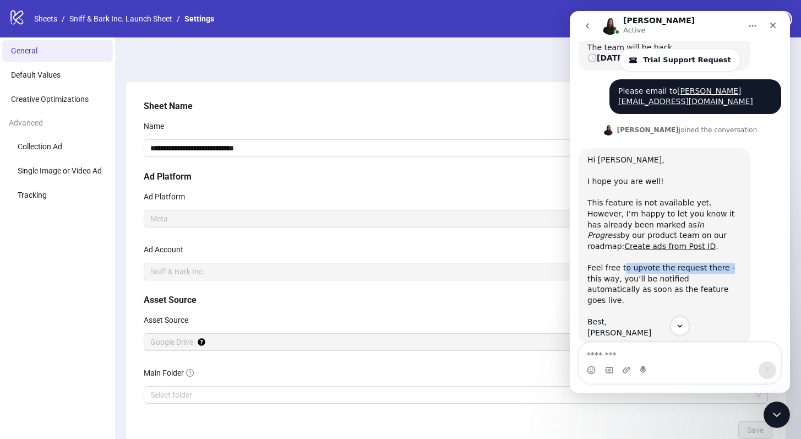
drag, startPoint x: 624, startPoint y: 222, endPoint x: 721, endPoint y: 227, distance: 97.6
click at [721, 263] on div "Feel free to upvote the request there - this way, you’ll be notified automatica…" at bounding box center [665, 290] width 154 height 54
click at [694, 242] on link "Create ads from Post ID" at bounding box center [670, 246] width 91 height 9
click at [667, 317] on div "Best, Laura" at bounding box center [665, 327] width 154 height 21
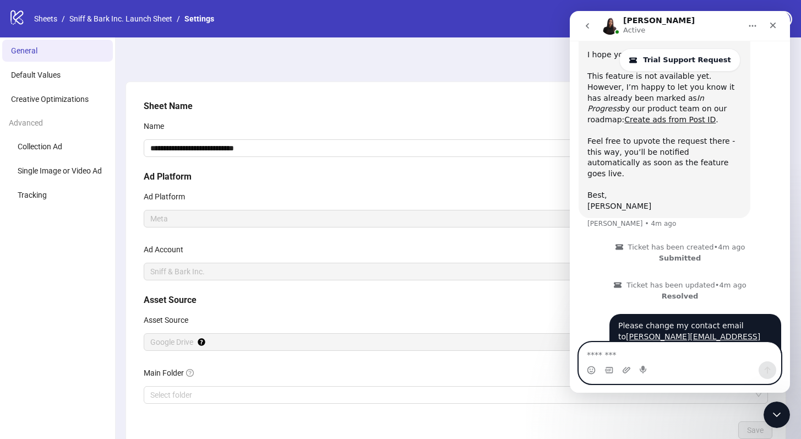
click at [694, 355] on textarea "Message…" at bounding box center [680, 352] width 202 height 19
type textarea "**********"
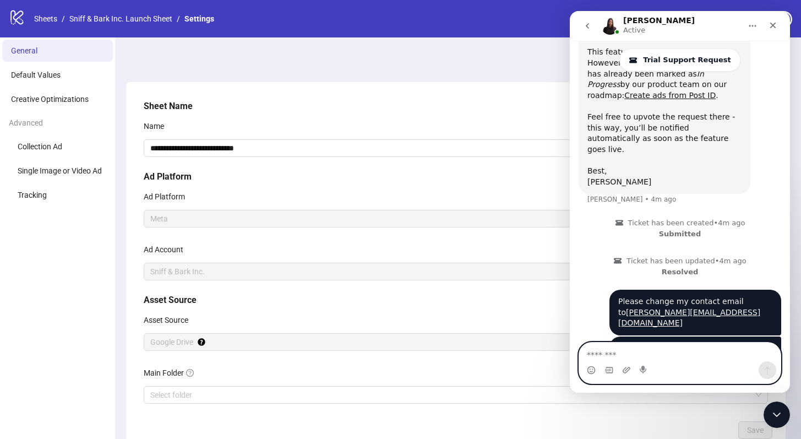
scroll to position [617, 0]
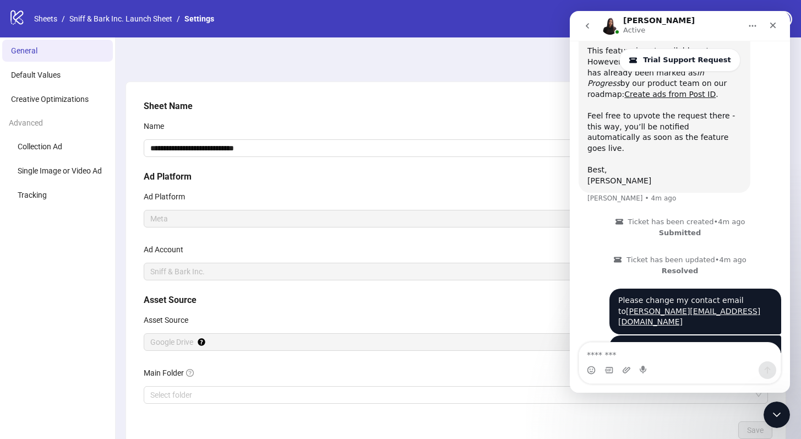
click at [466, 56] on div "**********" at bounding box center [455, 273] width 691 height 473
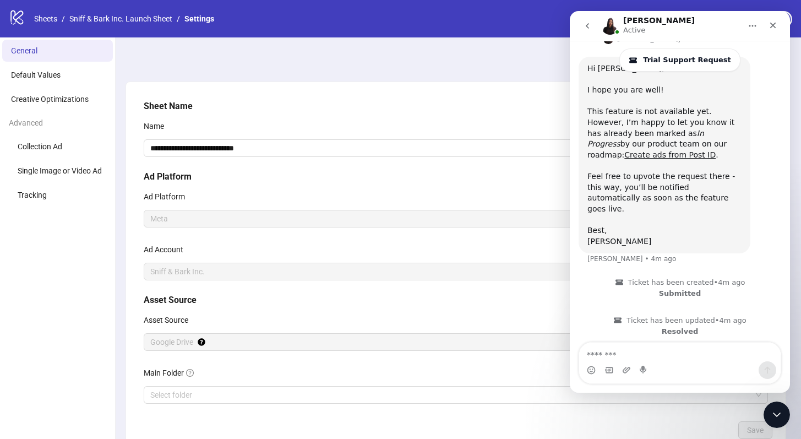
scroll to position [496, 0]
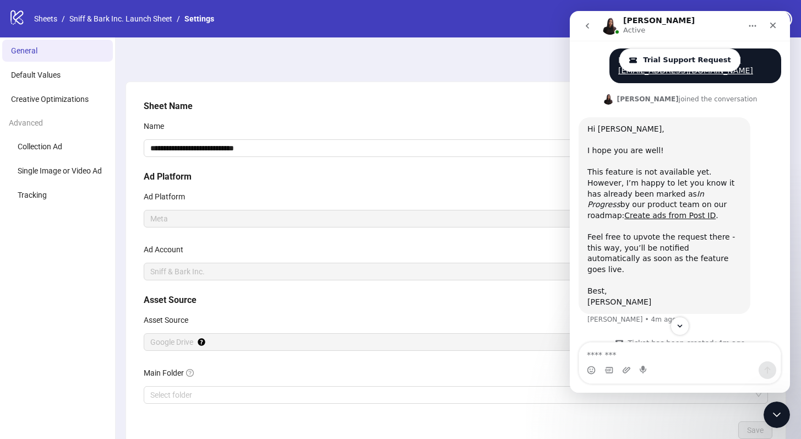
click at [700, 62] on span "Trial Support Request" at bounding box center [687, 60] width 88 height 9
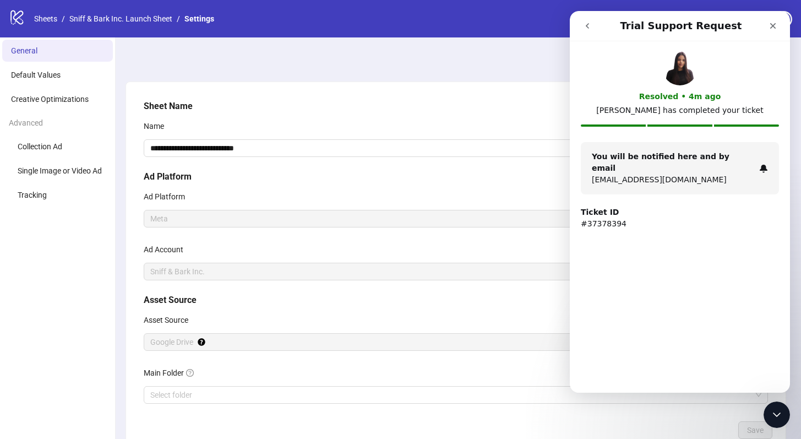
scroll to position [0, 0]
click at [629, 148] on div "You will be notified here and by email malachmaya@gmail.com" at bounding box center [680, 168] width 198 height 52
drag, startPoint x: 588, startPoint y: 30, endPoint x: 780, endPoint y: 52, distance: 193.4
click at [588, 30] on button "go back" at bounding box center [587, 25] width 21 height 21
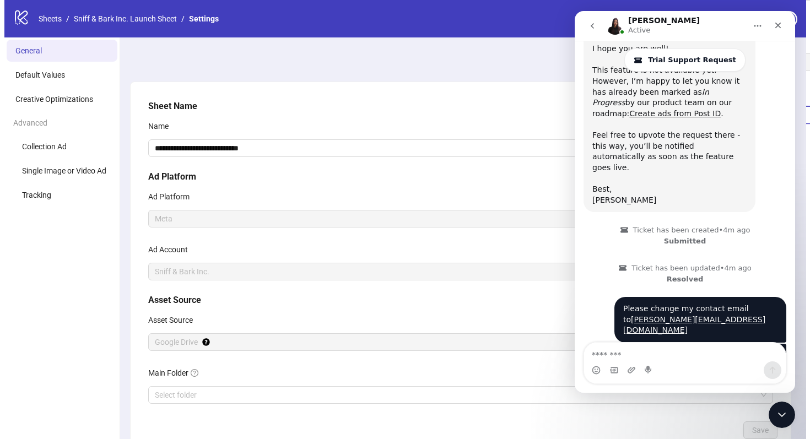
scroll to position [606, 0]
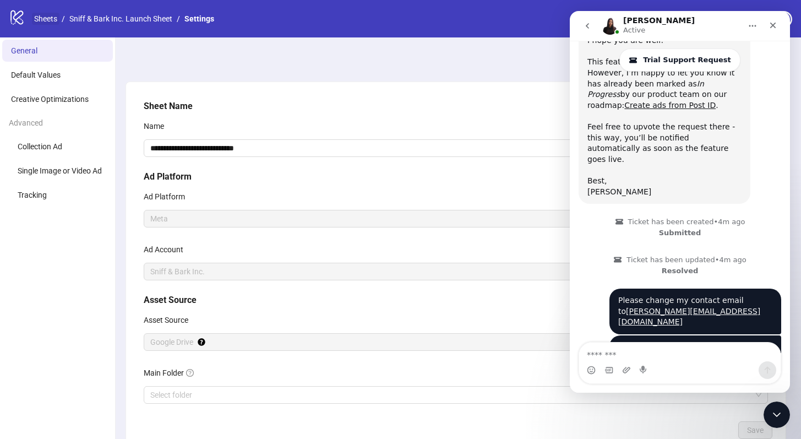
click at [38, 18] on link "Sheets" at bounding box center [46, 19] width 28 height 12
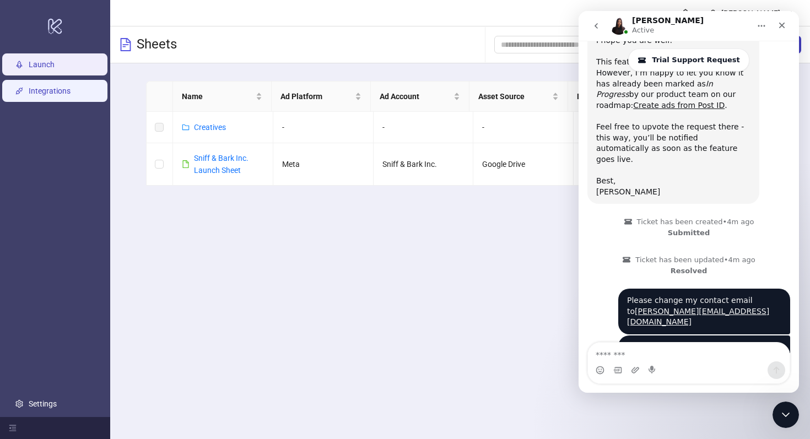
click at [43, 95] on link "Integrations" at bounding box center [50, 90] width 42 height 9
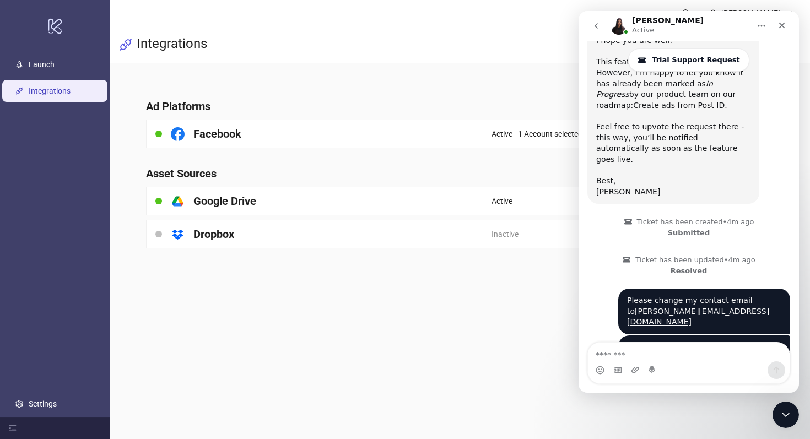
click at [684, 28] on div "Laura Active" at bounding box center [680, 26] width 140 height 19
click at [697, 15] on div "Laura Active" at bounding box center [688, 25] width 206 height 21
click at [784, 405] on div "Close Intercom Messenger" at bounding box center [783, 413] width 26 height 26
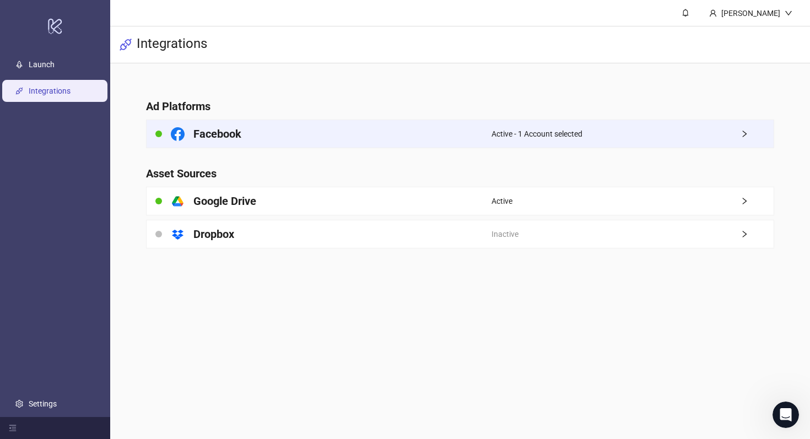
click at [751, 134] on span "right" at bounding box center [756, 134] width 33 height 8
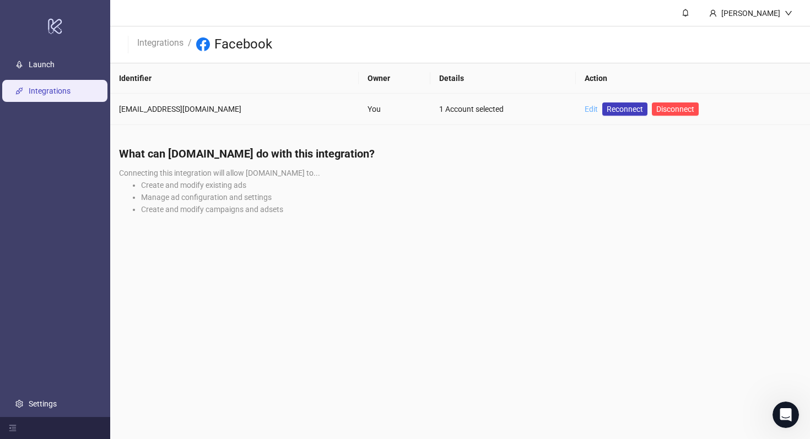
click at [584, 106] on link "Edit" at bounding box center [590, 109] width 13 height 9
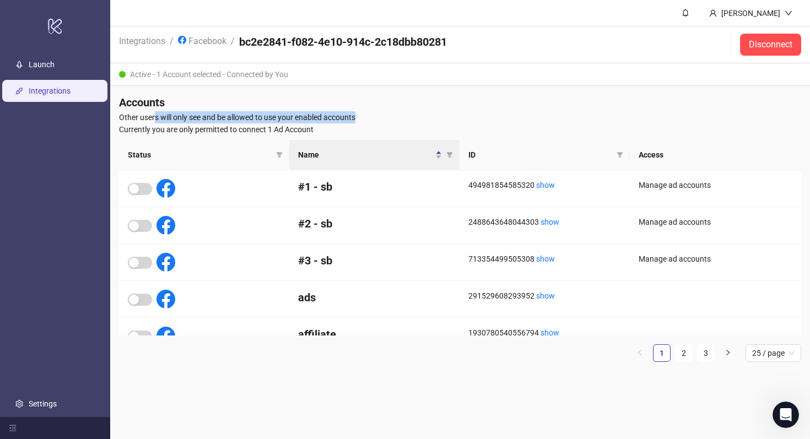
drag, startPoint x: 154, startPoint y: 117, endPoint x: 396, endPoint y: 118, distance: 242.3
click at [396, 118] on span "Other users will only see and be allowed to use your enabled accounts" at bounding box center [460, 117] width 682 height 12
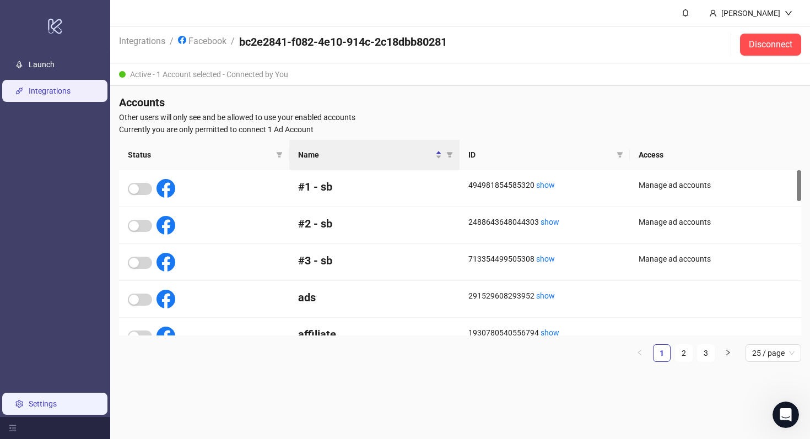
click at [40, 401] on link "Settings" at bounding box center [43, 403] width 28 height 9
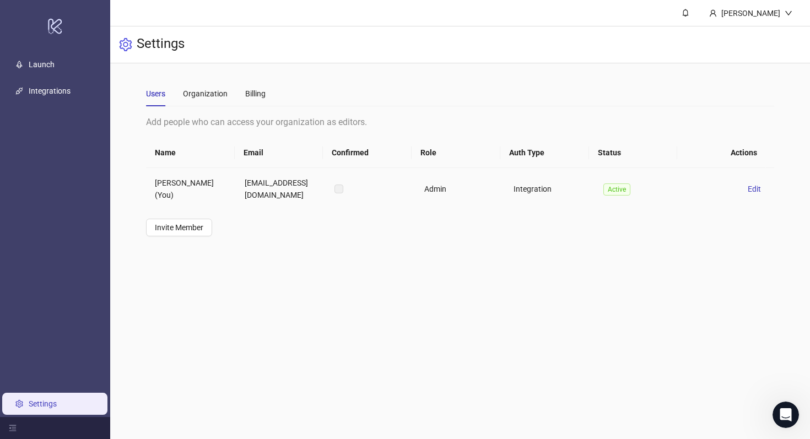
click at [202, 186] on td "Maya Lehman (You)" at bounding box center [191, 189] width 90 height 42
click at [748, 187] on span "Edit" at bounding box center [753, 188] width 13 height 9
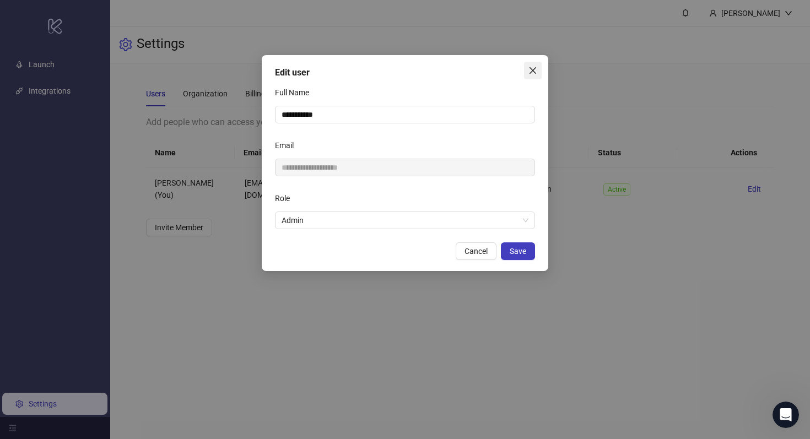
click at [530, 72] on icon "close" at bounding box center [532, 70] width 9 height 9
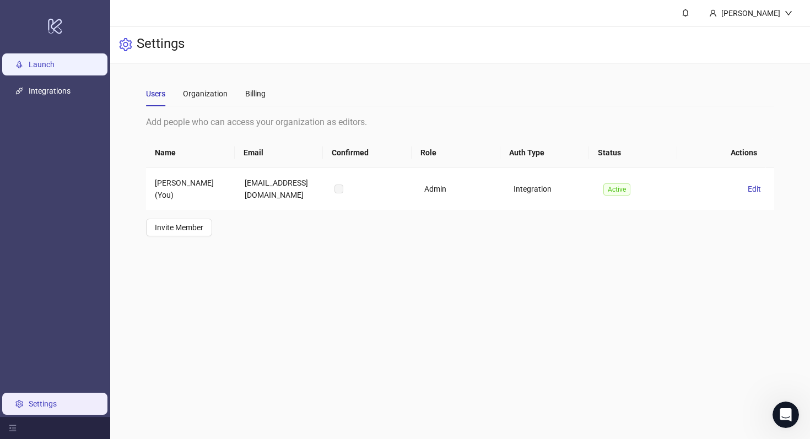
click at [29, 69] on link "Launch" at bounding box center [42, 64] width 26 height 9
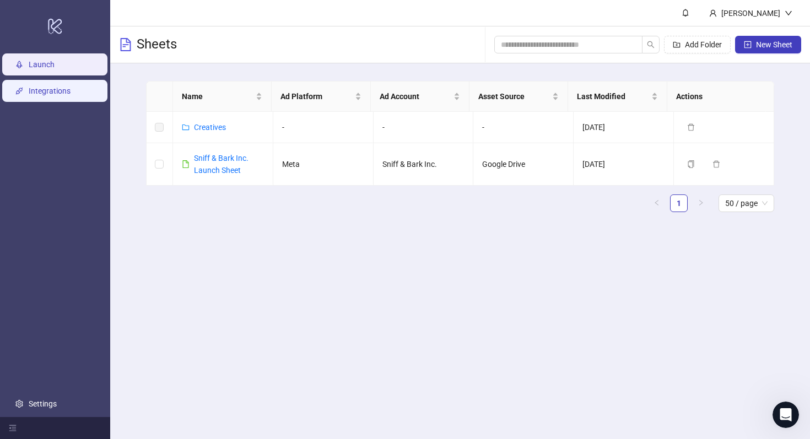
click at [29, 95] on link "Integrations" at bounding box center [50, 90] width 42 height 9
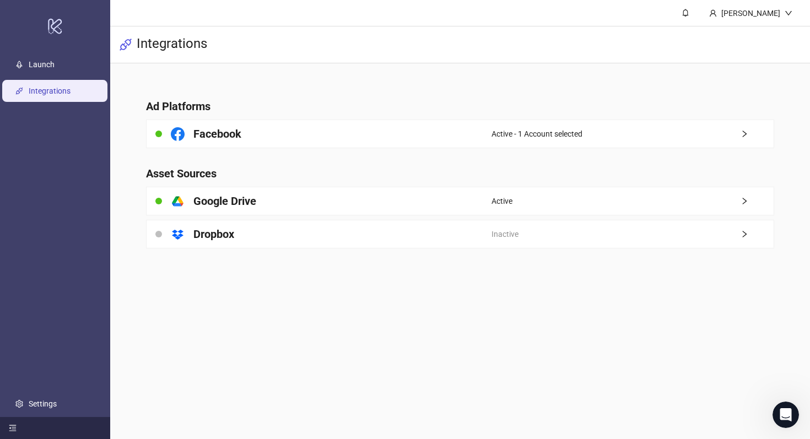
click at [15, 420] on div at bounding box center [55, 428] width 110 height 22
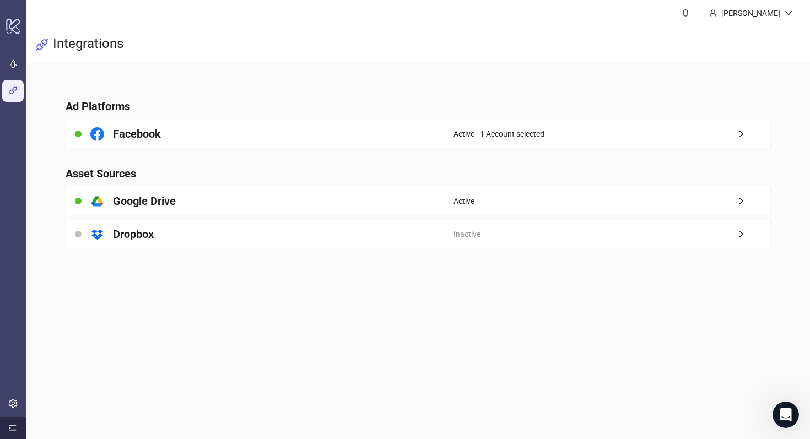
click at [14, 422] on div at bounding box center [13, 428] width 26 height 22
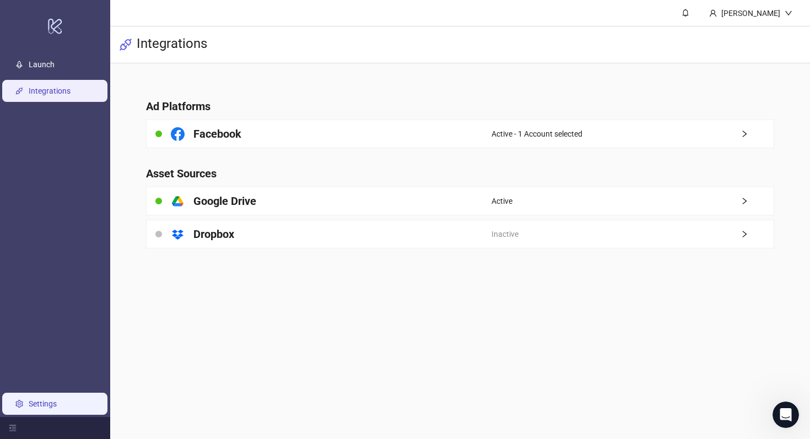
click at [29, 408] on link "Settings" at bounding box center [43, 403] width 28 height 9
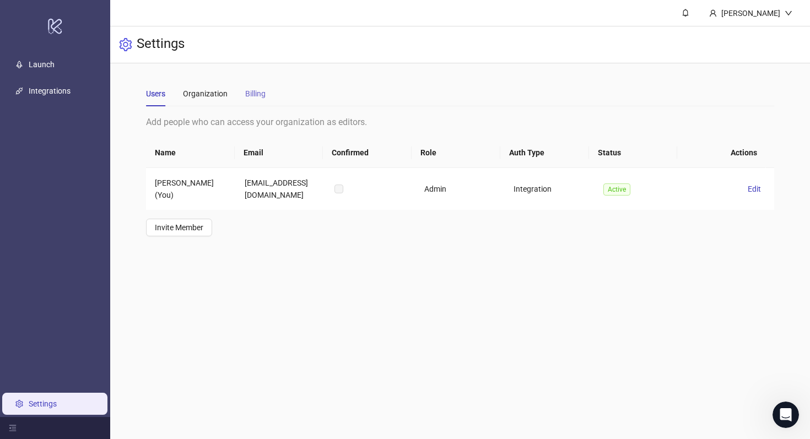
click at [252, 84] on div "Billing" at bounding box center [255, 93] width 20 height 25
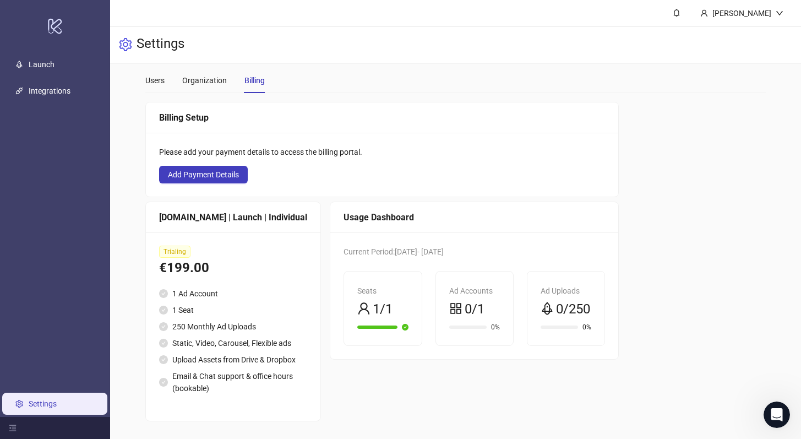
scroll to position [37, 0]
drag, startPoint x: 219, startPoint y: 247, endPoint x: 150, endPoint y: 243, distance: 69.0
click at [150, 243] on div "Trialing €199.00 1 Ad Account 1 Seat 250 Monthly Ad Uploads Static, Video, Caro…" at bounding box center [233, 326] width 175 height 188
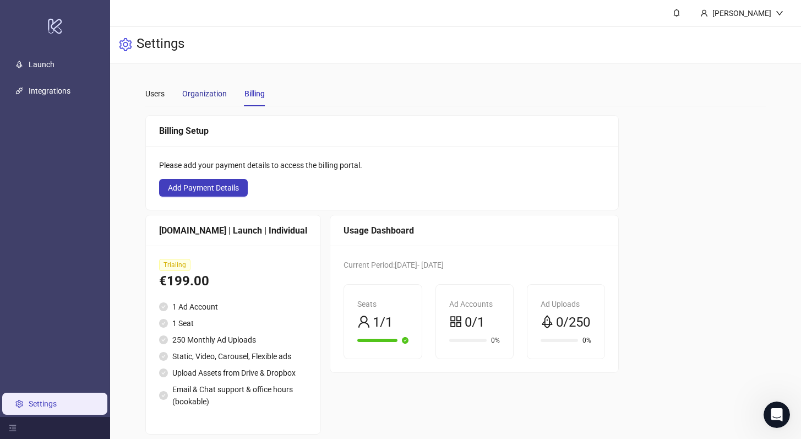
click at [194, 96] on div "Organization" at bounding box center [204, 94] width 45 height 12
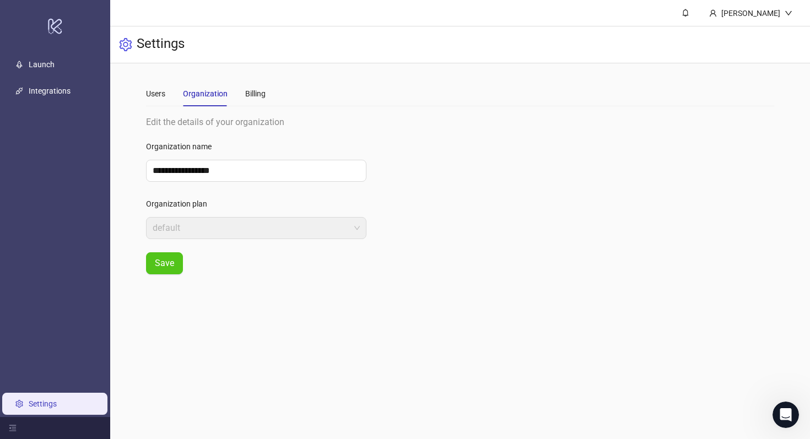
click at [261, 248] on form "**********" at bounding box center [256, 206] width 220 height 137
click at [267, 240] on form "**********" at bounding box center [256, 206] width 220 height 137
click at [158, 104] on div "Users" at bounding box center [155, 93] width 19 height 25
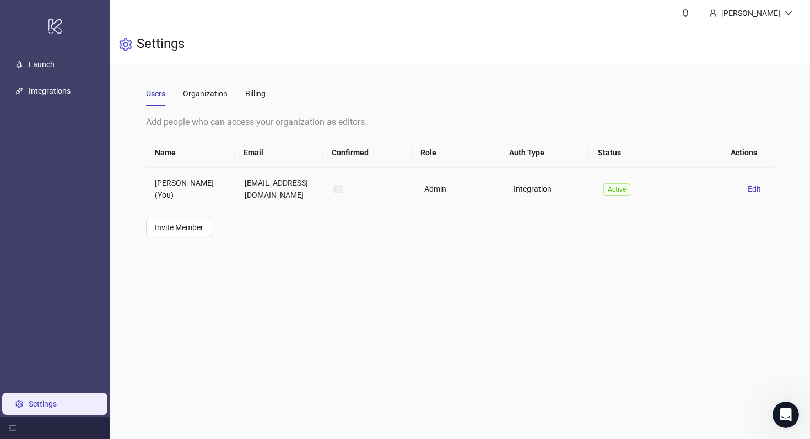
click at [335, 187] on label at bounding box center [338, 189] width 9 height 12
click at [258, 93] on div "Billing" at bounding box center [255, 94] width 20 height 12
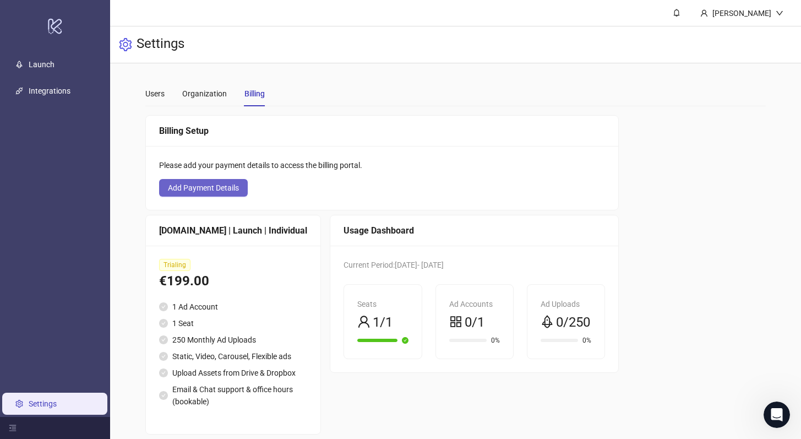
click at [224, 188] on span "Add Payment Details" at bounding box center [203, 187] width 71 height 9
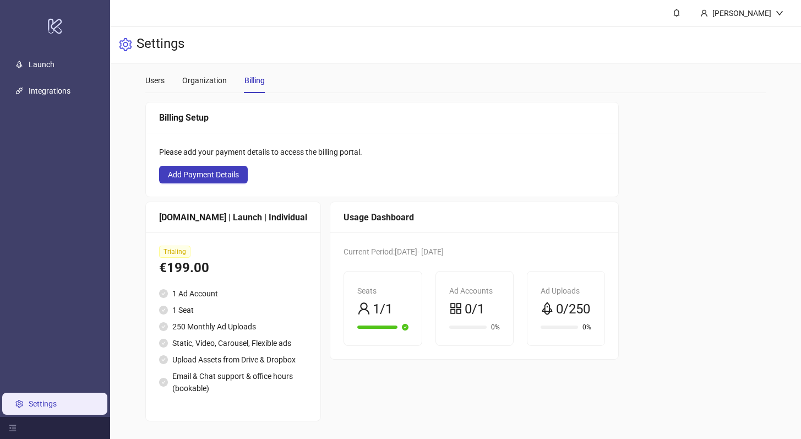
scroll to position [37, 0]
click at [30, 64] on link "Launch" at bounding box center [42, 64] width 26 height 9
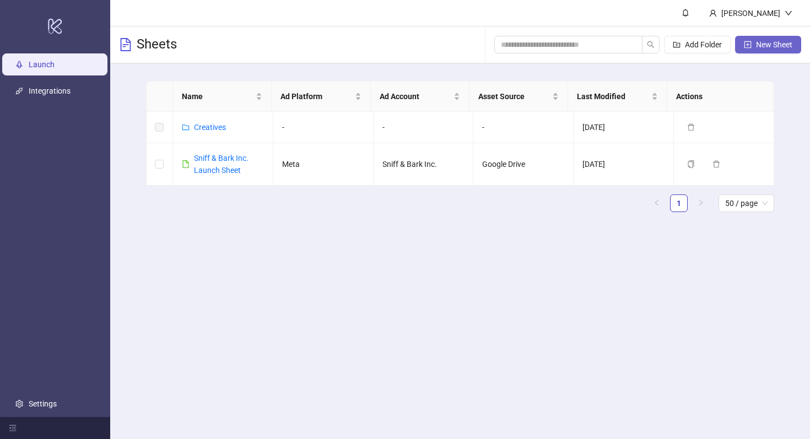
click at [762, 47] on span "New Sheet" at bounding box center [774, 44] width 36 height 9
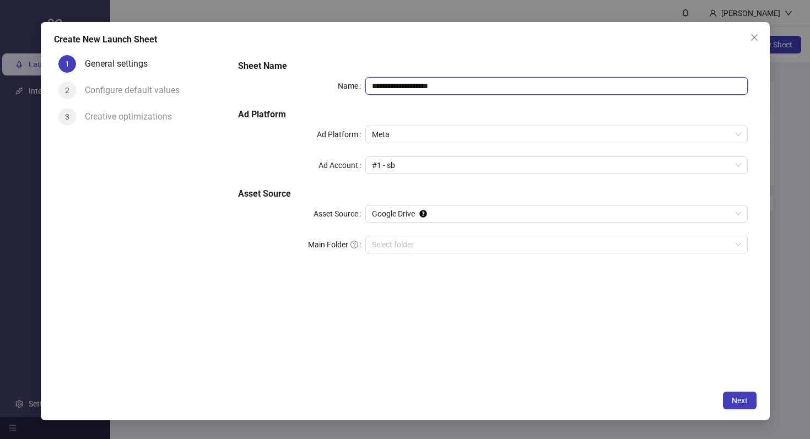
click at [483, 88] on input "**********" at bounding box center [556, 86] width 382 height 18
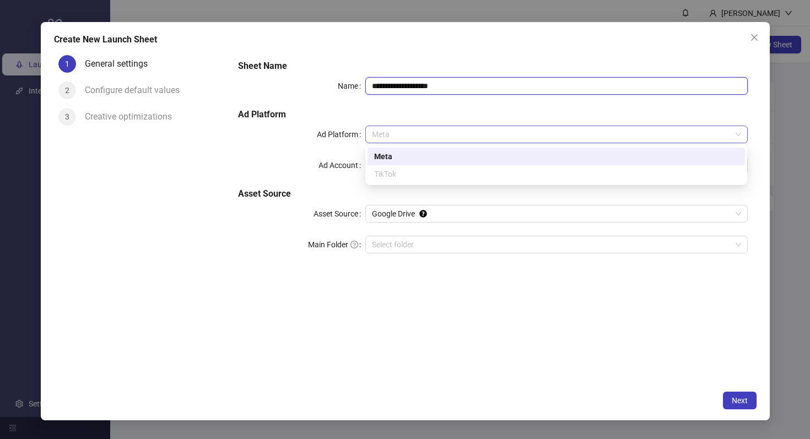
click at [459, 138] on span "Meta" at bounding box center [556, 134] width 368 height 17
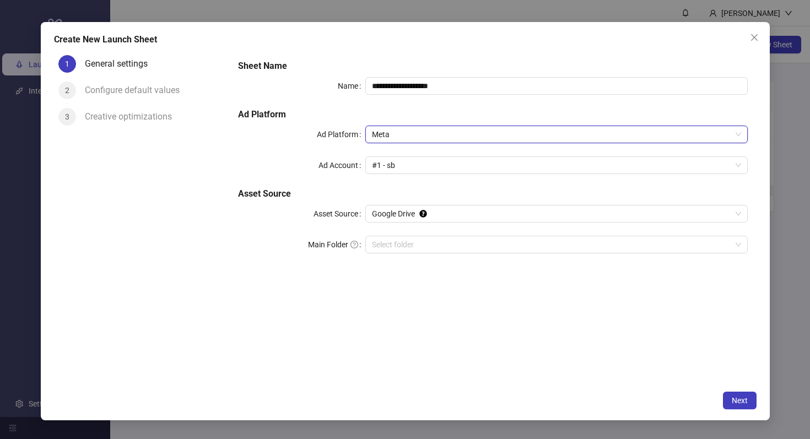
click at [460, 137] on span "Meta" at bounding box center [556, 134] width 368 height 17
click at [451, 163] on span "#1 - sb" at bounding box center [556, 165] width 368 height 17
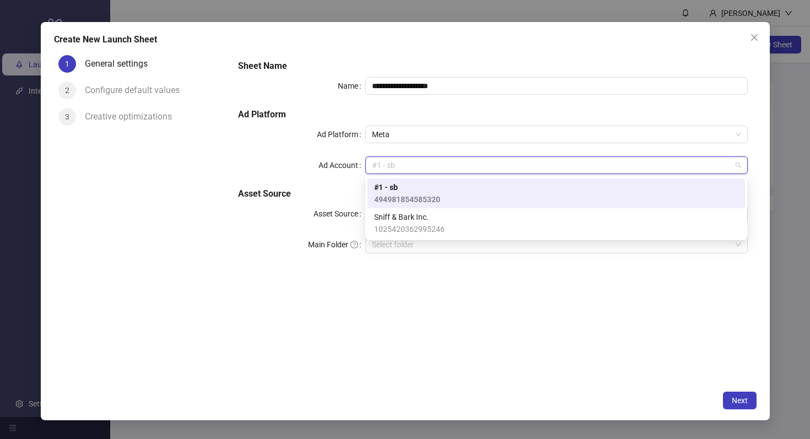
click at [440, 195] on div "#1 - sb 494981854585320" at bounding box center [556, 193] width 364 height 24
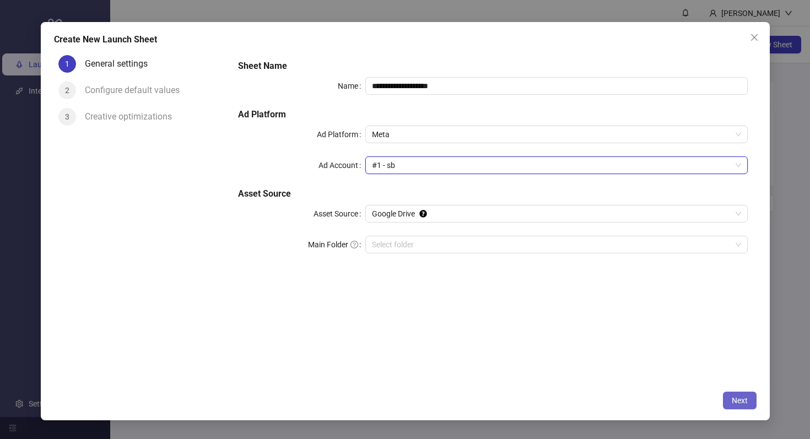
click at [734, 399] on span "Next" at bounding box center [739, 400] width 16 height 9
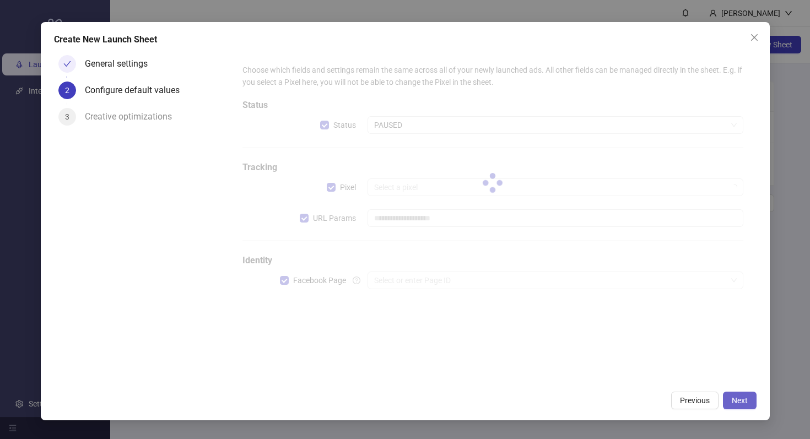
type input "**********"
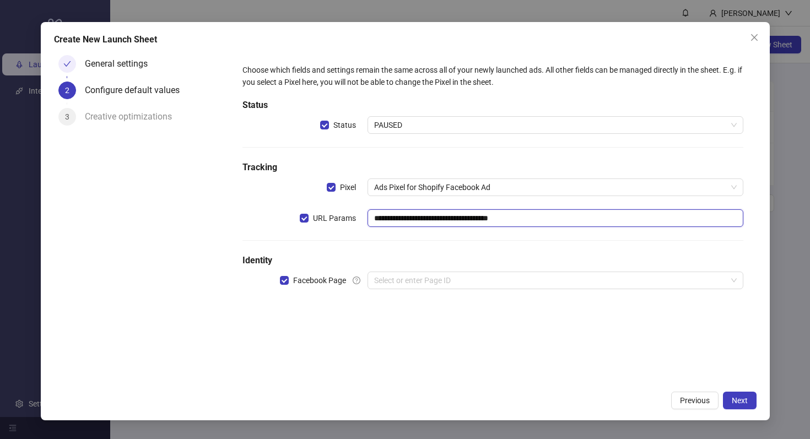
click at [514, 221] on input "**********" at bounding box center [554, 218] width 375 height 18
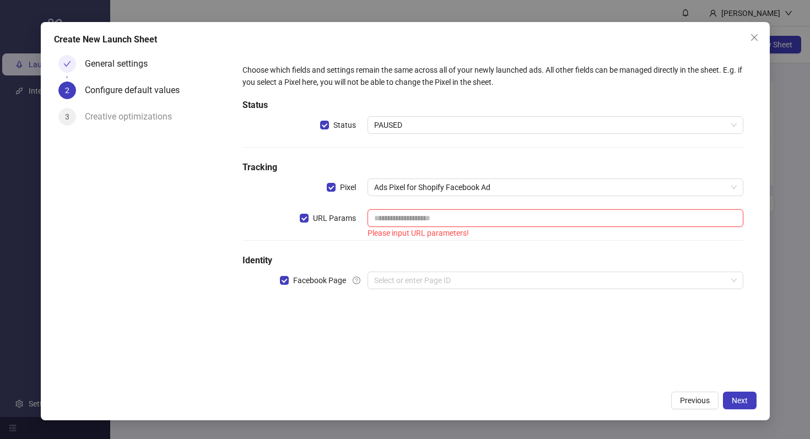
click at [513, 216] on input "text" at bounding box center [554, 218] width 375 height 18
click at [431, 218] on input "text" at bounding box center [554, 218] width 375 height 18
paste input "**********"
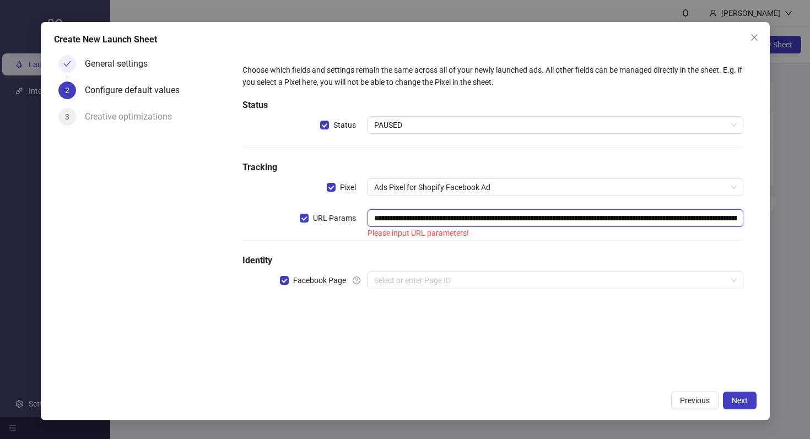
scroll to position [0, 214]
type input "**********"
click at [550, 301] on div "**********" at bounding box center [492, 182] width 509 height 247
click at [707, 281] on input "search" at bounding box center [550, 280] width 352 height 17
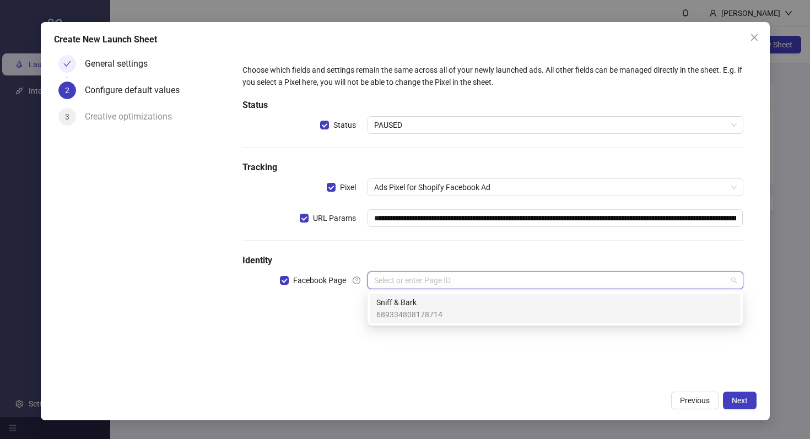
click at [426, 301] on span "Sniff & Bark" at bounding box center [409, 302] width 66 height 12
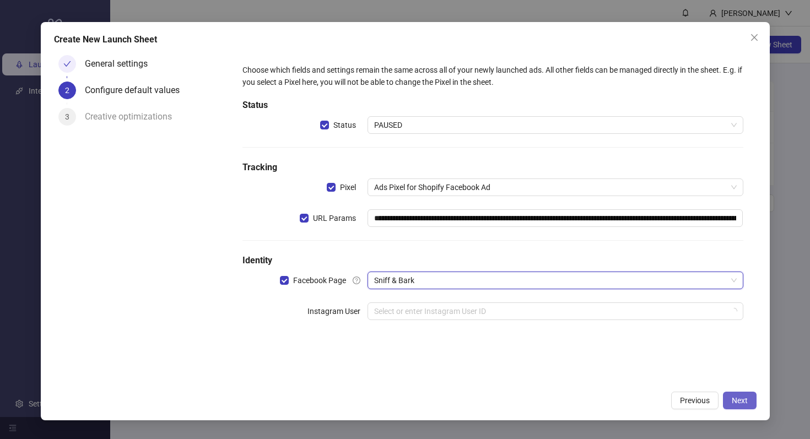
click at [733, 399] on span "Next" at bounding box center [739, 400] width 16 height 9
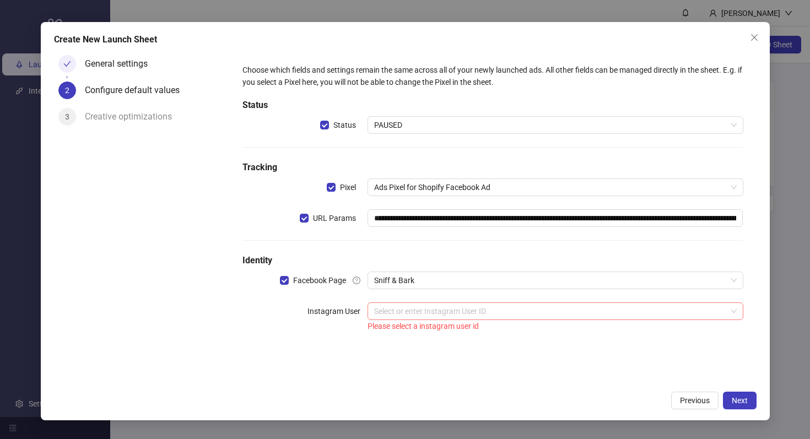
click at [524, 314] on input "search" at bounding box center [550, 311] width 352 height 17
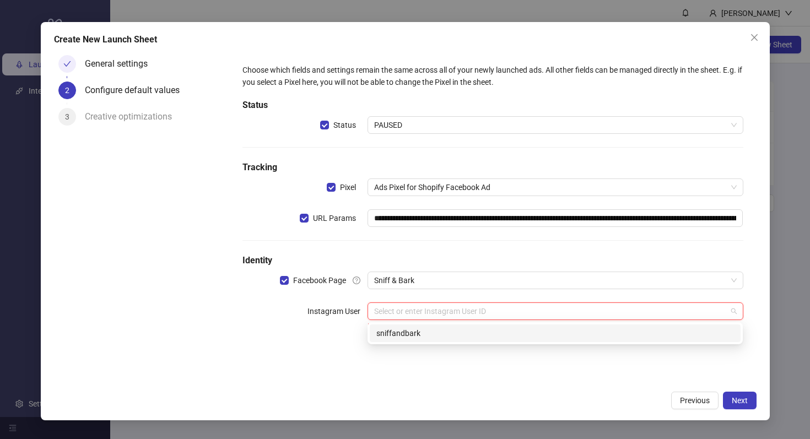
click at [468, 338] on div "sniffandbark" at bounding box center [554, 333] width 357 height 12
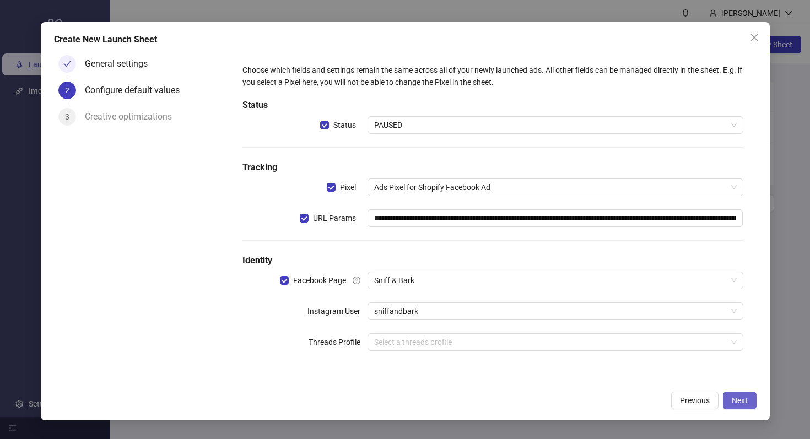
click at [745, 401] on span "Next" at bounding box center [739, 400] width 16 height 9
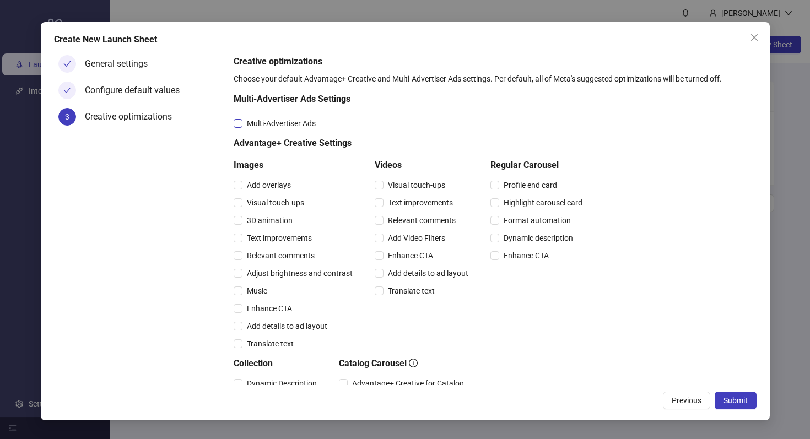
click at [289, 126] on span "Multi-Advertiser Ads" at bounding box center [281, 123] width 78 height 12
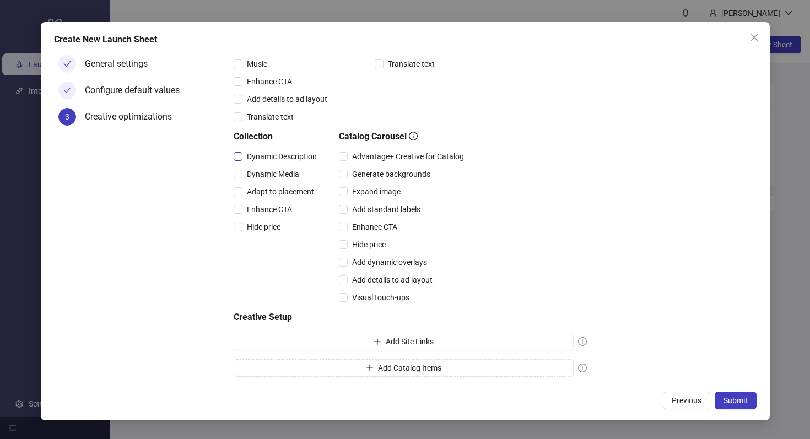
click at [245, 156] on span "Dynamic Description" at bounding box center [281, 156] width 79 height 12
click at [263, 177] on span "Dynamic Media" at bounding box center [272, 174] width 61 height 12
click at [263, 192] on span "Adapt to placement" at bounding box center [280, 192] width 76 height 12
click at [263, 208] on span "Enhance CTA" at bounding box center [269, 209] width 54 height 12
click at [266, 221] on span "Hide price" at bounding box center [263, 227] width 42 height 12
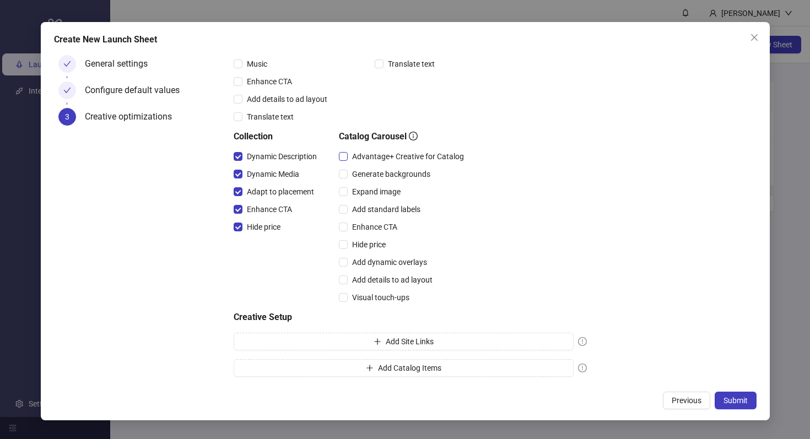
click at [389, 154] on span "Advantage+ Creative for Catalog" at bounding box center [407, 156] width 121 height 12
click at [393, 172] on span "Generate backgrounds" at bounding box center [390, 174] width 87 height 12
click at [391, 169] on span "Generate backgrounds" at bounding box center [390, 174] width 87 height 12
click at [389, 187] on span "Expand image" at bounding box center [375, 192] width 57 height 12
click at [389, 208] on span "Add standard labels" at bounding box center [385, 209] width 77 height 12
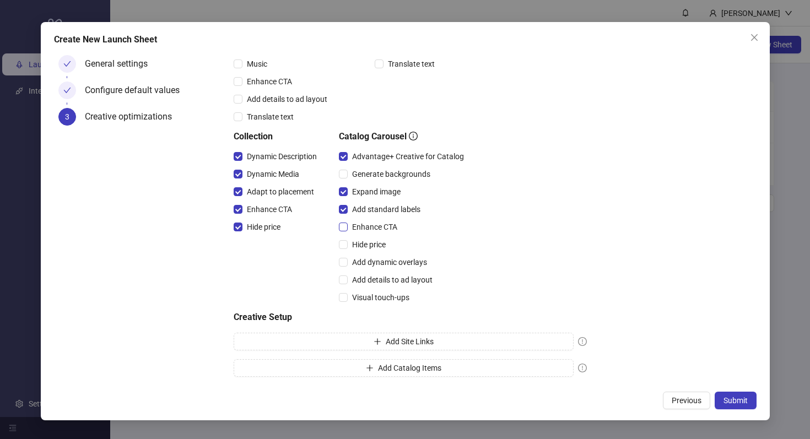
click at [380, 225] on span "Enhance CTA" at bounding box center [374, 227] width 54 height 12
drag, startPoint x: 378, startPoint y: 243, endPoint x: 381, endPoint y: 221, distance: 22.7
click at [378, 244] on span "Hide price" at bounding box center [368, 244] width 42 height 12
click at [384, 211] on span "Add standard labels" at bounding box center [385, 209] width 77 height 12
click at [395, 258] on span "Add dynamic overlays" at bounding box center [389, 262] width 84 height 12
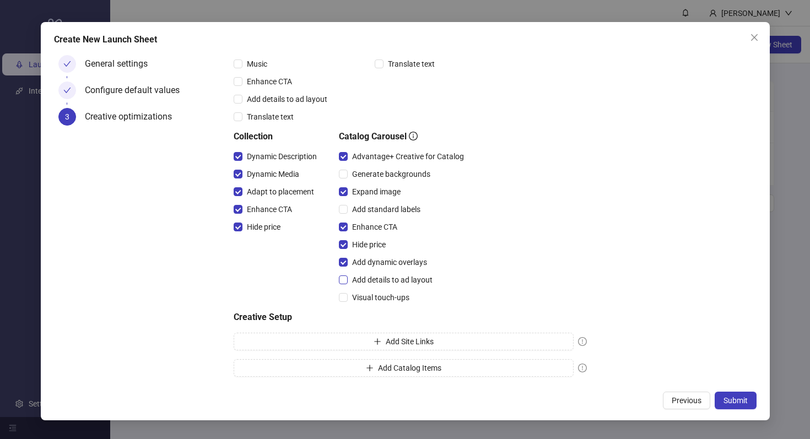
click at [394, 275] on span "Add details to ad layout" at bounding box center [391, 280] width 89 height 12
click at [393, 296] on span "Visual touch-ups" at bounding box center [380, 297] width 66 height 12
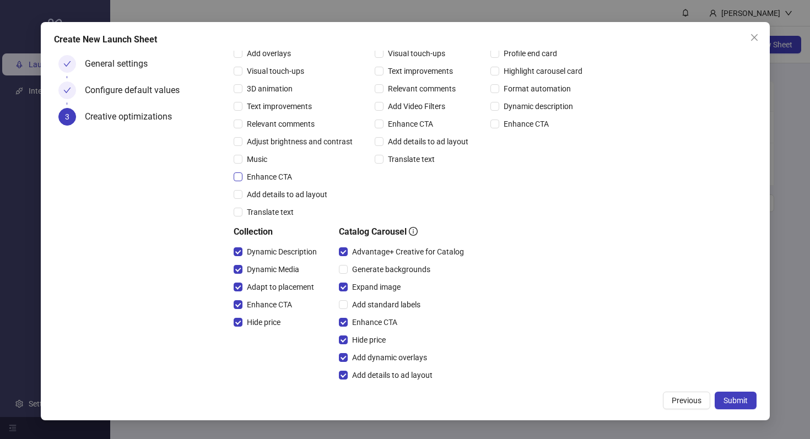
scroll to position [10, 0]
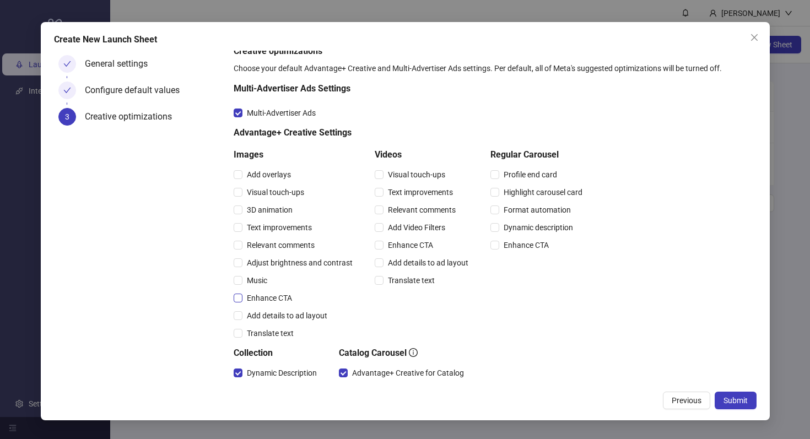
click at [264, 294] on span "Enhance CTA" at bounding box center [269, 298] width 54 height 12
click at [278, 177] on span "Add overlays" at bounding box center [268, 175] width 53 height 12
click at [281, 188] on span "Visual touch-ups" at bounding box center [275, 192] width 66 height 12
click at [301, 225] on span "Text improvements" at bounding box center [279, 227] width 74 height 12
click at [242, 275] on span "Music" at bounding box center [256, 280] width 29 height 12
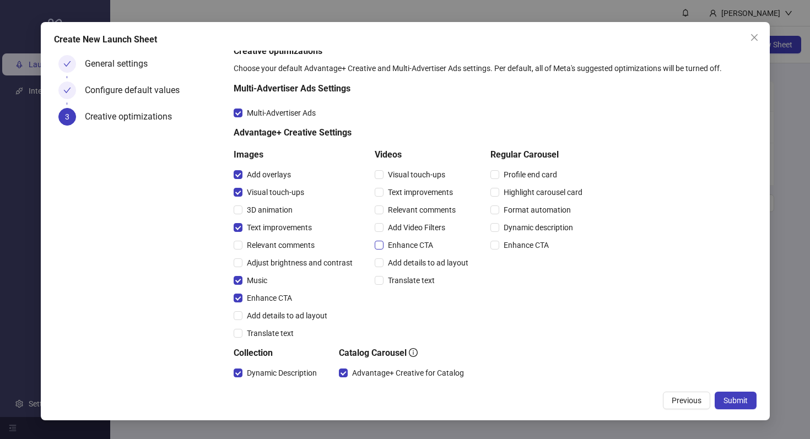
click at [423, 243] on span "Enhance CTA" at bounding box center [410, 245] width 54 height 12
click at [416, 193] on span "Text improvements" at bounding box center [420, 192] width 74 height 12
click at [422, 176] on span "Visual touch-ups" at bounding box center [416, 175] width 66 height 12
click at [511, 174] on span "Profile end card" at bounding box center [530, 175] width 62 height 12
drag, startPoint x: 513, startPoint y: 193, endPoint x: 514, endPoint y: 199, distance: 5.6
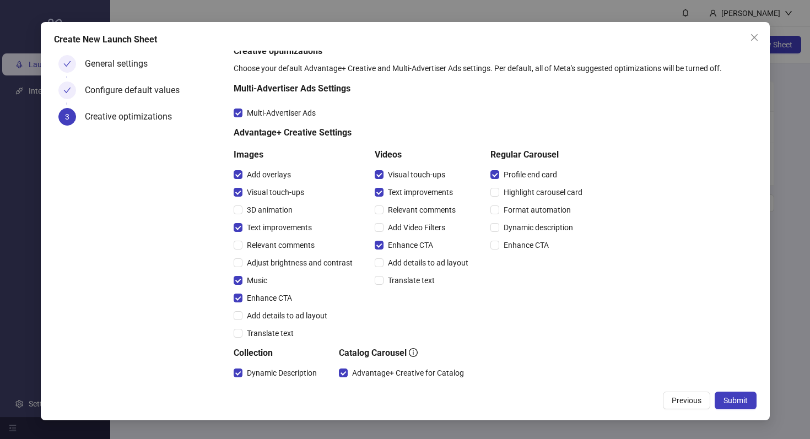
click at [513, 193] on span "Highlight carousel card" at bounding box center [543, 192] width 88 height 12
drag, startPoint x: 515, startPoint y: 208, endPoint x: 522, endPoint y: 216, distance: 10.2
click at [515, 208] on span "Format automation" at bounding box center [537, 210] width 76 height 12
click at [524, 224] on span "Dynamic description" at bounding box center [538, 227] width 78 height 12
click at [526, 242] on span "Enhance CTA" at bounding box center [526, 245] width 54 height 12
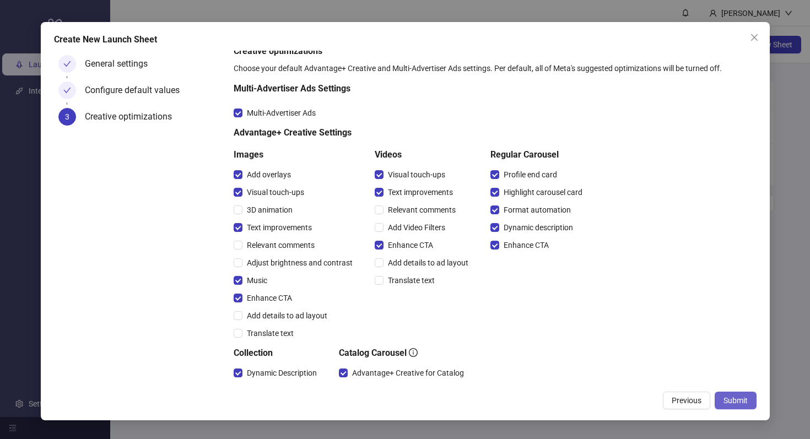
click at [747, 403] on button "Submit" at bounding box center [735, 401] width 42 height 18
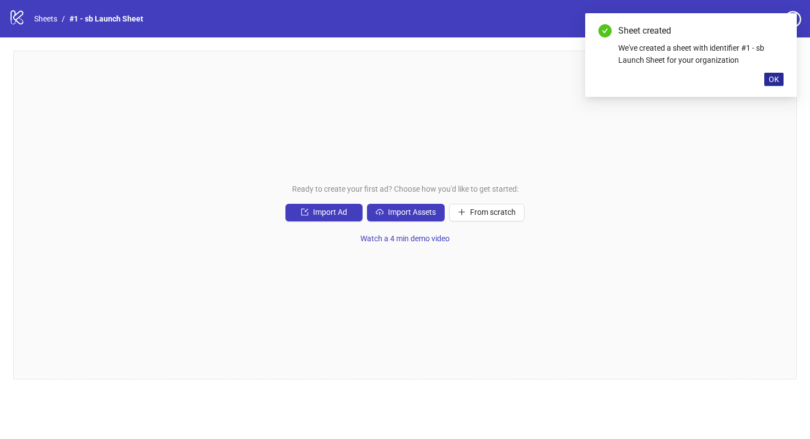
click at [771, 83] on span "OK" at bounding box center [773, 79] width 10 height 9
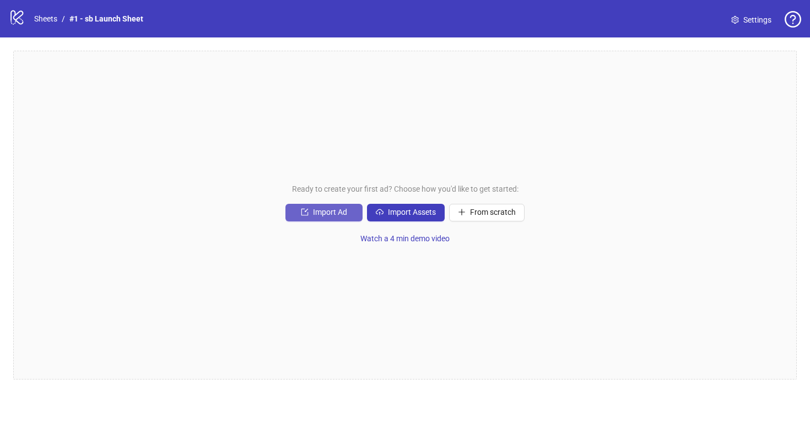
click at [346, 209] on span "Import Ad" at bounding box center [330, 212] width 34 height 9
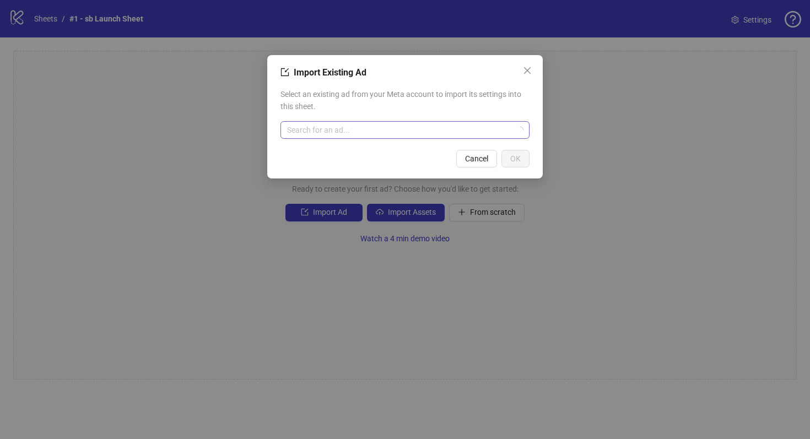
click at [347, 132] on input "search" at bounding box center [400, 130] width 226 height 17
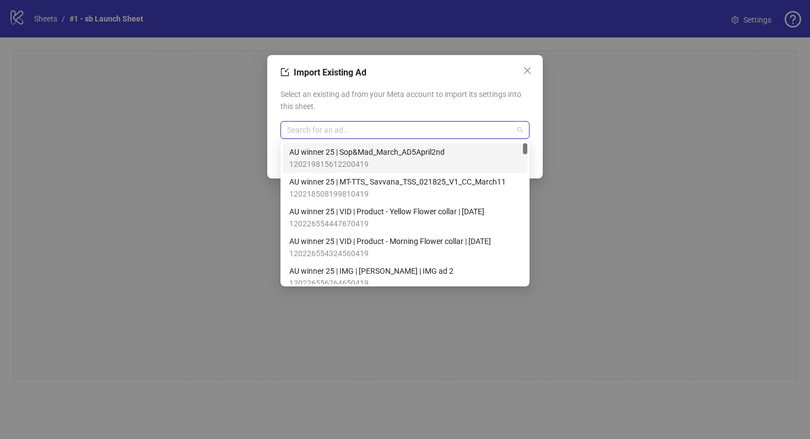
click at [382, 145] on div "AU winner 25 | Sop&Mad_March_AD5April2nd 120219815612200419" at bounding box center [405, 158] width 245 height 30
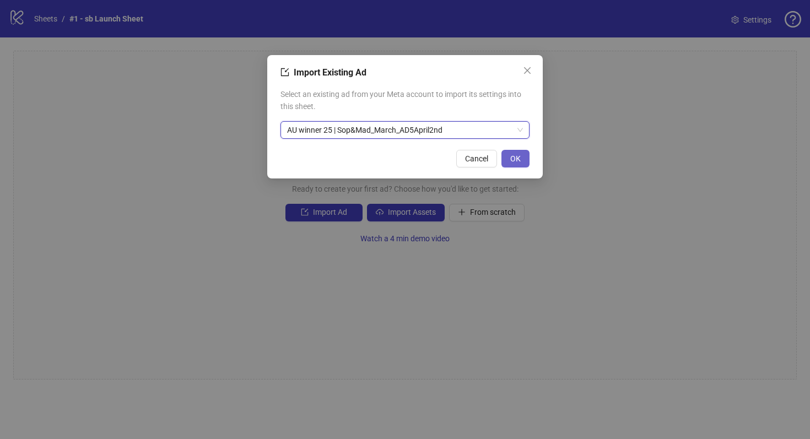
click at [521, 164] on button "OK" at bounding box center [515, 159] width 28 height 18
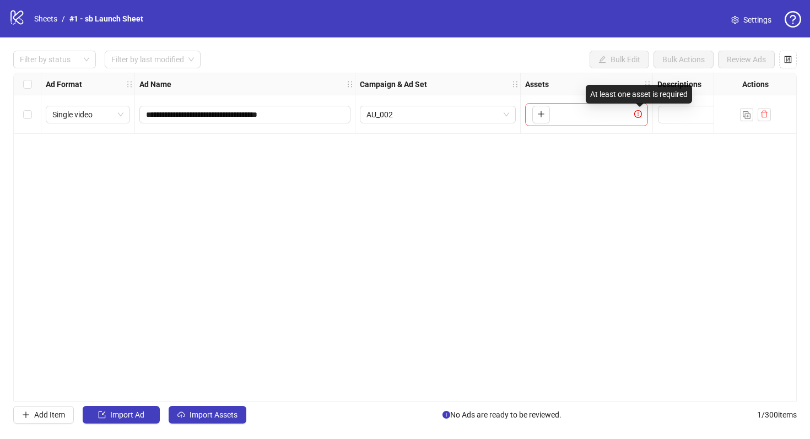
click at [624, 113] on div "To pick up a draggable item, press the space bar. While dragging, use the arrow…" at bounding box center [586, 114] width 123 height 23
click at [540, 115] on icon "plus" at bounding box center [541, 114] width 8 height 8
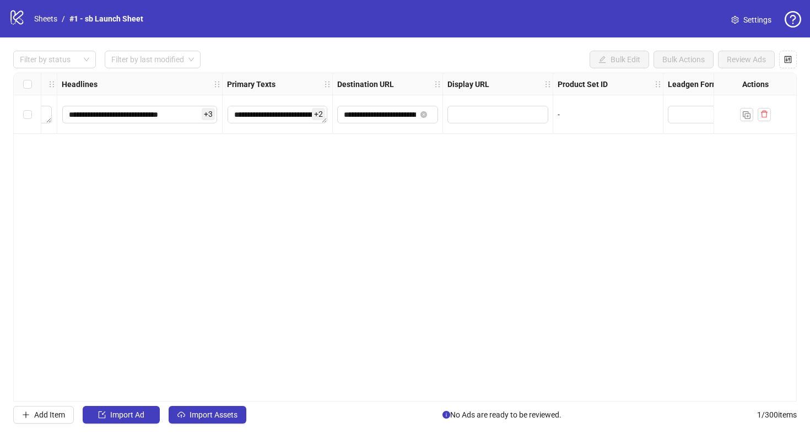
scroll to position [0, 761]
click at [764, 18] on span "Settings" at bounding box center [757, 20] width 28 height 12
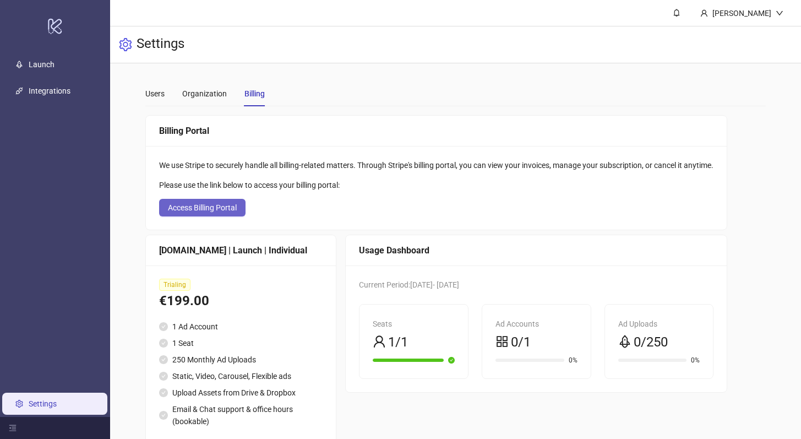
click at [187, 211] on span "Access Billing Portal" at bounding box center [202, 207] width 69 height 9
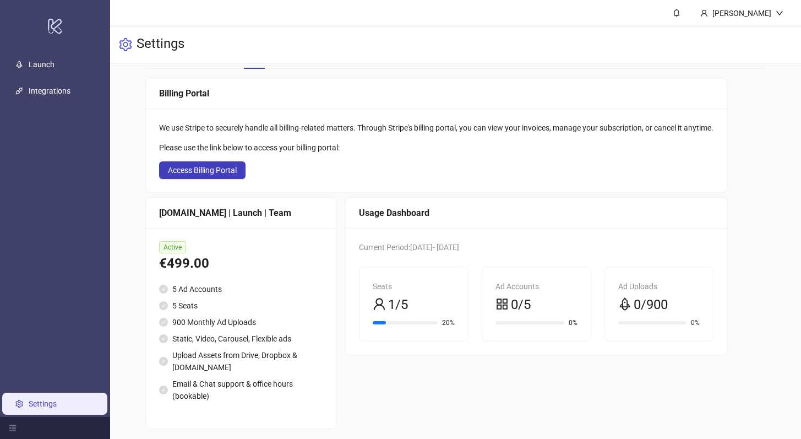
scroll to position [45, 0]
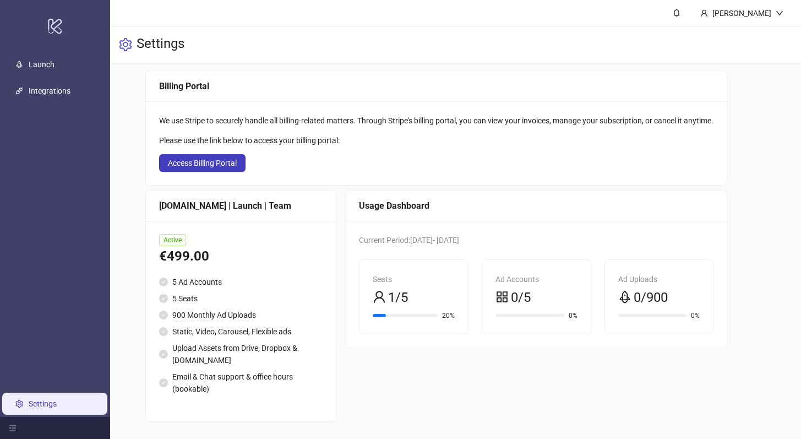
click at [542, 290] on div "0/5" at bounding box center [537, 297] width 82 height 21
click at [38, 63] on link "Launch" at bounding box center [42, 64] width 26 height 9
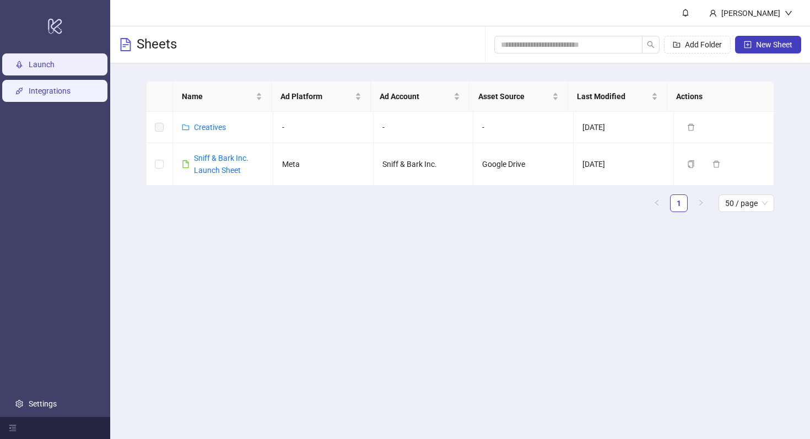
click at [44, 95] on link "Integrations" at bounding box center [50, 90] width 42 height 9
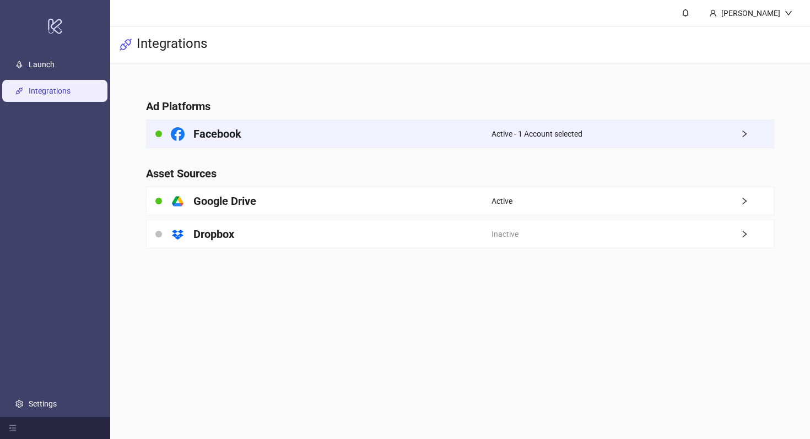
click at [274, 143] on div "Facebook" at bounding box center [318, 134] width 345 height 28
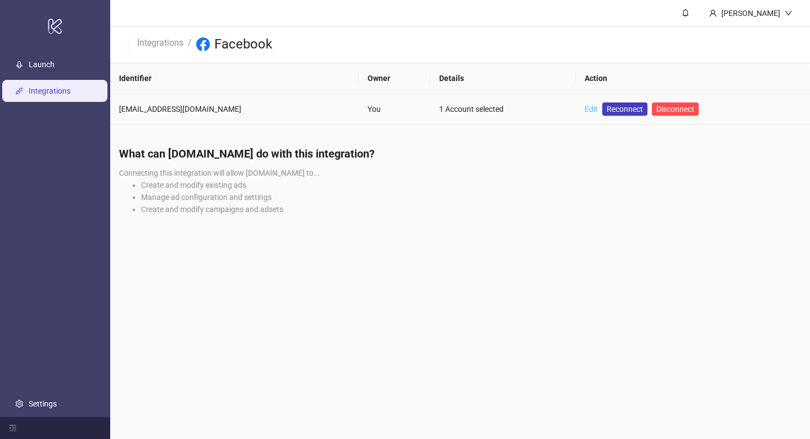
click at [584, 111] on link "Edit" at bounding box center [590, 109] width 13 height 9
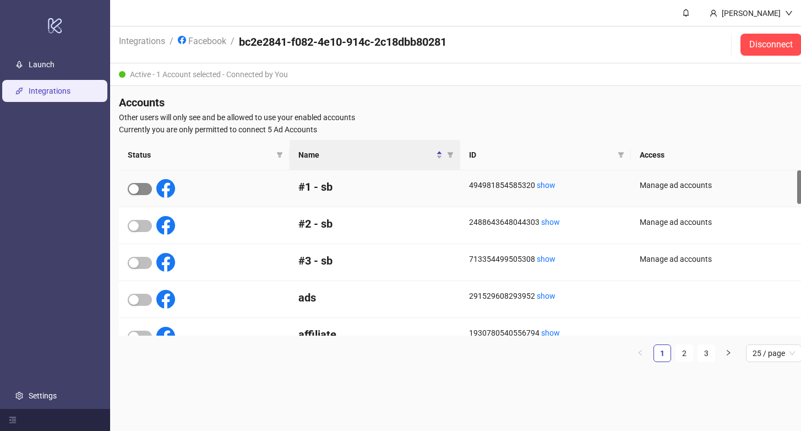
click at [139, 190] on button "button" at bounding box center [140, 189] width 24 height 12
click at [29, 63] on link "Launch" at bounding box center [42, 64] width 26 height 9
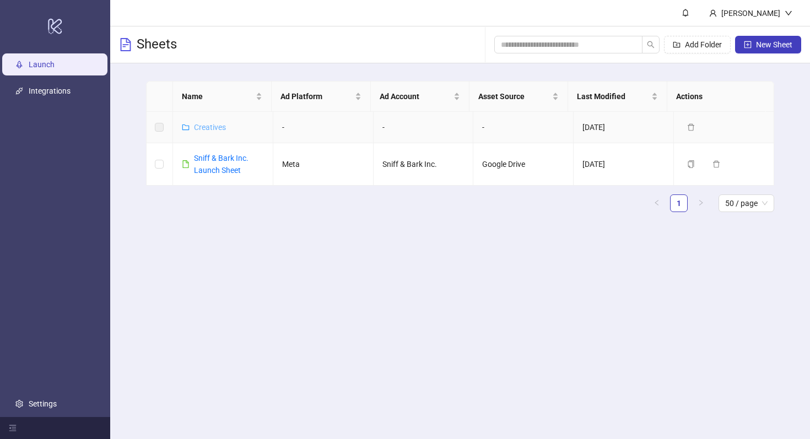
click at [208, 131] on link "Creatives" at bounding box center [210, 127] width 32 height 9
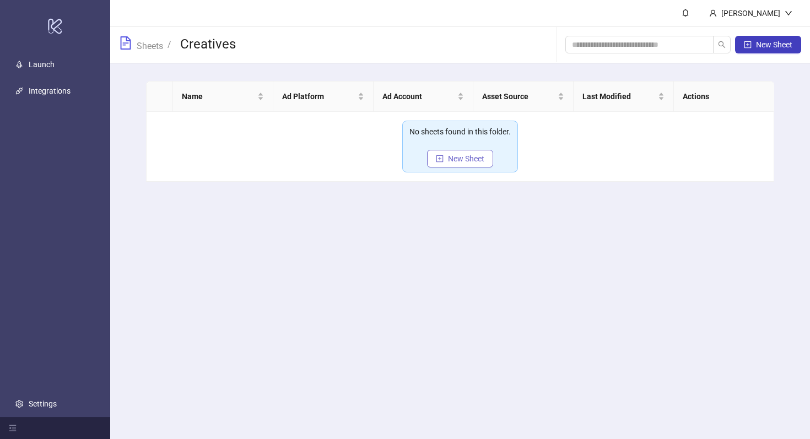
click at [473, 162] on span "New Sheet" at bounding box center [466, 158] width 36 height 9
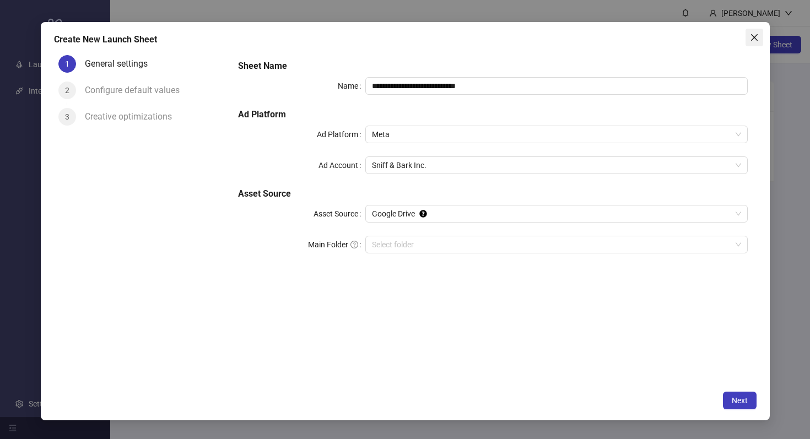
click at [755, 40] on icon "close" at bounding box center [754, 37] width 9 height 9
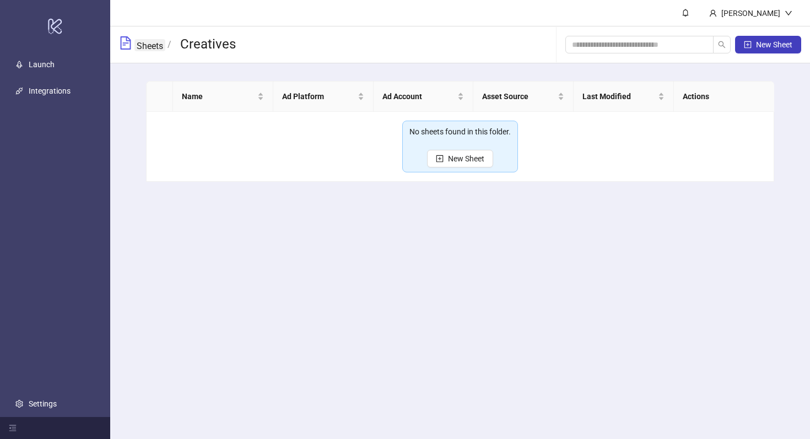
click at [139, 41] on link "Sheets" at bounding box center [149, 45] width 31 height 12
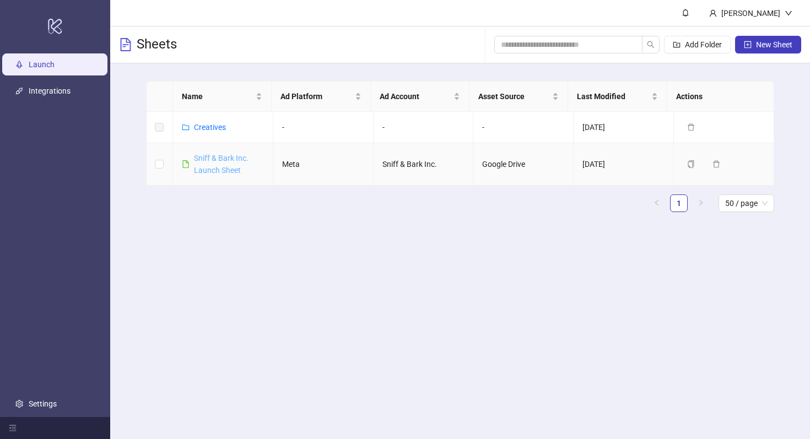
click at [227, 160] on link "Sniff & Bark Inc. Launch Sheet" at bounding box center [221, 164] width 55 height 21
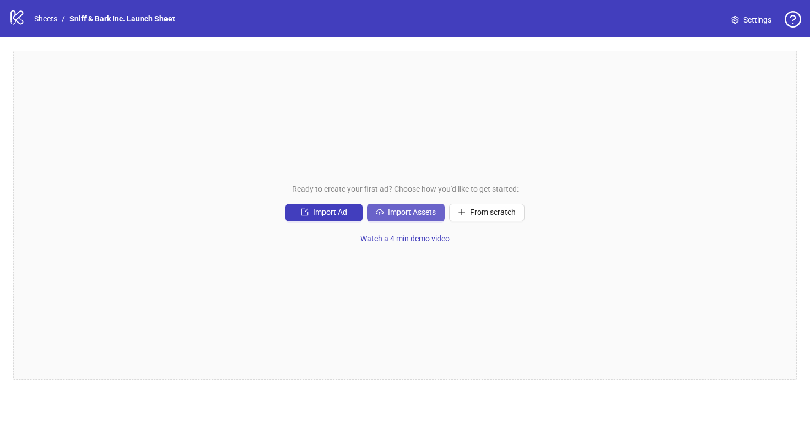
click at [388, 211] on span "Import Assets" at bounding box center [412, 212] width 48 height 9
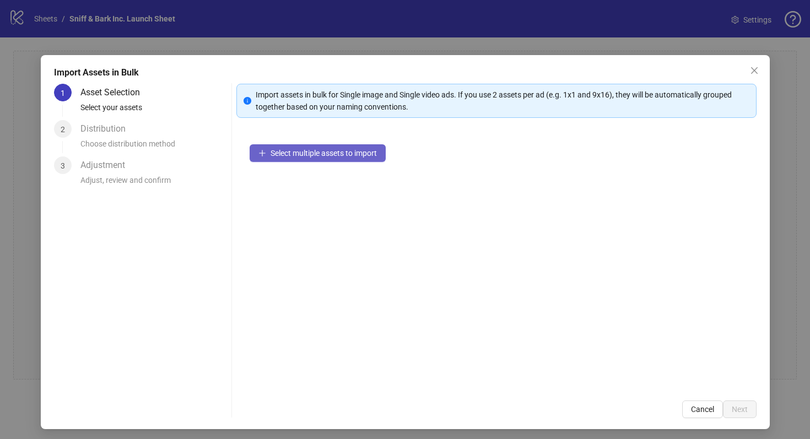
click at [352, 155] on span "Select multiple assets to import" at bounding box center [323, 153] width 106 height 9
click at [697, 409] on span "Cancel" at bounding box center [702, 409] width 23 height 9
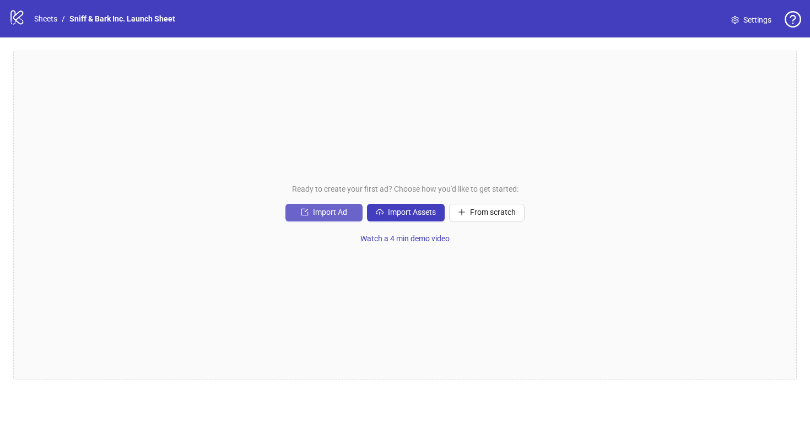
click at [316, 209] on span "Import Ad" at bounding box center [330, 212] width 34 height 9
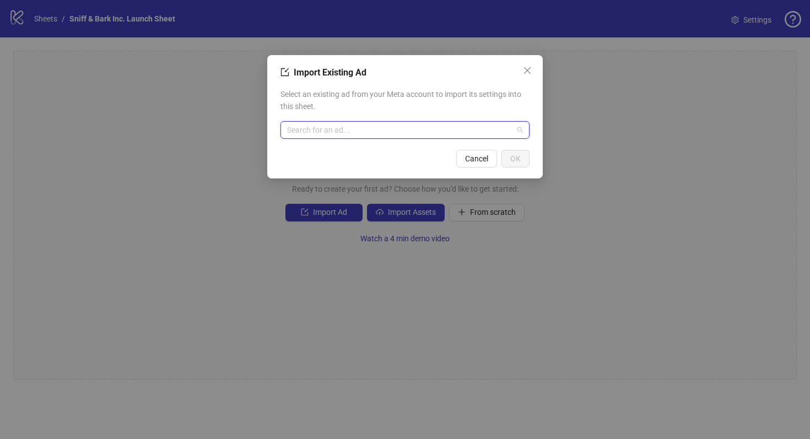
click at [368, 127] on input "search" at bounding box center [400, 130] width 226 height 17
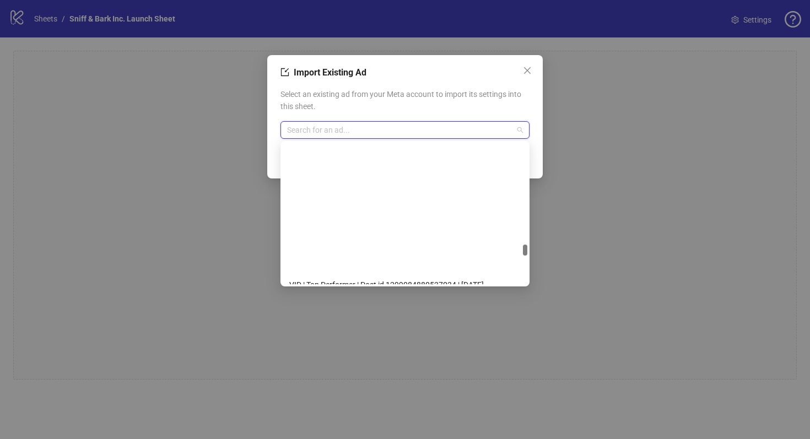
scroll to position [6200, 0]
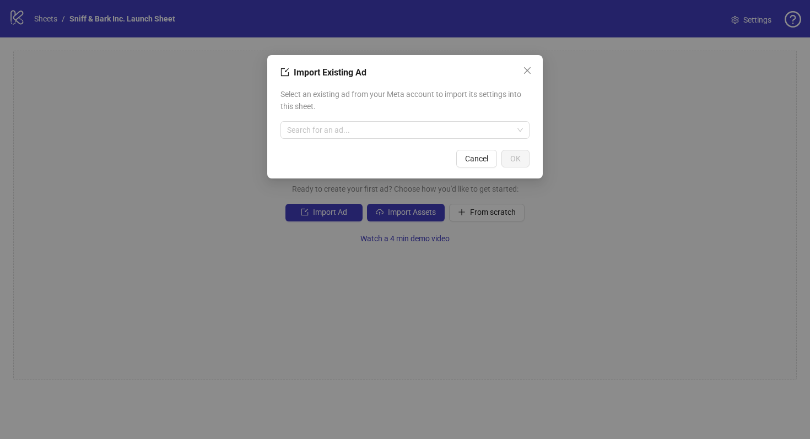
click at [601, 83] on div "Import Existing Ad Select an existing ad from your Meta account to import its s…" at bounding box center [405, 219] width 810 height 439
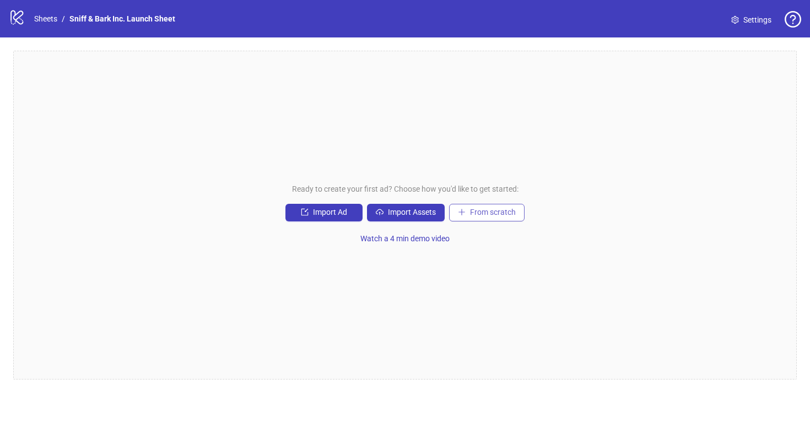
click at [509, 209] on span "From scratch" at bounding box center [493, 212] width 46 height 9
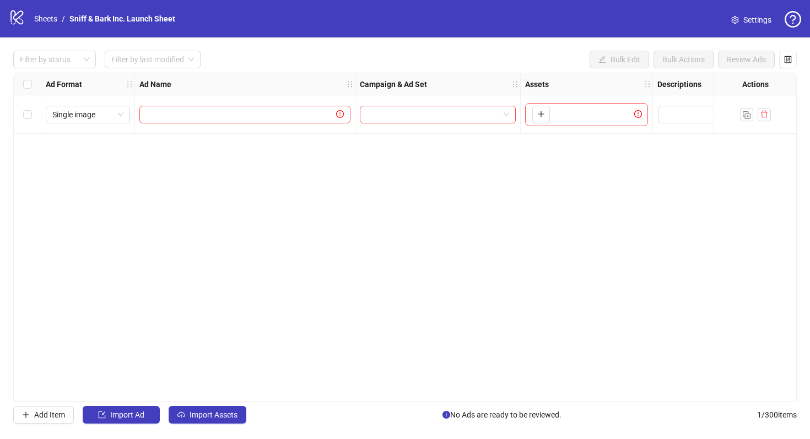
click at [86, 105] on div "Single image" at bounding box center [88, 114] width 94 height 39
click at [87, 108] on span "Single image" at bounding box center [87, 114] width 71 height 17
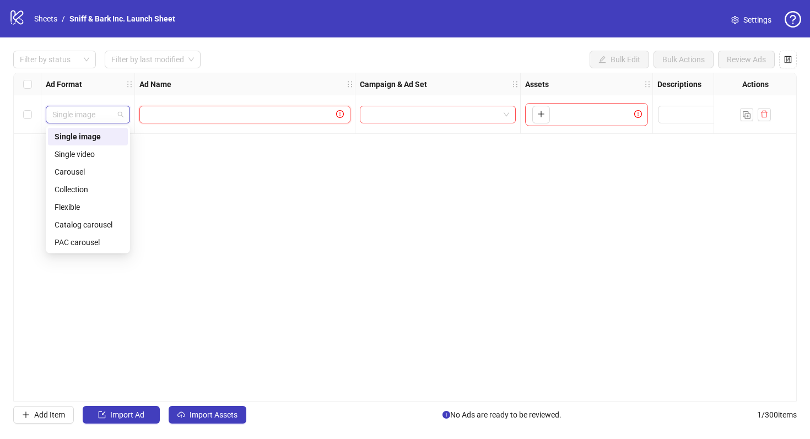
click at [215, 117] on input "text" at bounding box center [240, 114] width 188 height 12
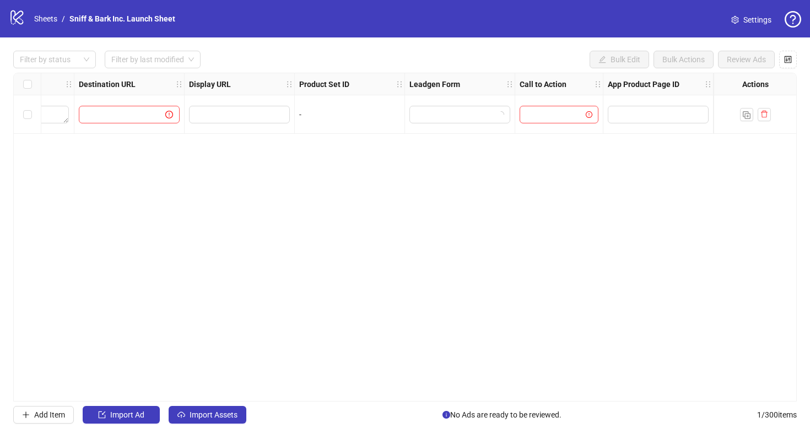
scroll to position [0, 0]
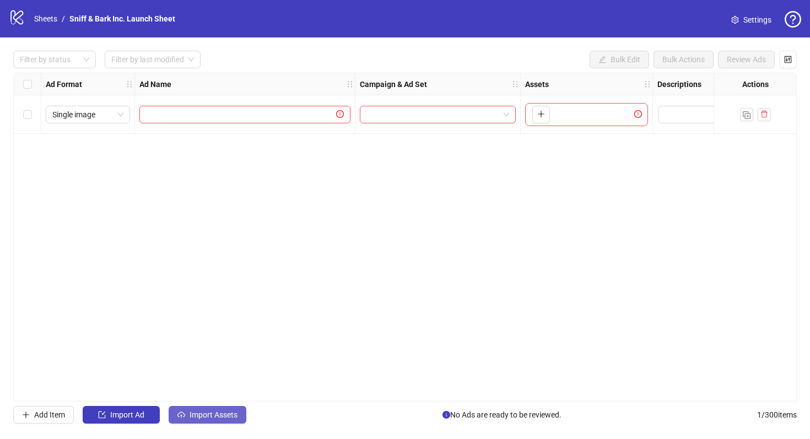
click at [222, 412] on span "Import Assets" at bounding box center [213, 414] width 48 height 9
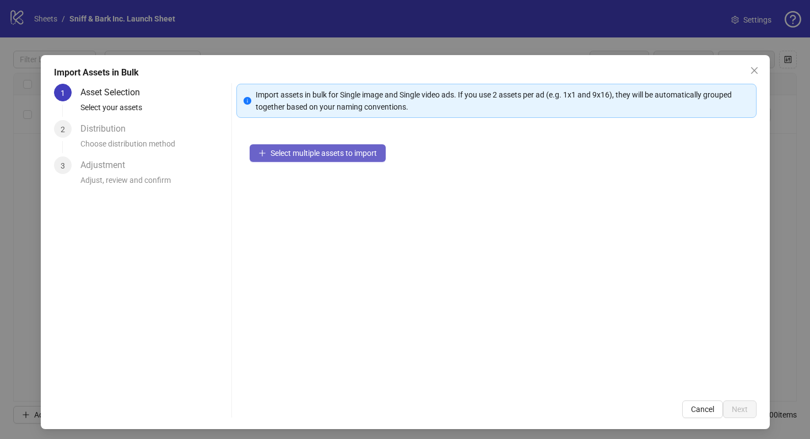
click at [322, 149] on span "Select multiple assets to import" at bounding box center [323, 153] width 106 height 9
click at [683, 414] on button "Cancel" at bounding box center [702, 409] width 41 height 18
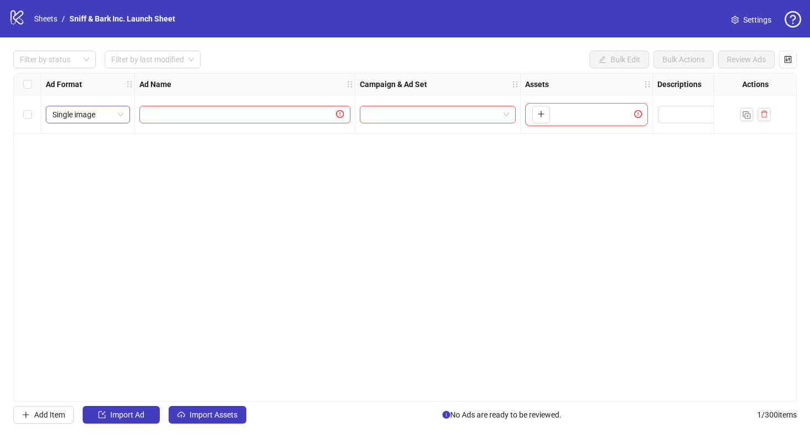
click at [94, 118] on span "Single image" at bounding box center [87, 114] width 71 height 17
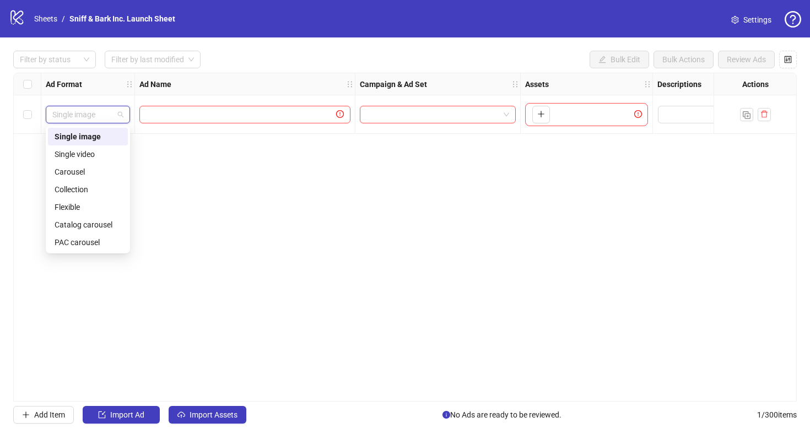
click at [244, 204] on div "Ad Format Ad Name Campaign & Ad Set Assets Descriptions Headlines Primary Texts…" at bounding box center [404, 237] width 783 height 329
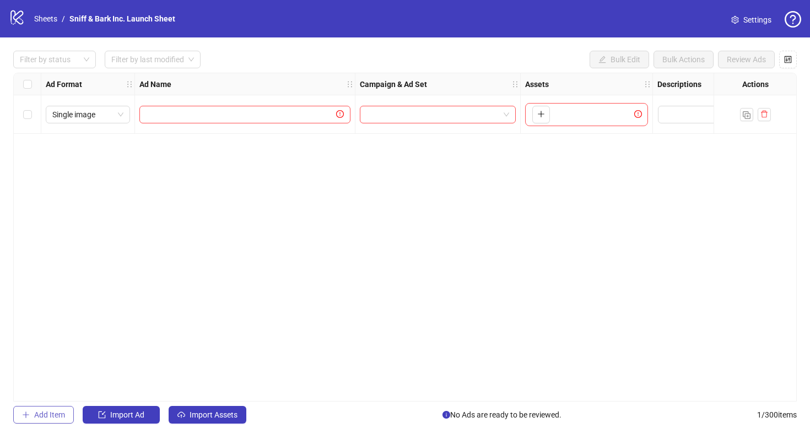
click at [52, 406] on button "Add Item" at bounding box center [43, 415] width 61 height 18
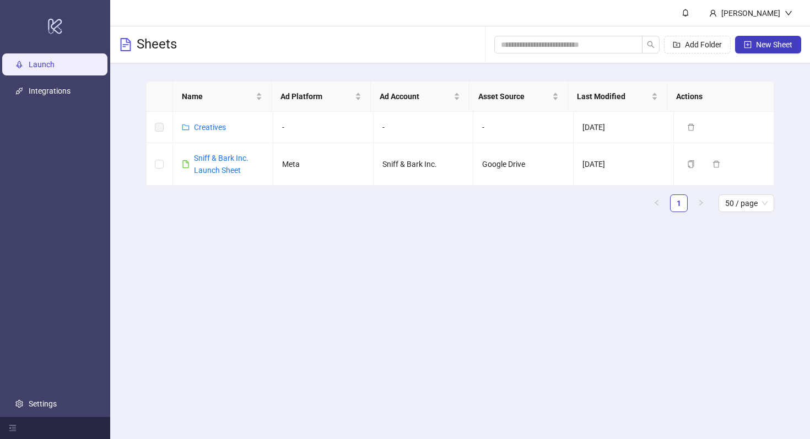
click at [376, 300] on main "Maya Lehman Sheets Add Folder New Sheet Name Ad Platform Ad Account Asset Sourc…" at bounding box center [459, 219] width 699 height 439
click at [202, 163] on div "Sniff & Bark Inc. Launch Sheet" at bounding box center [229, 164] width 70 height 24
click at [207, 158] on link "Sniff & Bark Inc. Launch Sheet" at bounding box center [221, 164] width 55 height 21
click at [192, 127] on div "Creatives" at bounding box center [204, 127] width 44 height 12
click at [201, 127] on link "Creatives" at bounding box center [210, 127] width 32 height 9
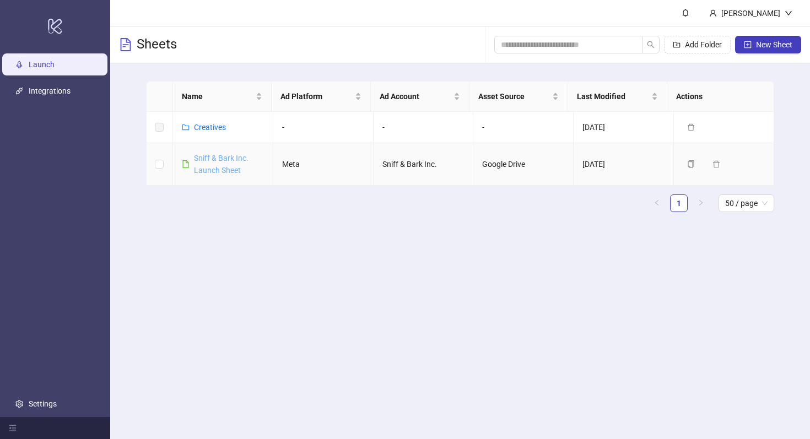
click at [229, 161] on link "Sniff & Bark Inc. Launch Sheet" at bounding box center [221, 164] width 55 height 21
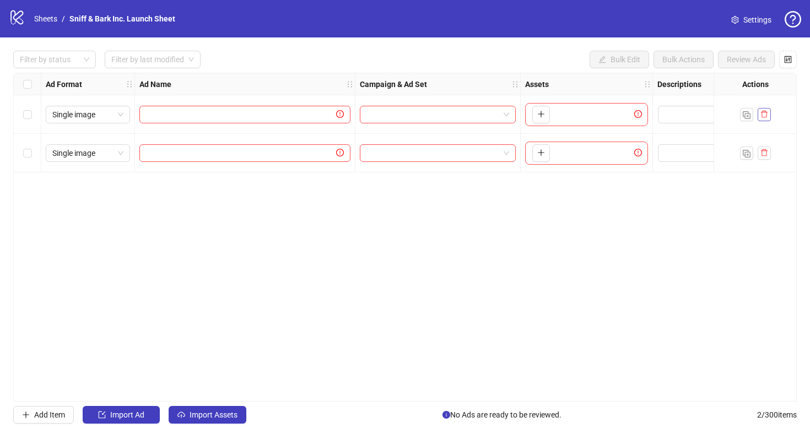
click at [762, 111] on icon "delete" at bounding box center [764, 114] width 8 height 8
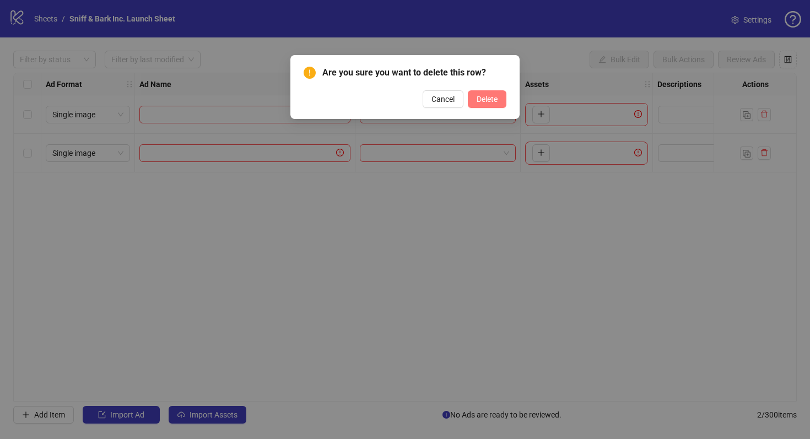
click at [468, 102] on button "Delete" at bounding box center [487, 99] width 39 height 18
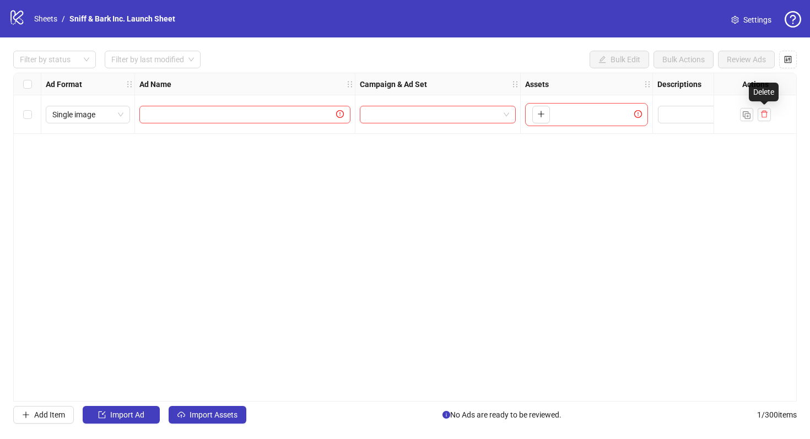
click at [779, 114] on div at bounding box center [754, 114] width 83 height 39
click at [765, 116] on icon "delete" at bounding box center [764, 114] width 7 height 7
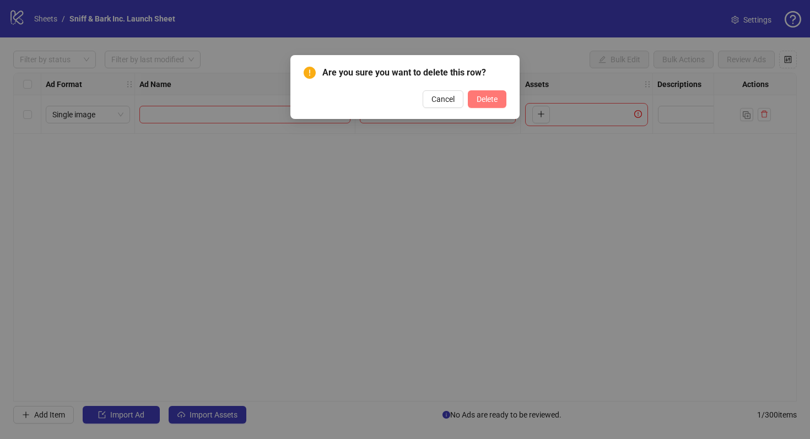
click at [487, 101] on span "Delete" at bounding box center [486, 99] width 21 height 9
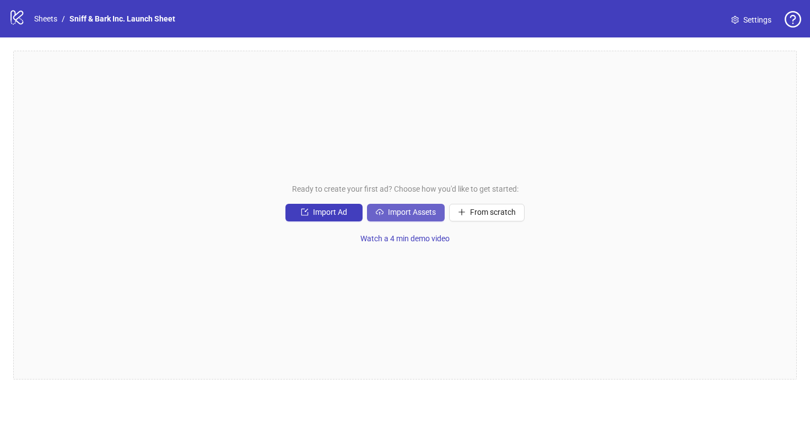
click at [393, 213] on span "Import Assets" at bounding box center [412, 212] width 48 height 9
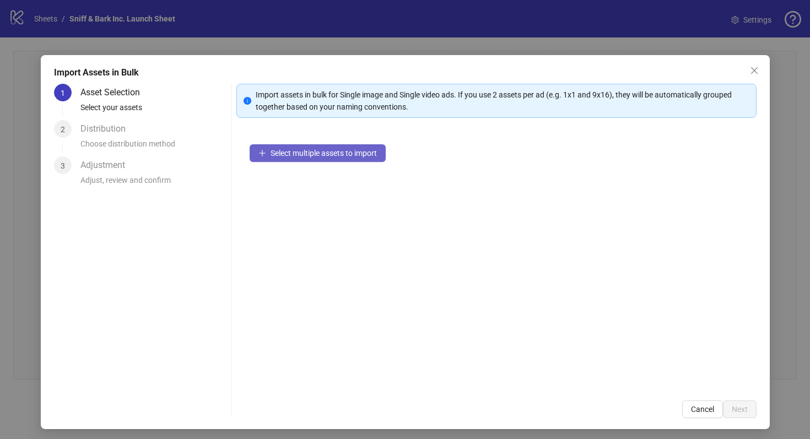
click at [313, 153] on span "Select multiple assets to import" at bounding box center [323, 153] width 106 height 9
click at [698, 410] on span "Cancel" at bounding box center [702, 409] width 23 height 9
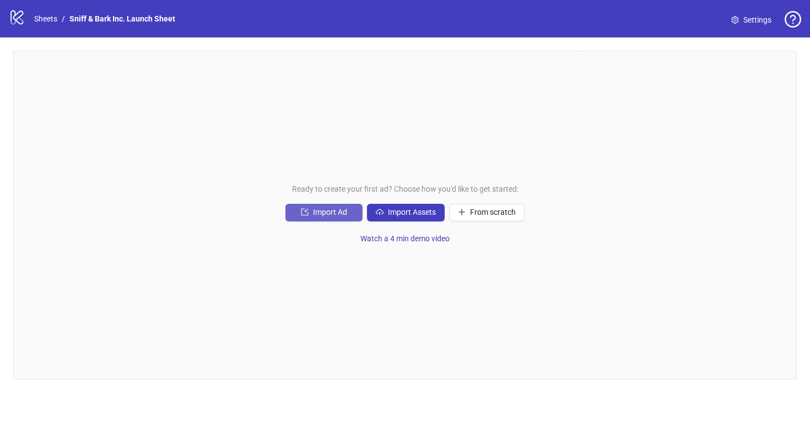
click at [318, 214] on span "Import Ad" at bounding box center [330, 212] width 34 height 9
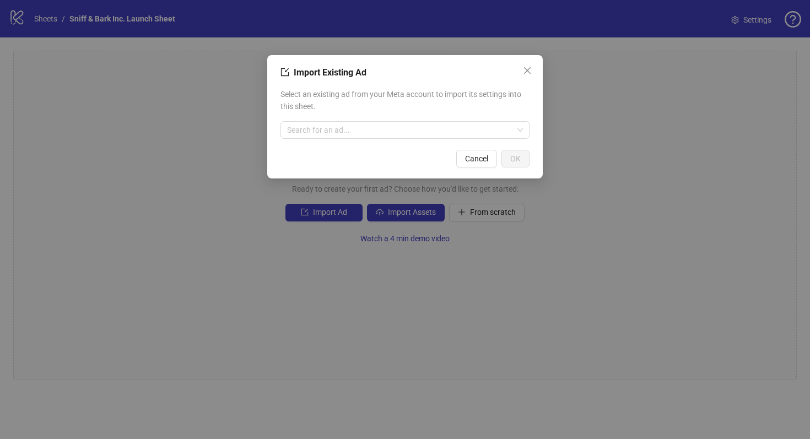
click at [373, 120] on div "Select an existing ad from your Meta account to import its settings into this s…" at bounding box center [404, 113] width 249 height 59
click at [377, 131] on input "search" at bounding box center [400, 130] width 226 height 17
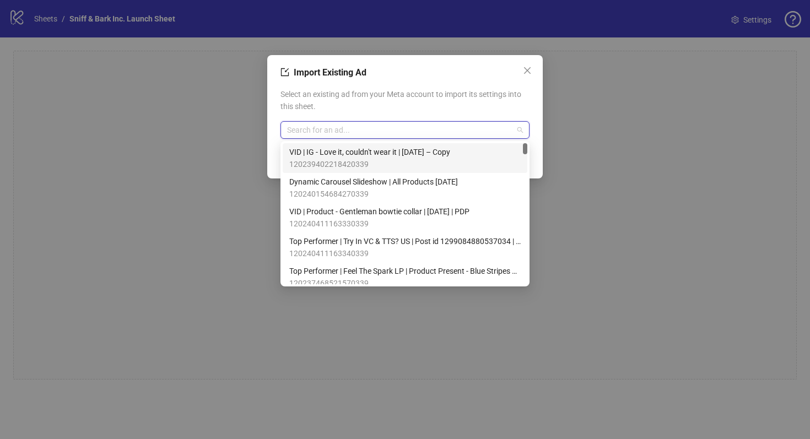
click at [387, 152] on span "VID | IG - Love it, couldn't wear it | Aug 21 – Copy" at bounding box center [369, 152] width 161 height 12
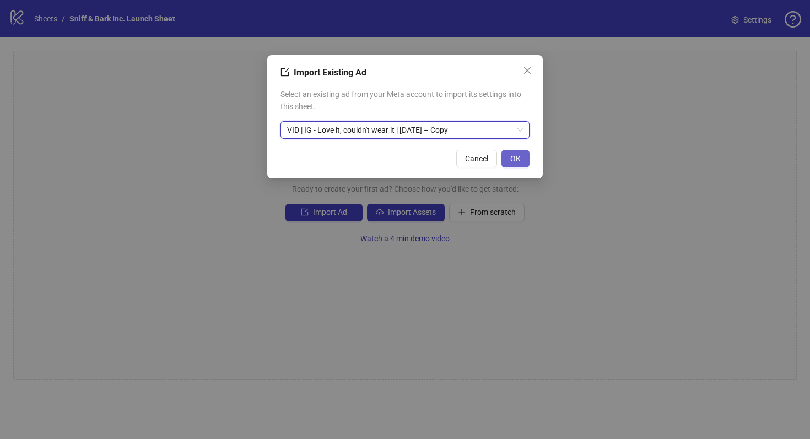
click at [517, 156] on span "OK" at bounding box center [515, 158] width 10 height 9
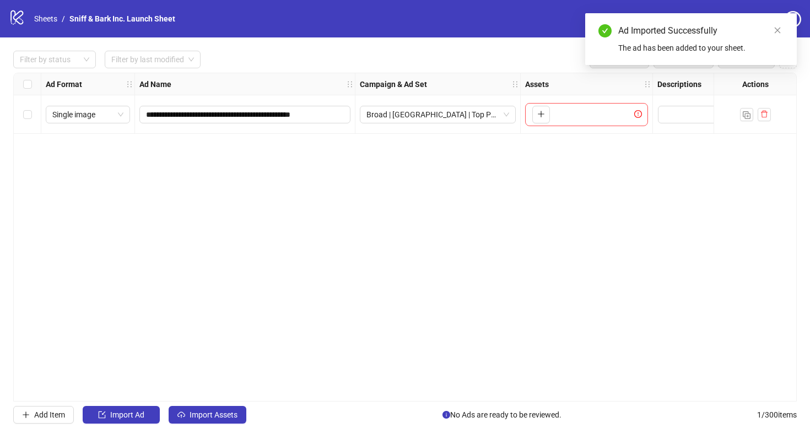
click at [409, 299] on div "**********" at bounding box center [404, 237] width 783 height 329
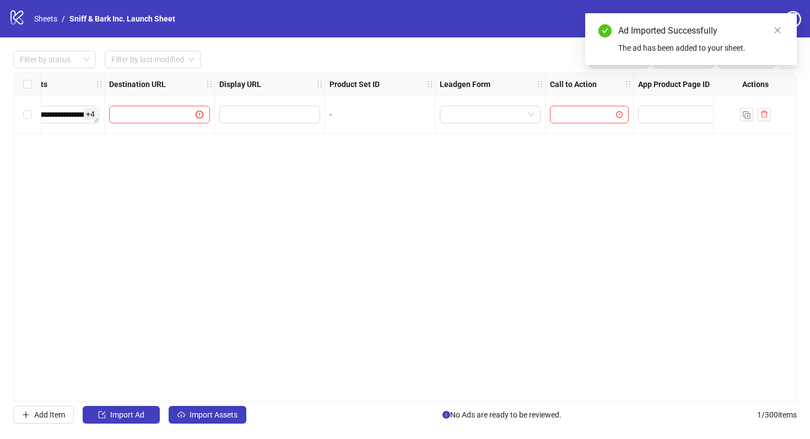
scroll to position [0, 1019]
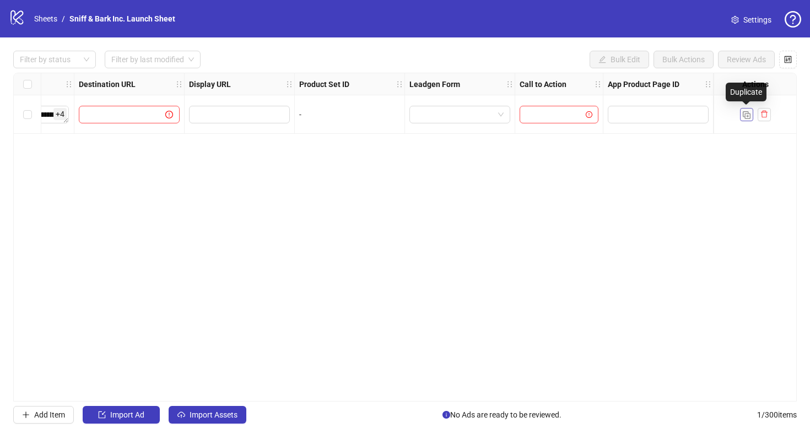
click at [747, 117] on img "button" at bounding box center [746, 115] width 8 height 8
drag, startPoint x: 493, startPoint y: 402, endPoint x: 471, endPoint y: 402, distance: 22.0
click at [471, 402] on div "Filter by status Filter by last modified Bulk Edit Bulk Actions Review Ads Ad F…" at bounding box center [405, 236] width 810 height 399
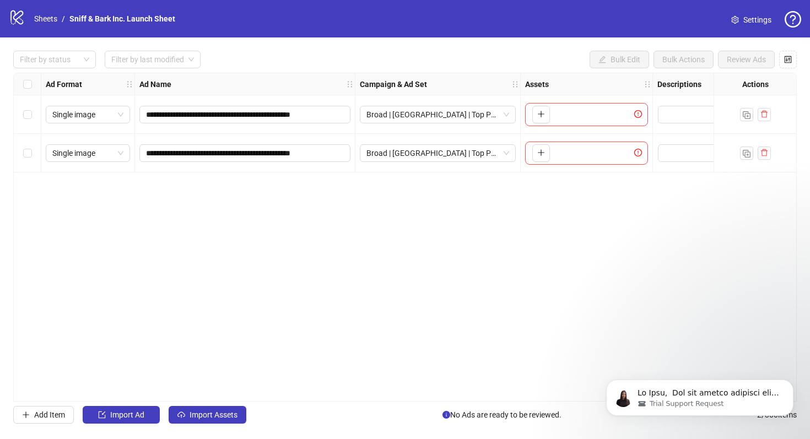
scroll to position [0, 0]
click at [718, 397] on p "message notification from Laura, 1m ago. Hi Maya, ​ You can import existing ads…" at bounding box center [708, 393] width 142 height 11
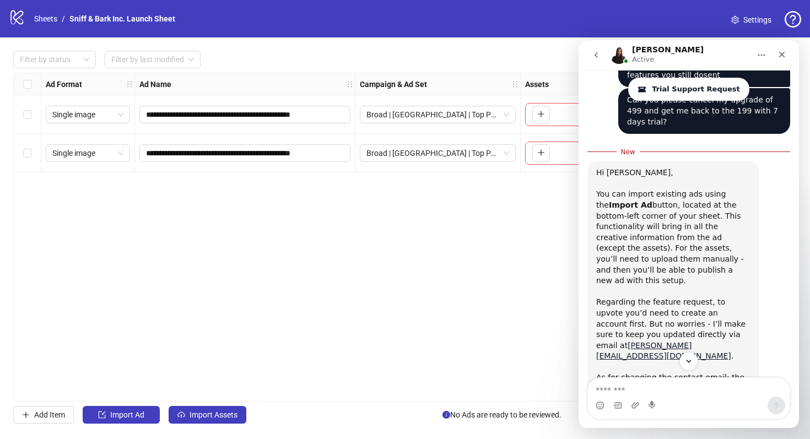
scroll to position [1043, 0]
drag, startPoint x: 625, startPoint y: 142, endPoint x: 733, endPoint y: 143, distance: 107.9
click at [733, 188] on div "You can import existing ads using the Import Ad button, located at the bottom-l…" at bounding box center [673, 242] width 154 height 108
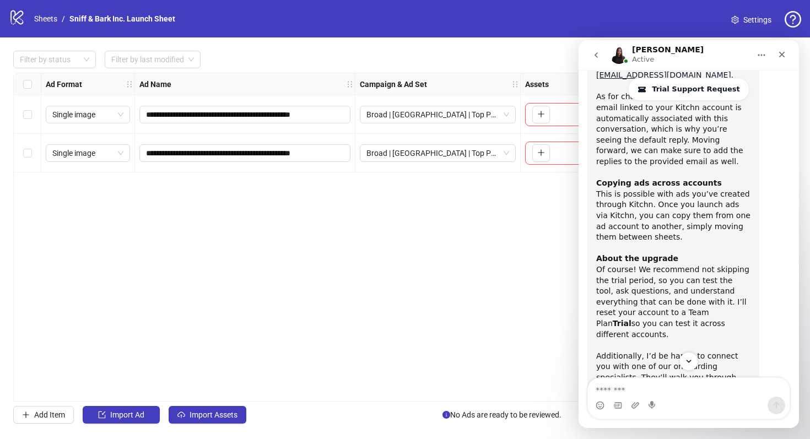
scroll to position [1360, 0]
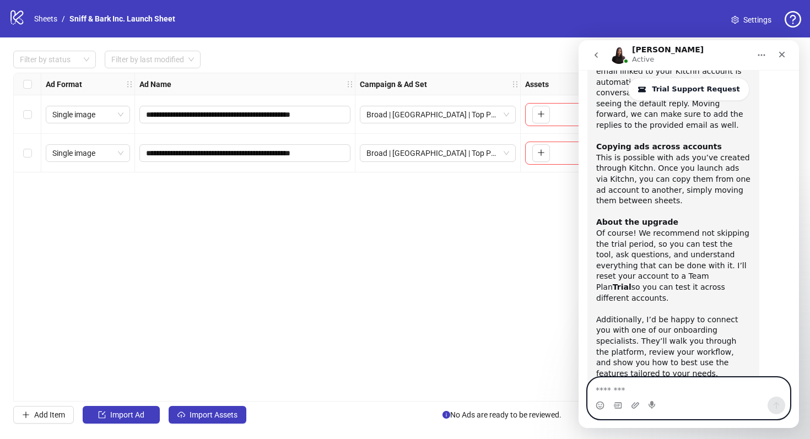
click at [659, 394] on textarea "Message…" at bounding box center [689, 387] width 202 height 19
type textarea "*"
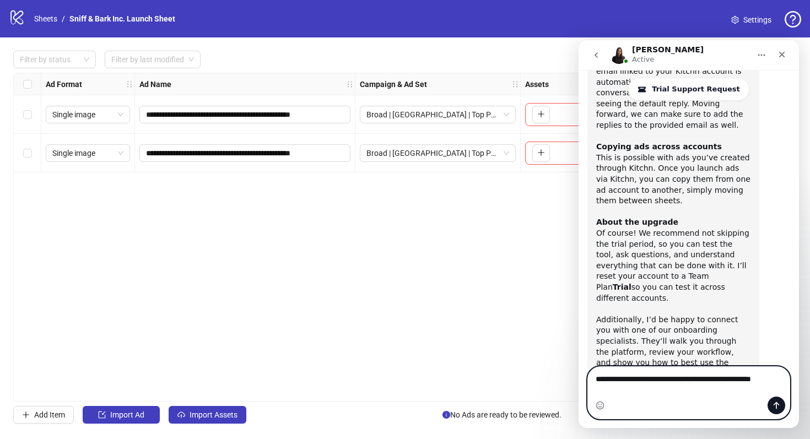
scroll to position [1371, 0]
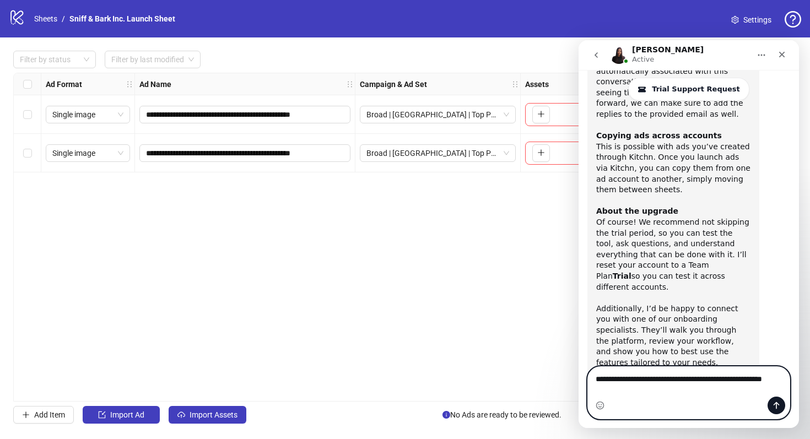
type textarea "**********"
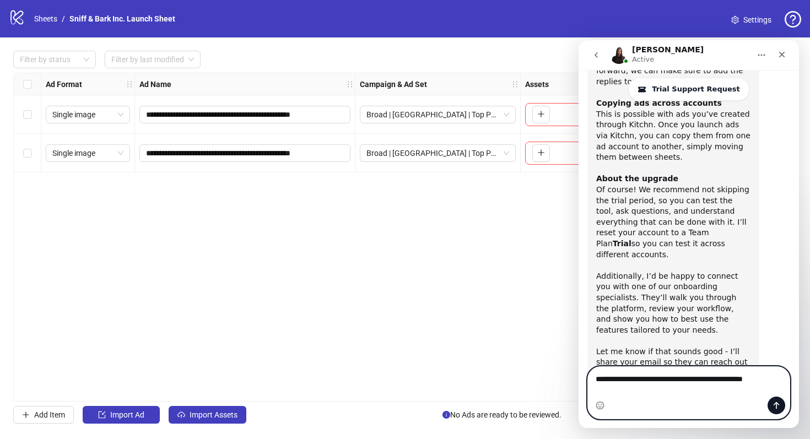
scroll to position [1396, 0]
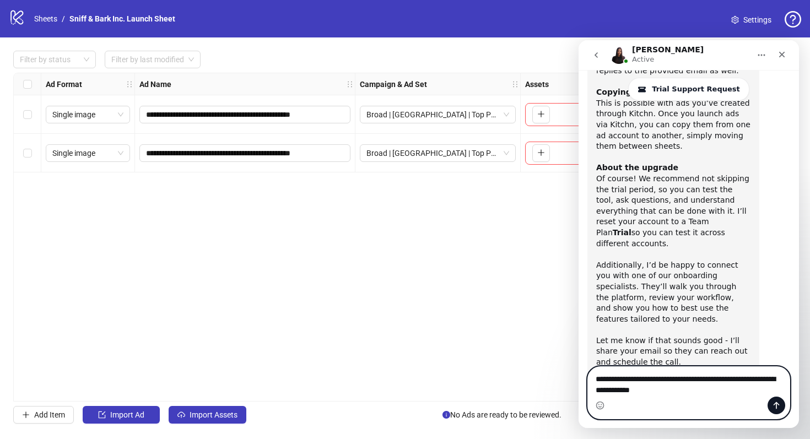
type textarea "**********"
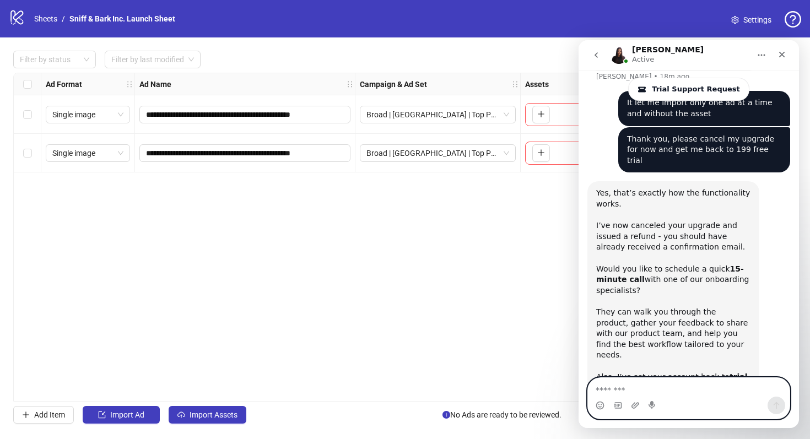
scroll to position [1746, 0]
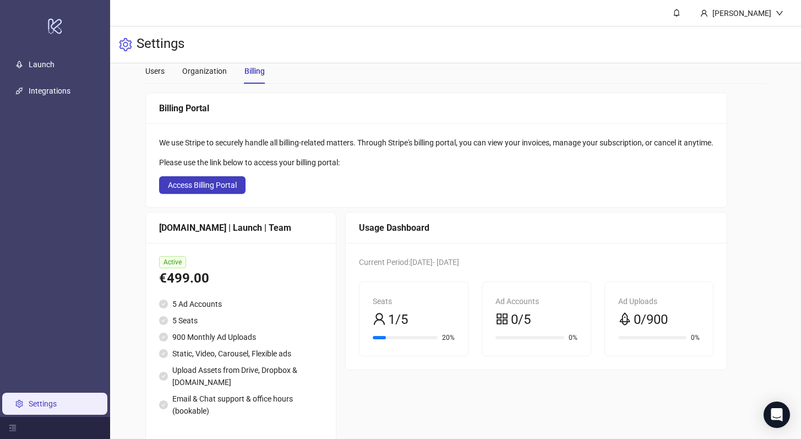
scroll to position [45, 0]
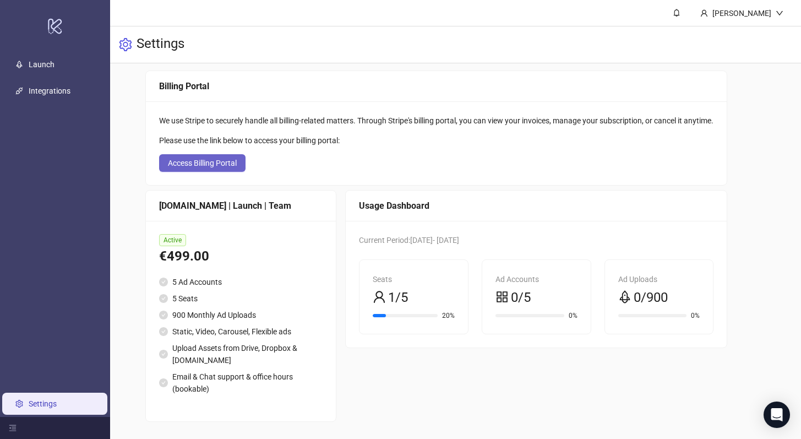
click at [207, 158] on button "Access Billing Portal" at bounding box center [202, 163] width 86 height 18
click at [772, 417] on icon "Open Intercom Messenger" at bounding box center [776, 415] width 13 height 14
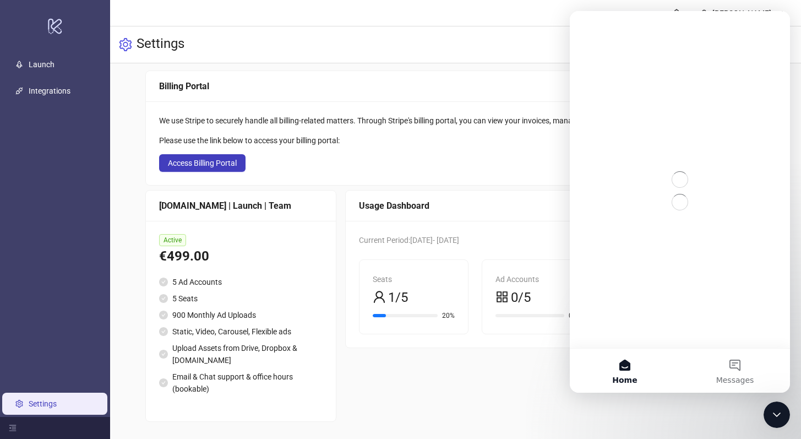
scroll to position [0, 0]
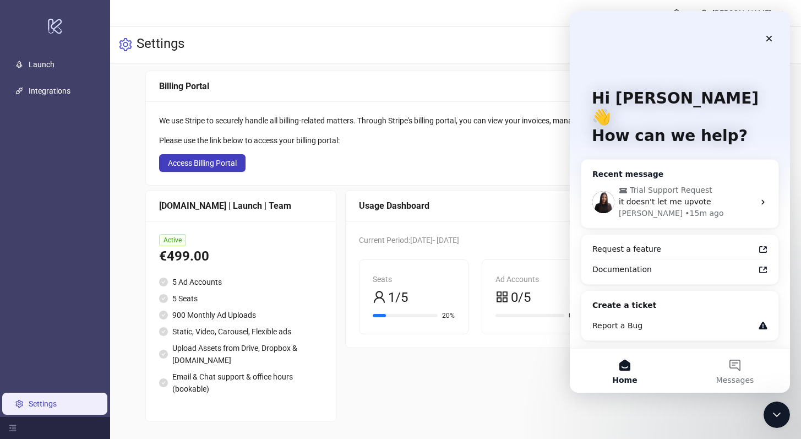
click at [649, 197] on span "it doesn't let me upvote" at bounding box center [665, 201] width 93 height 9
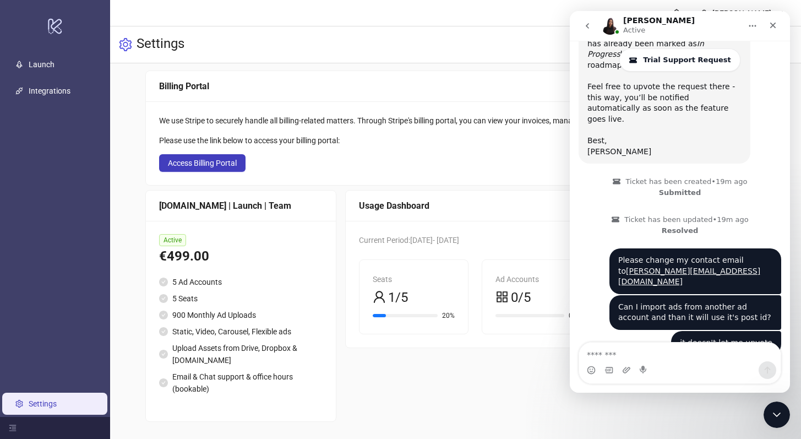
scroll to position [649, 0]
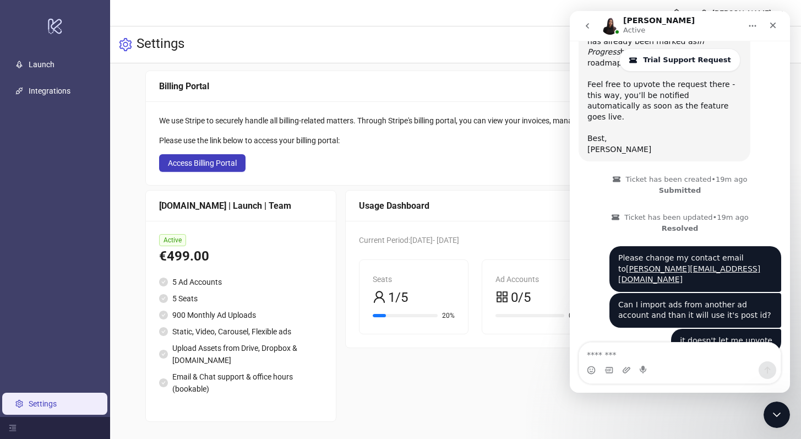
click at [648, 350] on textarea "Message…" at bounding box center [680, 352] width 202 height 19
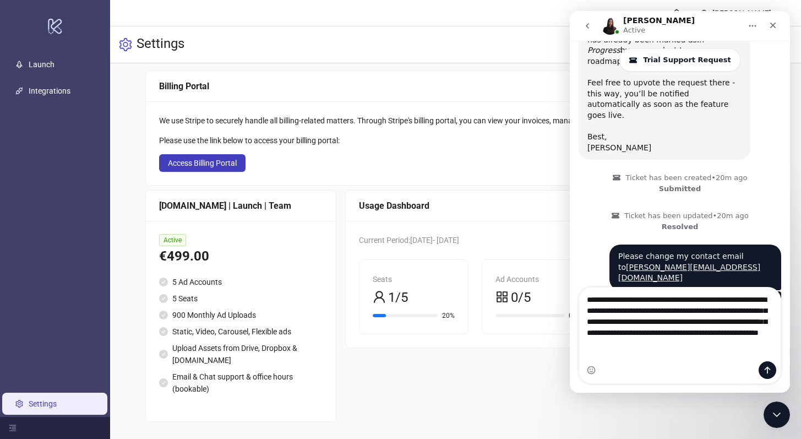
scroll to position [661, 0]
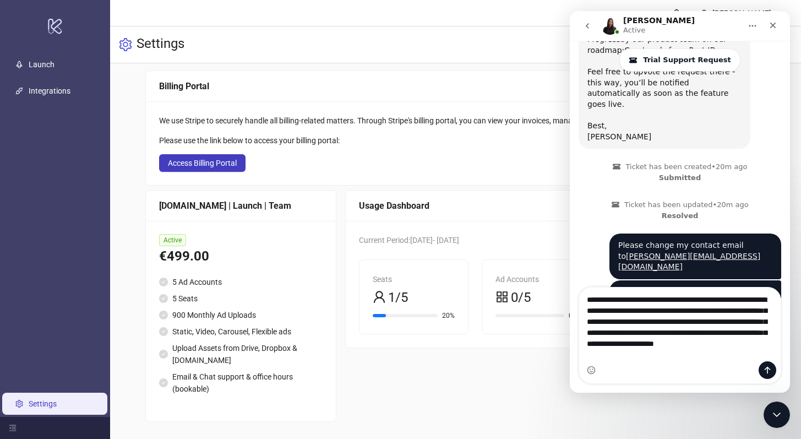
click at [705, 344] on textarea "**********" at bounding box center [680, 324] width 202 height 74
click at [662, 356] on textarea "**********" at bounding box center [680, 324] width 202 height 74
type textarea "**********"
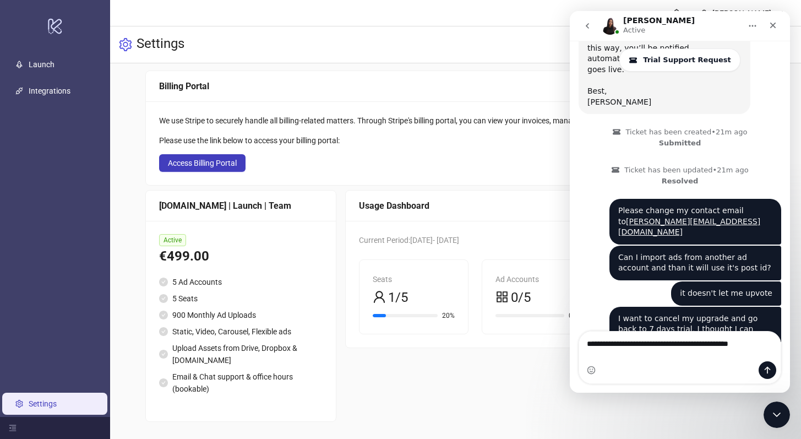
scroll to position [707, 0]
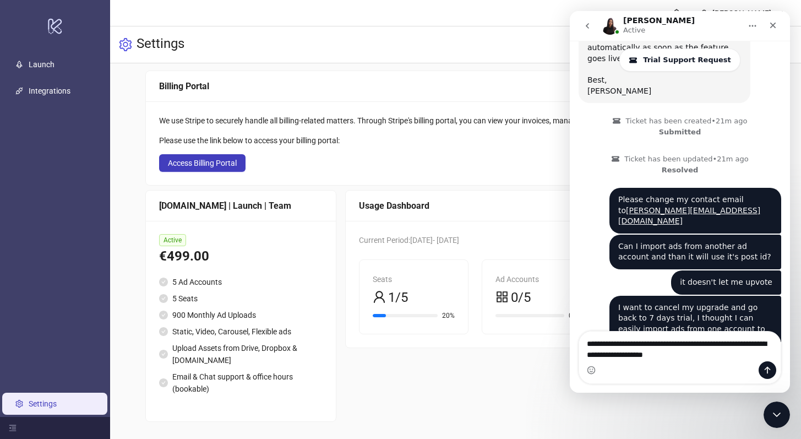
type textarea "**********"
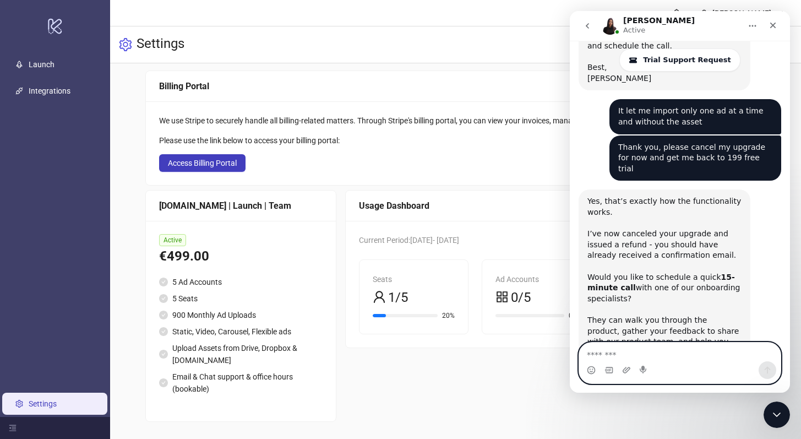
scroll to position [1687, 0]
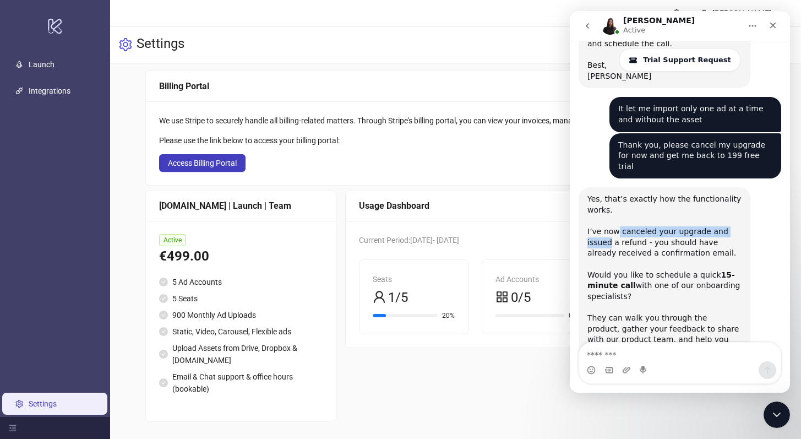
drag, startPoint x: 615, startPoint y: 115, endPoint x: 735, endPoint y: 117, distance: 120.1
click at [747, 187] on div "Yes, that’s exactly how the functionality works. I’ve now canceled your upgrade…" at bounding box center [665, 318] width 172 height 262
drag, startPoint x: 603, startPoint y: 158, endPoint x: 738, endPoint y: 157, distance: 135.5
click at [738, 270] on div "Would you like to schedule a quick 15-minute call with one of our onboarding sp…" at bounding box center [665, 324] width 154 height 108
click at [647, 270] on div "Would you like to schedule a quick 15-minute call with one of our onboarding sp…" at bounding box center [665, 324] width 154 height 108
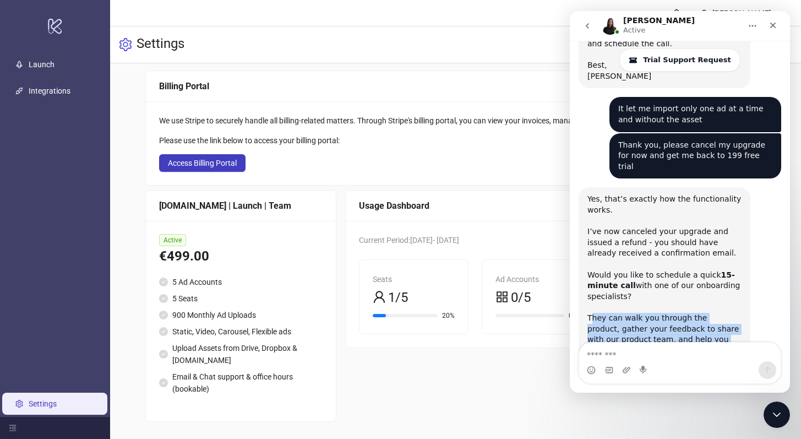
drag, startPoint x: 591, startPoint y: 200, endPoint x: 720, endPoint y: 238, distance: 134.2
click at [720, 270] on div "Would you like to schedule a quick 15-minute call with one of our onboarding sp…" at bounding box center [665, 324] width 154 height 108
click at [717, 270] on div "Would you like to schedule a quick 15-minute call with one of our onboarding sp…" at bounding box center [665, 324] width 154 height 108
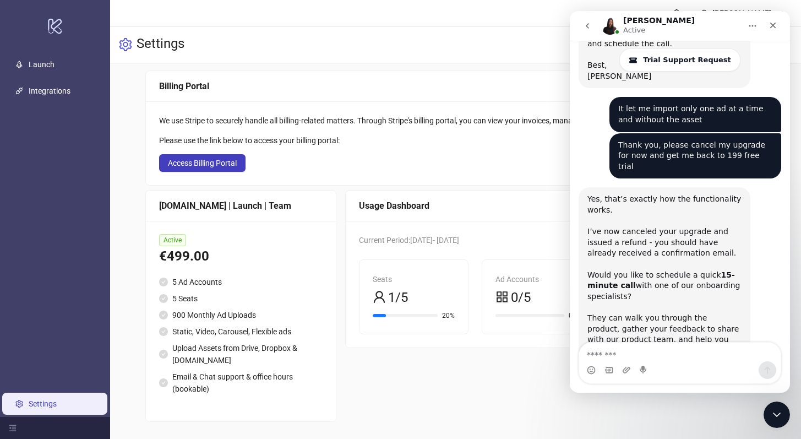
click at [603, 389] on link "Billing Settings" at bounding box center [660, 399] width 144 height 20
click at [663, 341] on div "Yes, that’s exactly how the functionality works. I’ve now canceled your upgrade…" at bounding box center [680, 330] width 203 height 286
click at [659, 351] on textarea "Message…" at bounding box center [680, 352] width 202 height 19
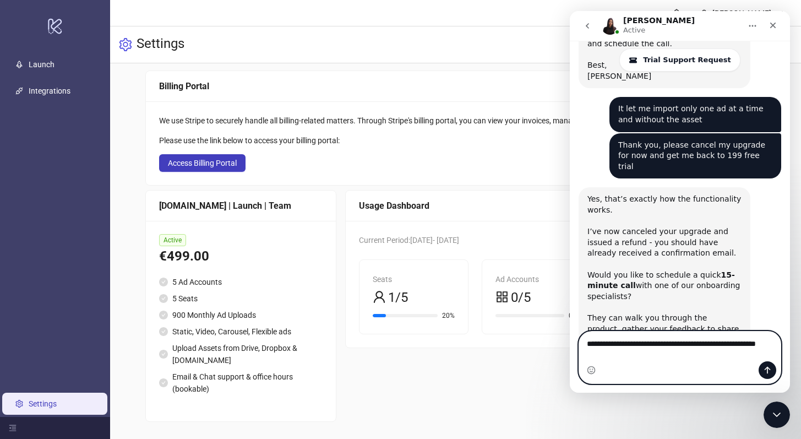
scroll to position [1698, 0]
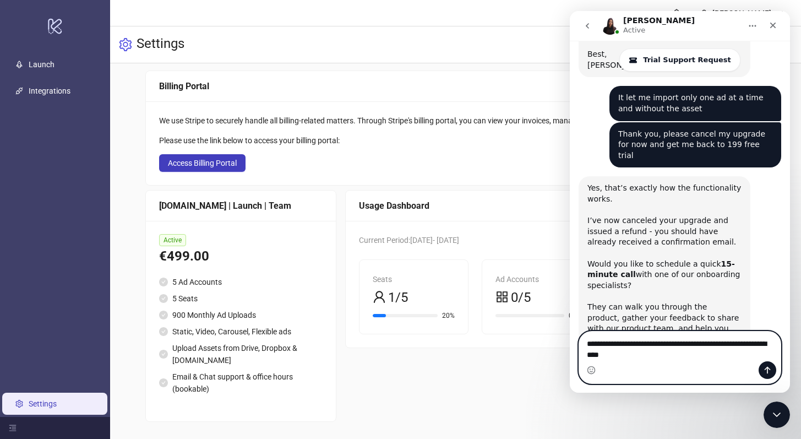
click at [642, 342] on textarea "**********" at bounding box center [680, 347] width 202 height 30
type textarea "**********"
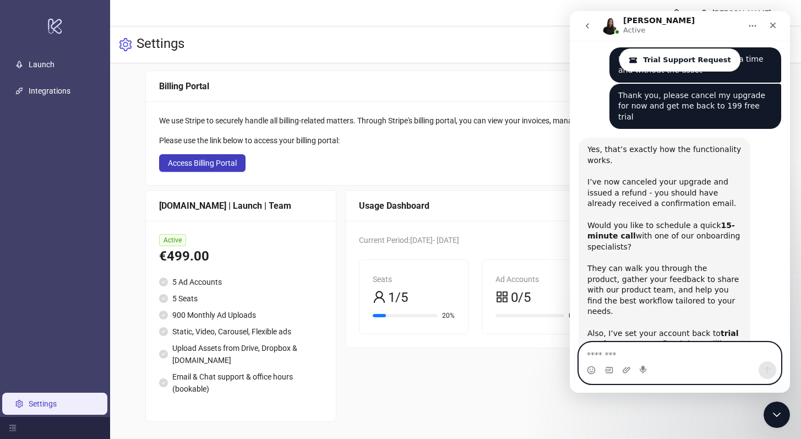
scroll to position [1741, 0]
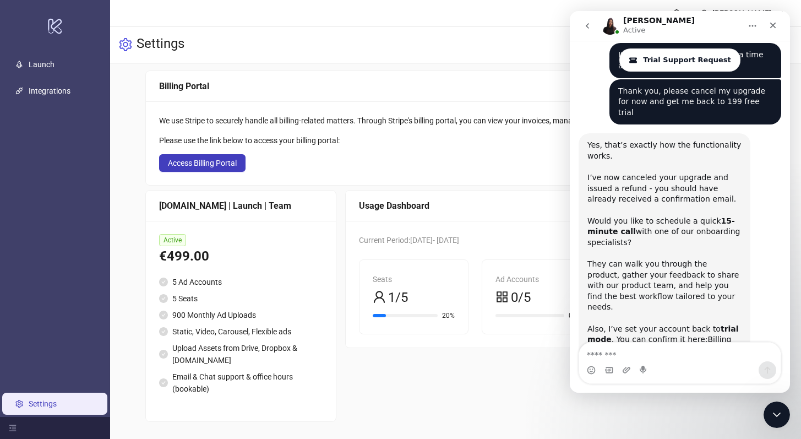
drag, startPoint x: 666, startPoint y: 295, endPoint x: 768, endPoint y: 314, distance: 104.3
click at [768, 415] on div "Thank you I did schedule on-boarding, but the next availability that I can do i…" at bounding box center [696, 438] width 172 height 46
click at [672, 421] on div "Thank you I did schedule on-boarding, but the next availability that I can do i…" at bounding box center [695, 437] width 154 height 32
click at [664, 359] on textarea "Message…" at bounding box center [680, 352] width 202 height 19
click at [786, 414] on div "Close Intercom Messenger" at bounding box center [775, 413] width 26 height 26
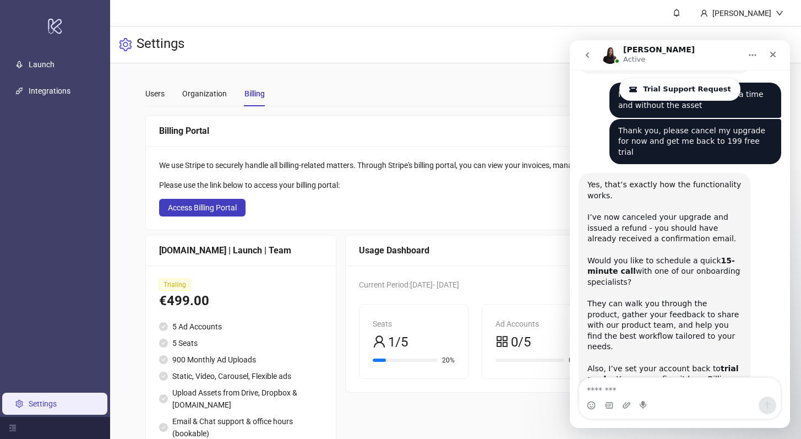
scroll to position [1735, 0]
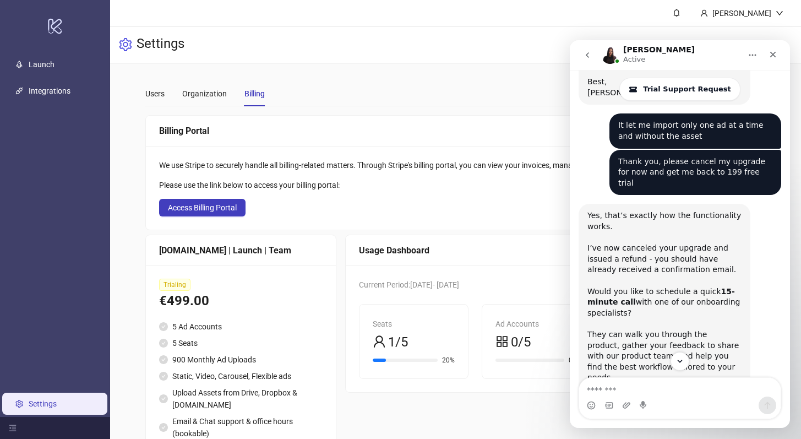
scroll to position [1735, 0]
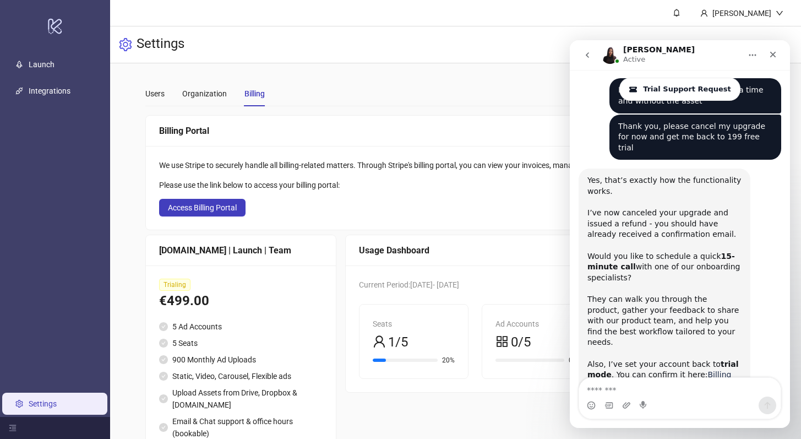
click at [598, 370] on link "Billing Settings" at bounding box center [660, 380] width 144 height 20
click at [219, 206] on span "Access Billing Portal" at bounding box center [202, 207] width 69 height 9
click at [383, 52] on div "Settings" at bounding box center [455, 44] width 691 height 37
